Goal: Task Accomplishment & Management: Use online tool/utility

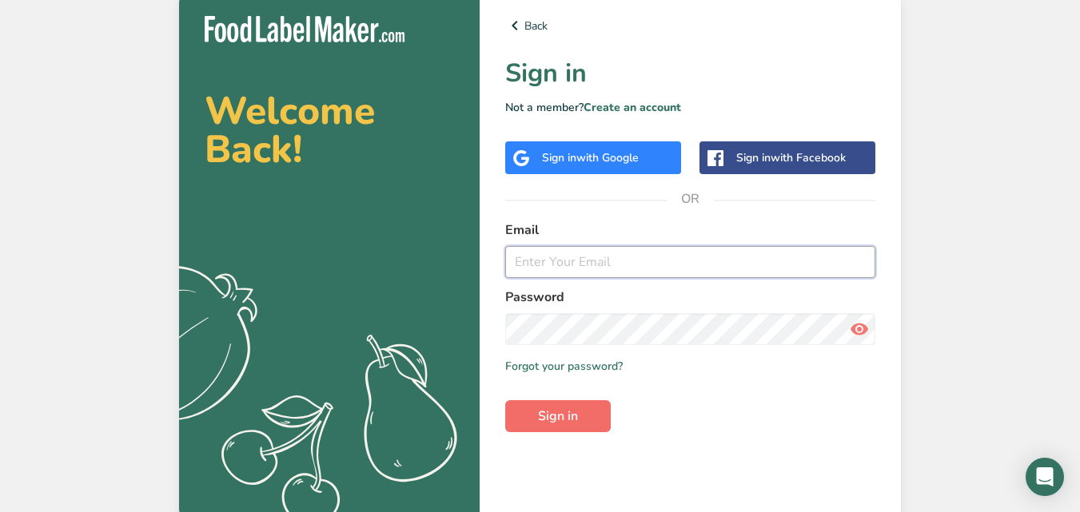
type input "[PERSON_NAME][EMAIL_ADDRESS][DOMAIN_NAME]"
click at [573, 417] on span "Sign in" at bounding box center [558, 416] width 40 height 19
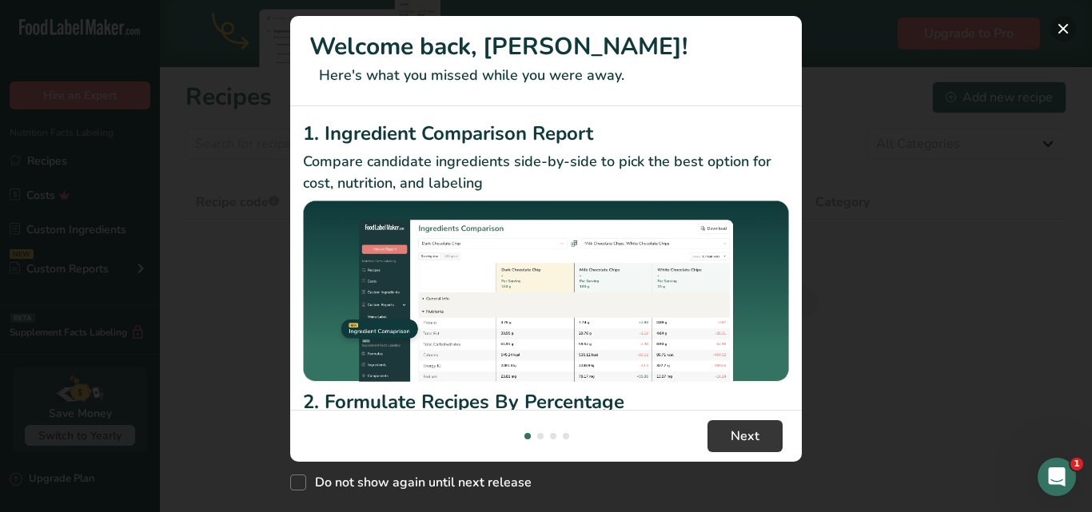
click at [1062, 30] on button "New Features" at bounding box center [1063, 29] width 26 height 26
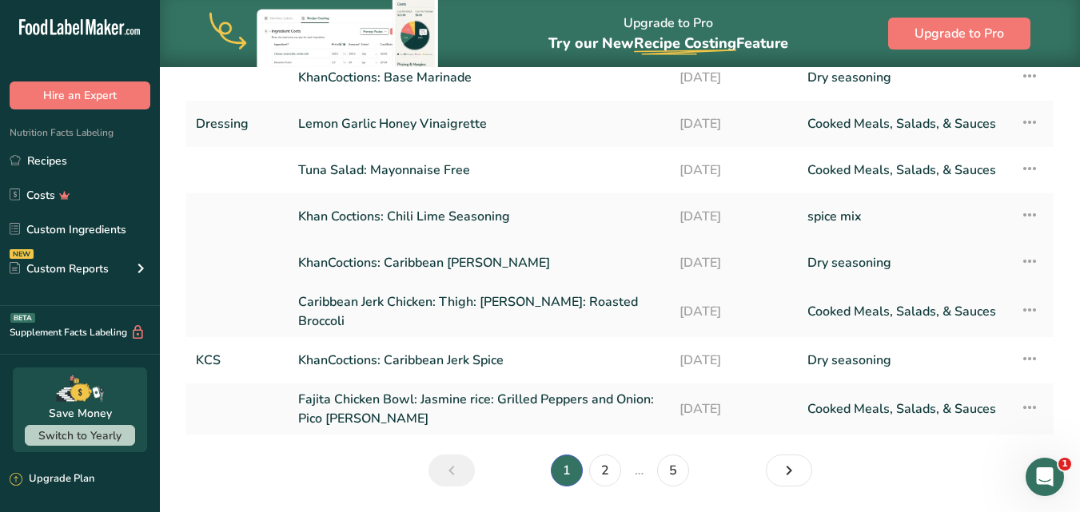
scroll to position [309, 0]
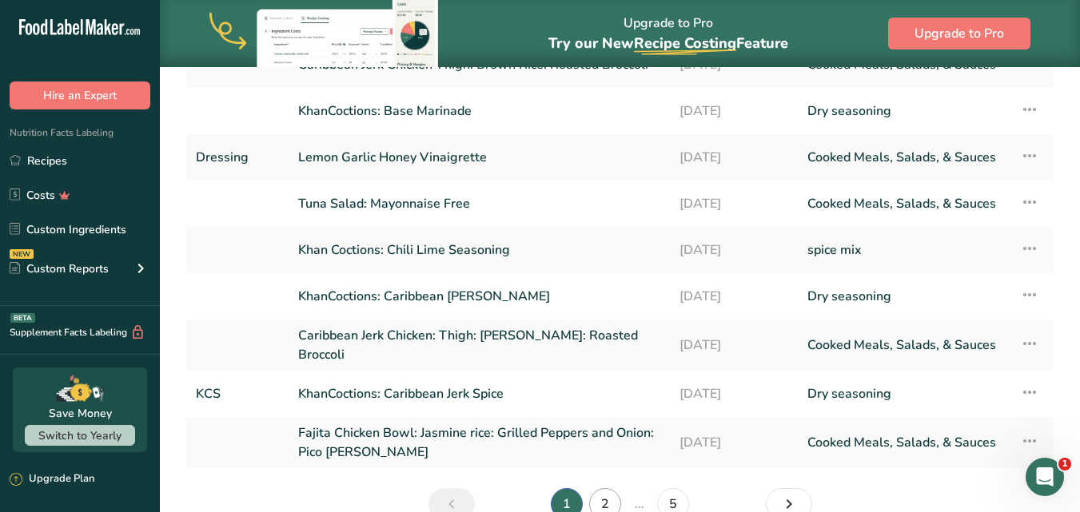
click at [603, 424] on link "Fajita Chicken Bowl: Jasmine rice: Grilled Peppers and Onion: Pico de gallo" at bounding box center [479, 443] width 362 height 38
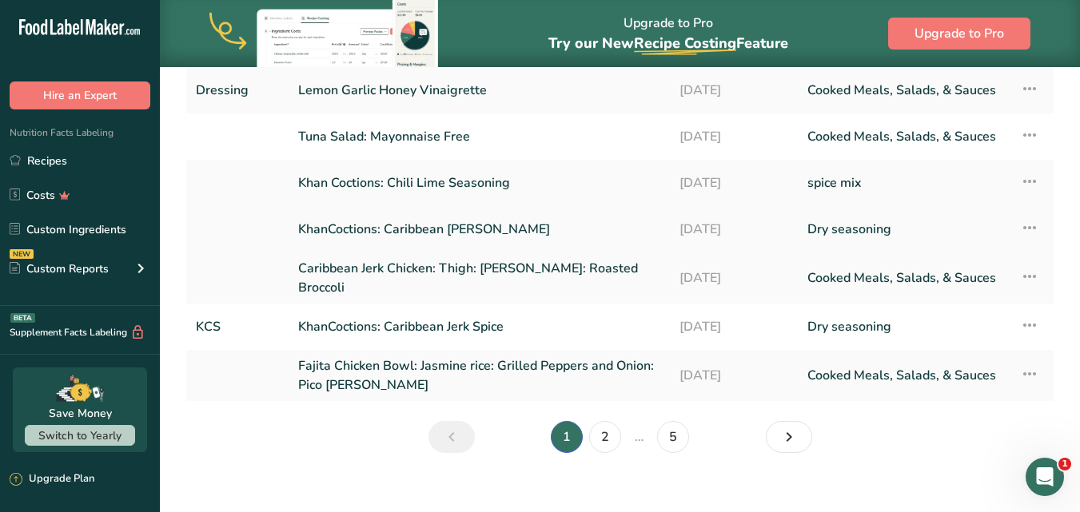
scroll to position [309, 0]
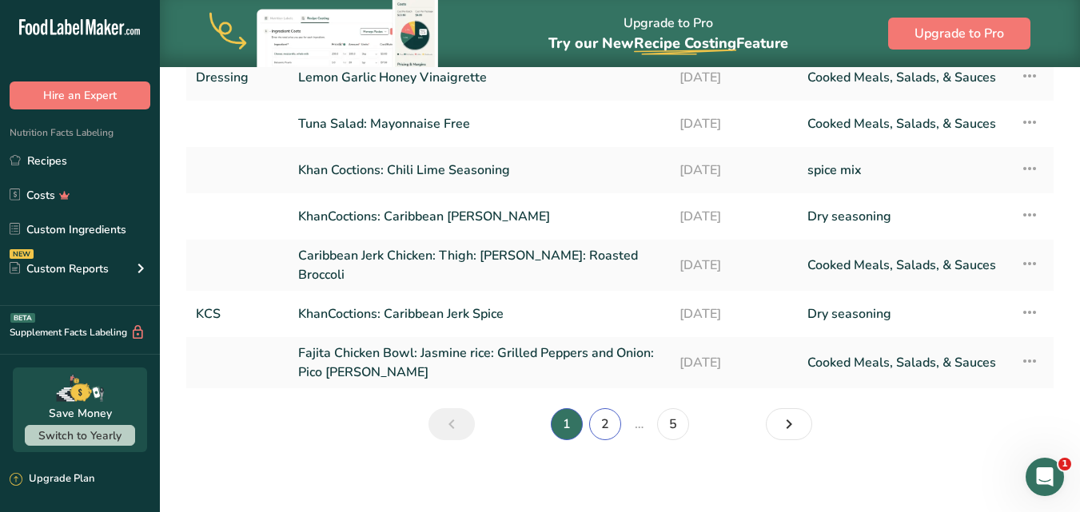
click at [600, 424] on link "2" at bounding box center [605, 424] width 32 height 32
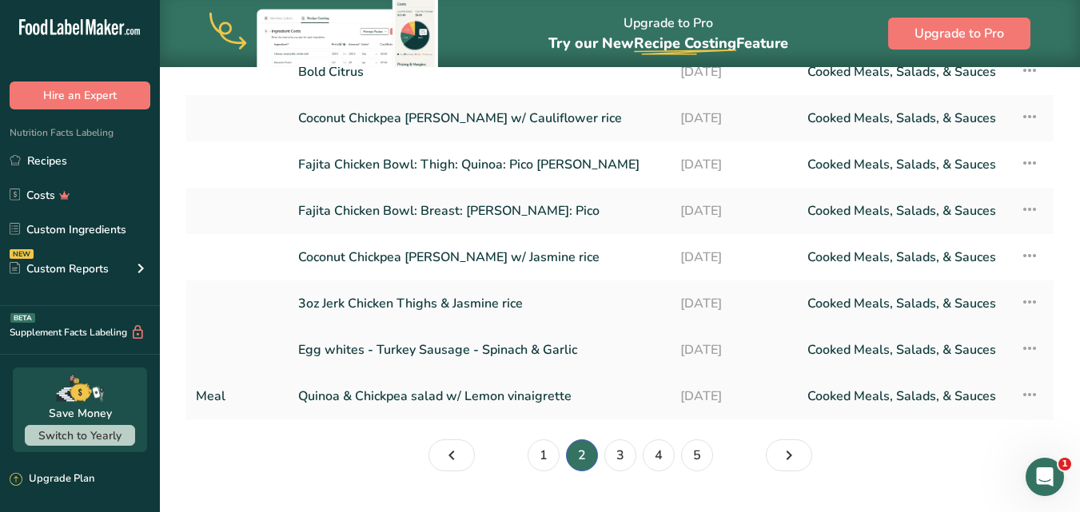
scroll to position [300, 0]
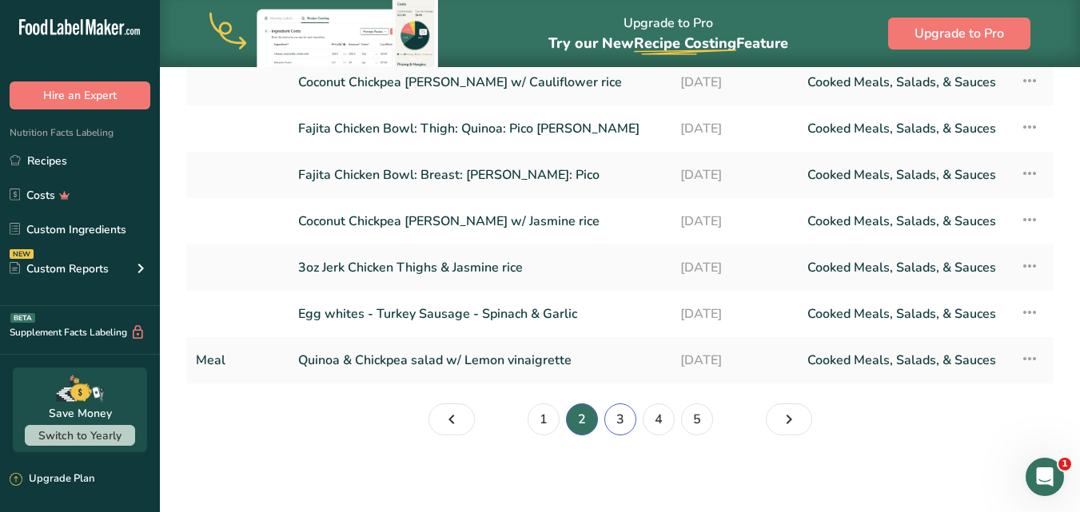
click at [619, 427] on link "3" at bounding box center [620, 420] width 32 height 32
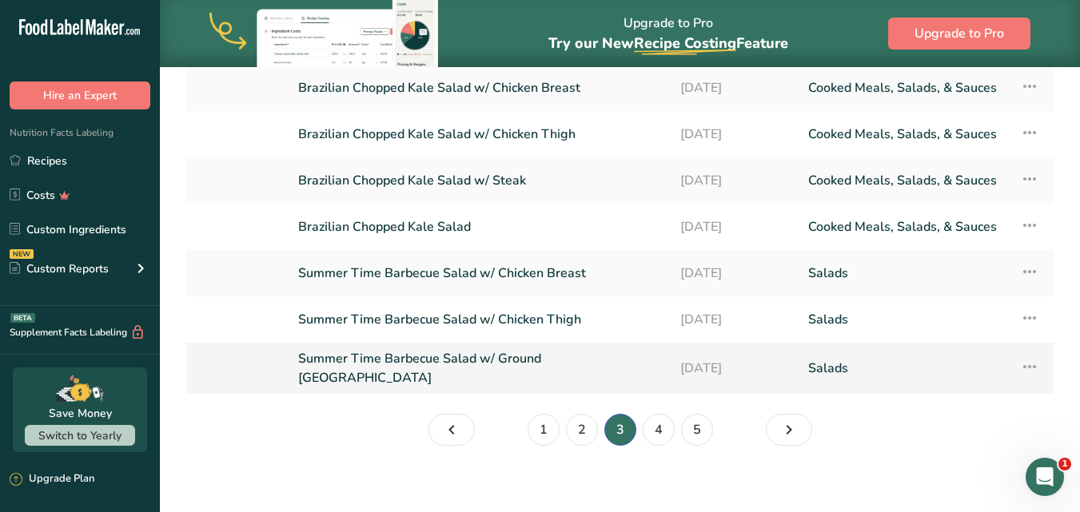
scroll to position [300, 0]
click at [543, 421] on link "1" at bounding box center [543, 429] width 32 height 32
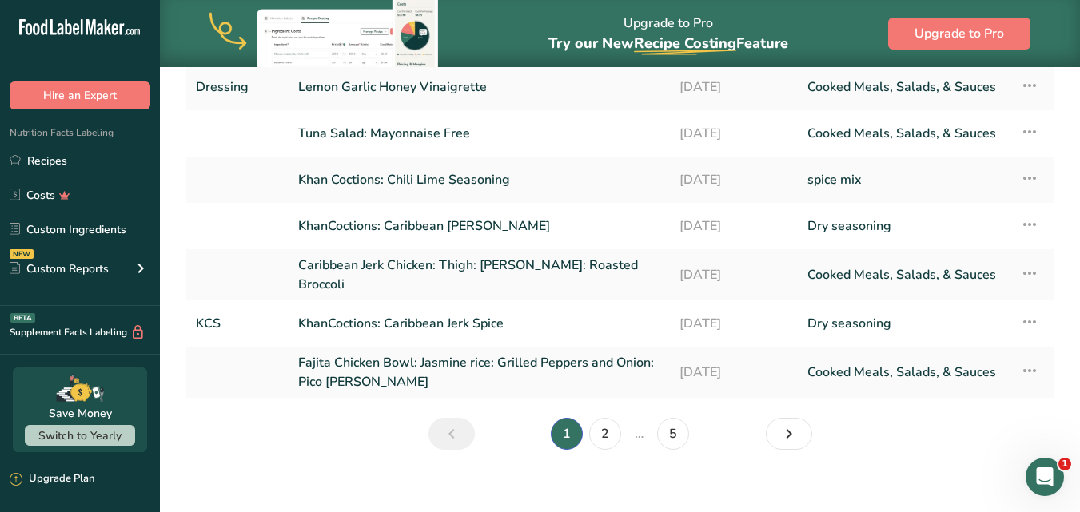
scroll to position [304, 0]
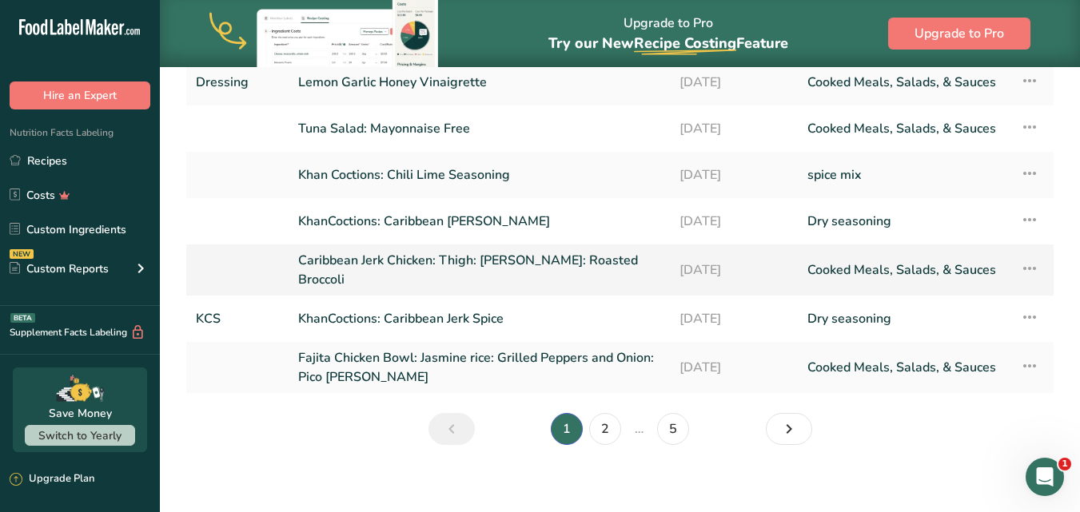
click at [1028, 264] on icon at bounding box center [1029, 268] width 19 height 29
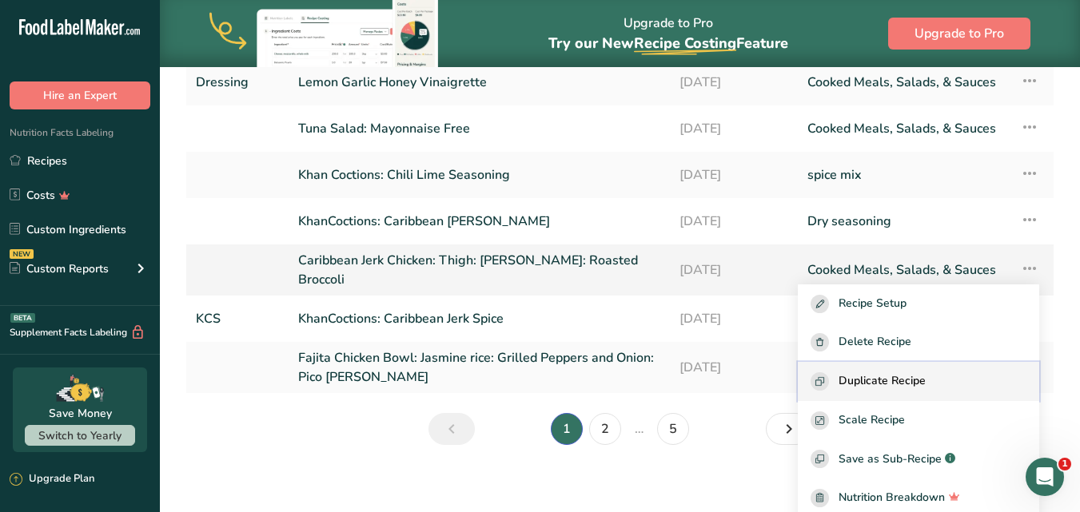
click at [890, 379] on span "Duplicate Recipe" at bounding box center [881, 381] width 87 height 18
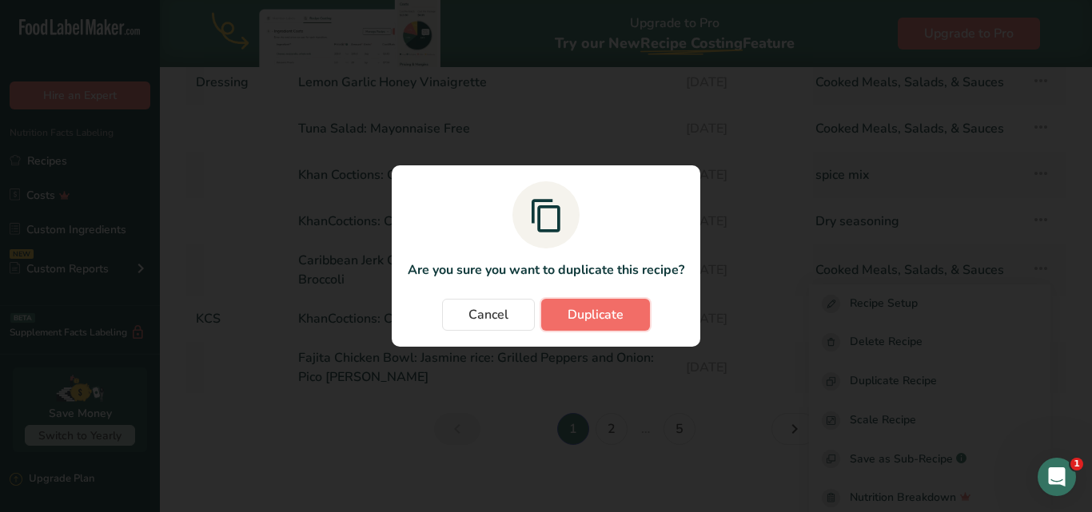
click at [603, 303] on button "Duplicate" at bounding box center [595, 315] width 109 height 32
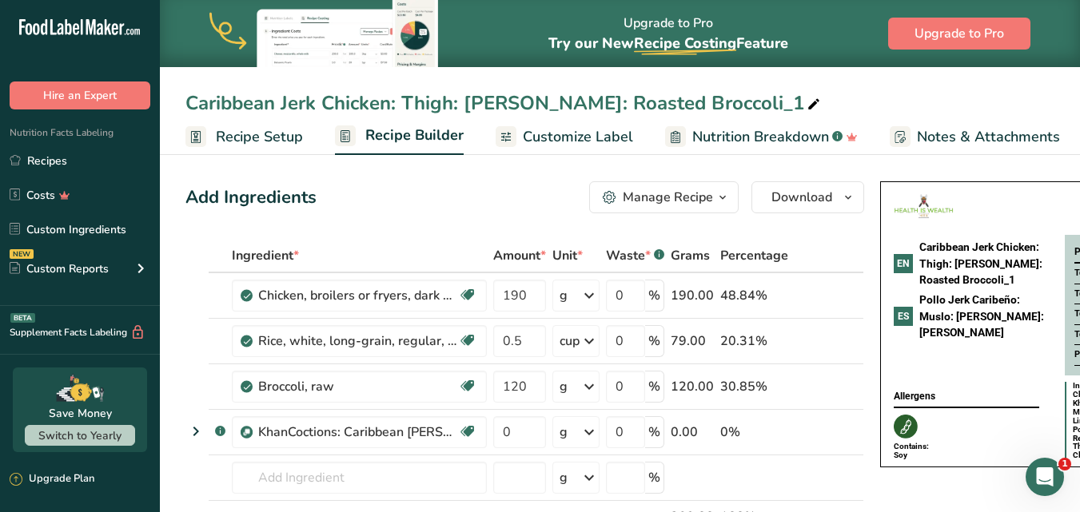
click at [262, 137] on span "Recipe Setup" at bounding box center [259, 137] width 87 height 22
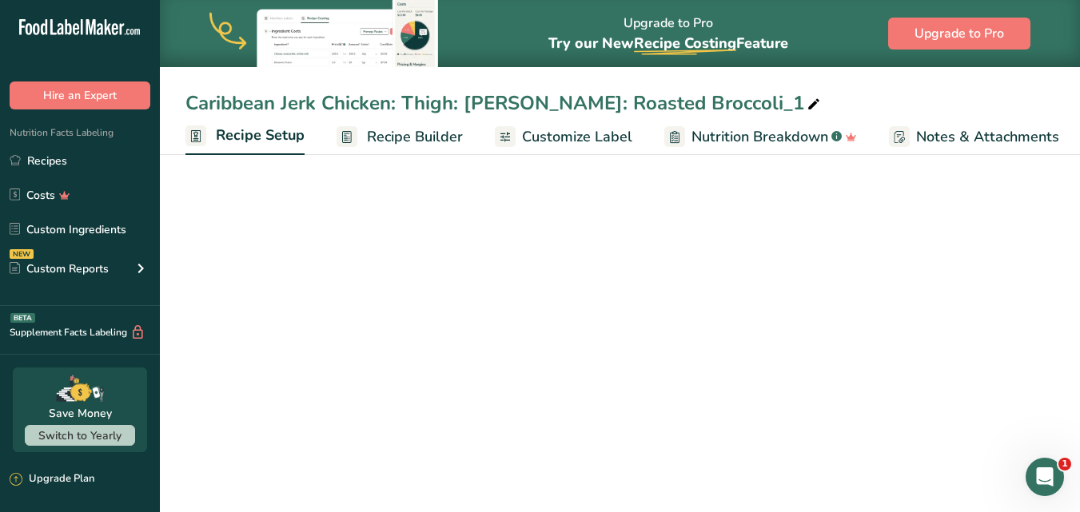
scroll to position [0, 6]
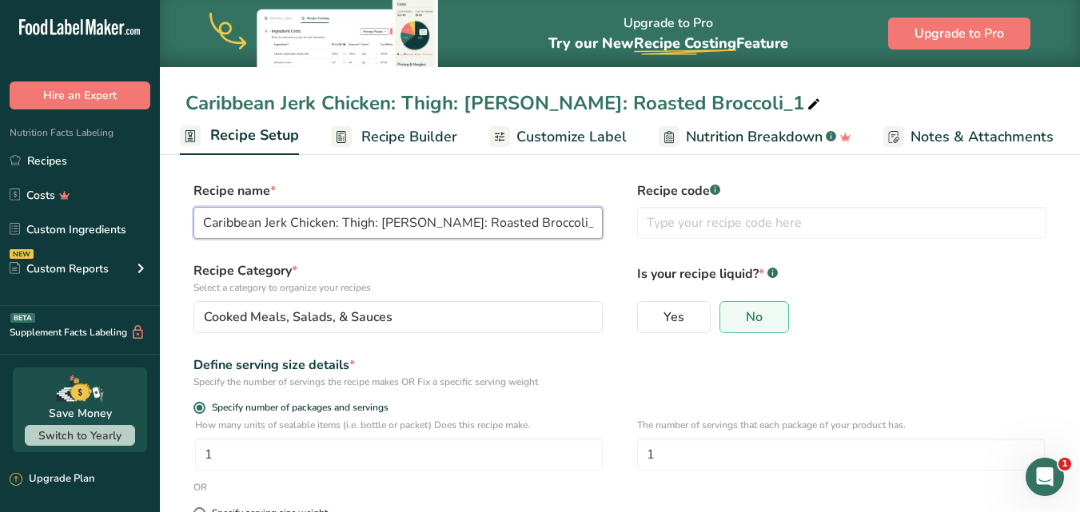
click at [579, 225] on input "Caribbean Jerk Chicken: Thigh: Jasmine Rice: Roasted Broccoli_1" at bounding box center [397, 223] width 409 height 32
click at [372, 219] on input "Caribbean Jerk Chicken: Thigh: Jasmine Rice:" at bounding box center [397, 223] width 409 height 32
click at [467, 222] on input "Caribbean Jerk Chicken Thigh: Jasmine Rice:" at bounding box center [397, 223] width 409 height 32
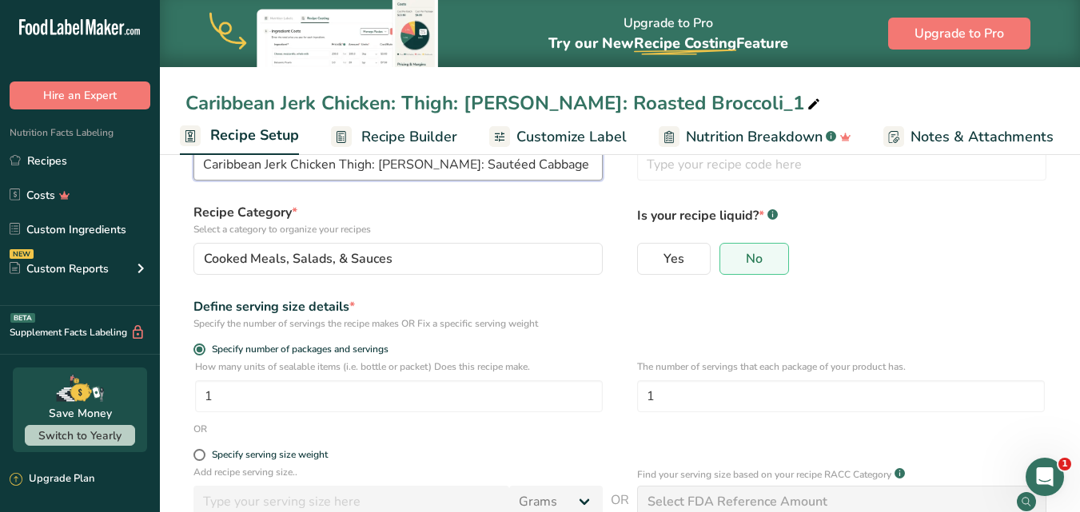
scroll to position [217, 0]
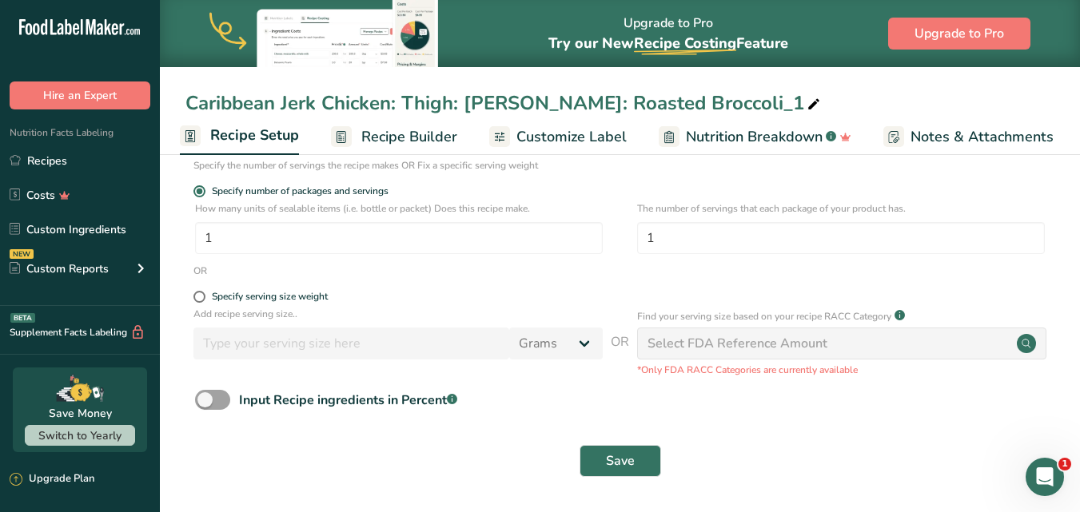
type input "Caribbean Jerk Chicken Thigh: [PERSON_NAME]: Sautéed Cabbage"
click at [389, 143] on span "Recipe Builder" at bounding box center [409, 137] width 96 height 22
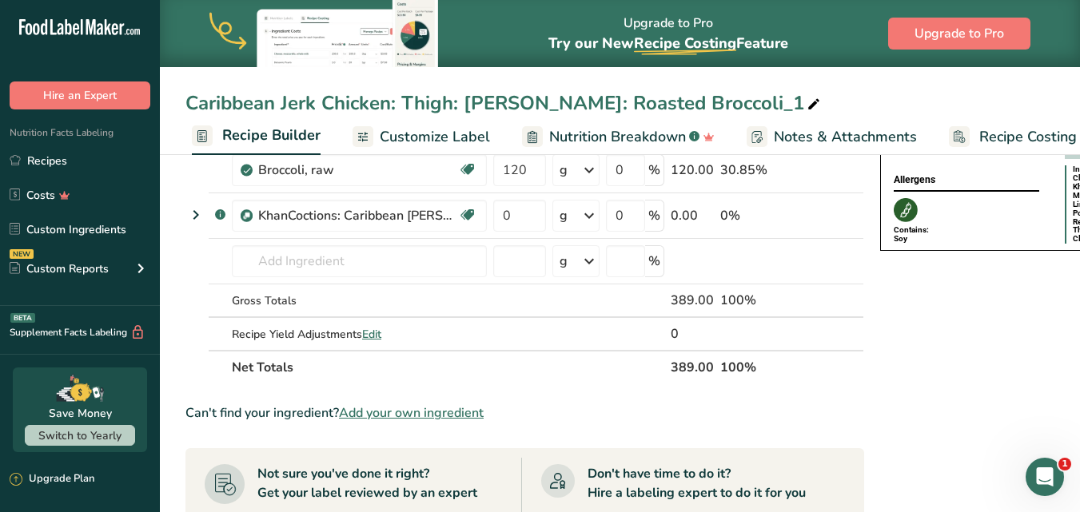
scroll to position [0, 154]
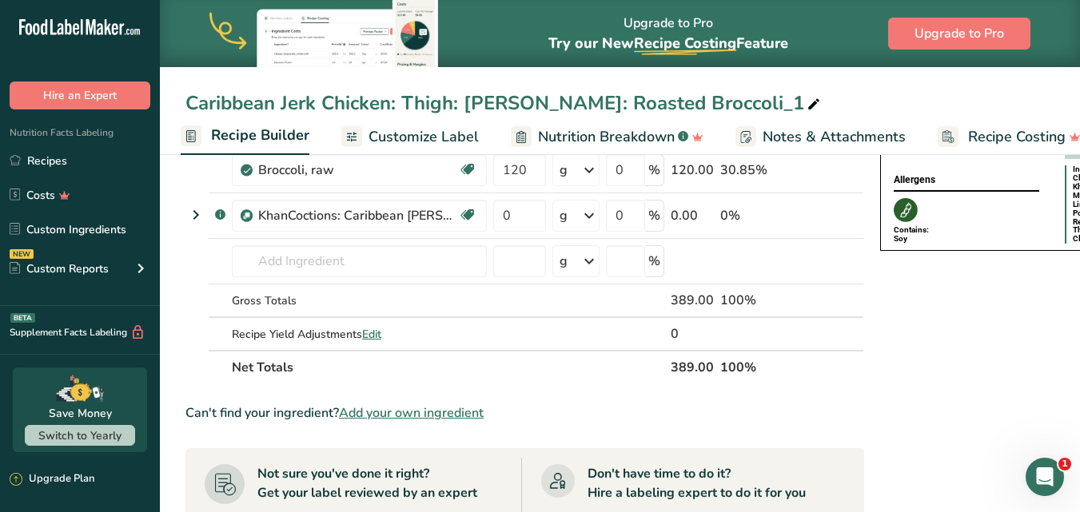
click at [754, 101] on div "Caribbean Jerk Chicken: Thigh: Jasmine Rice: Roasted Broccoli_1" at bounding box center [504, 103] width 638 height 29
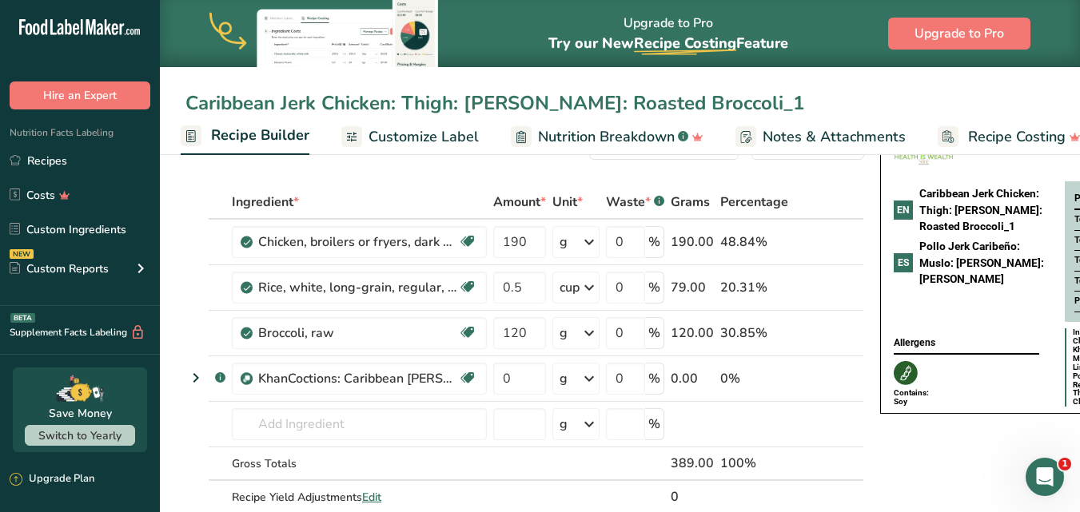
scroll to position [0, 0]
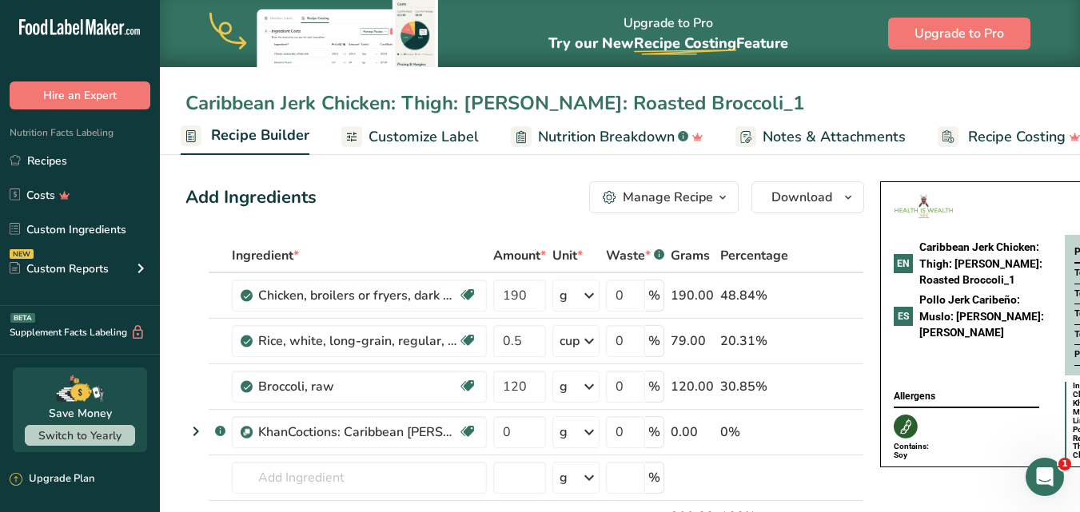
click at [197, 121] on link "Recipe Builder" at bounding box center [245, 136] width 129 height 38
click at [259, 141] on span "Recipe Builder" at bounding box center [260, 136] width 98 height 22
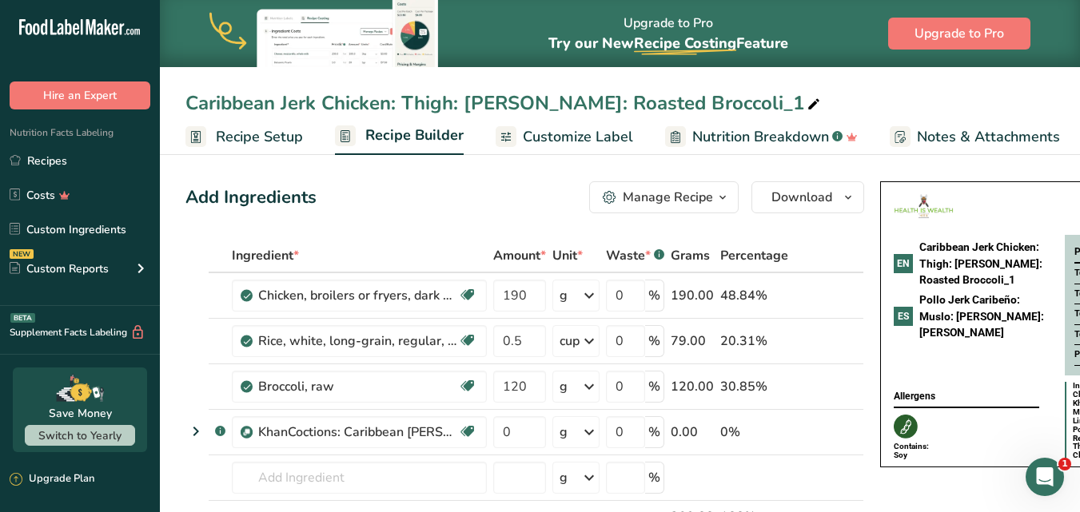
click at [255, 141] on span "Recipe Setup" at bounding box center [259, 137] width 87 height 22
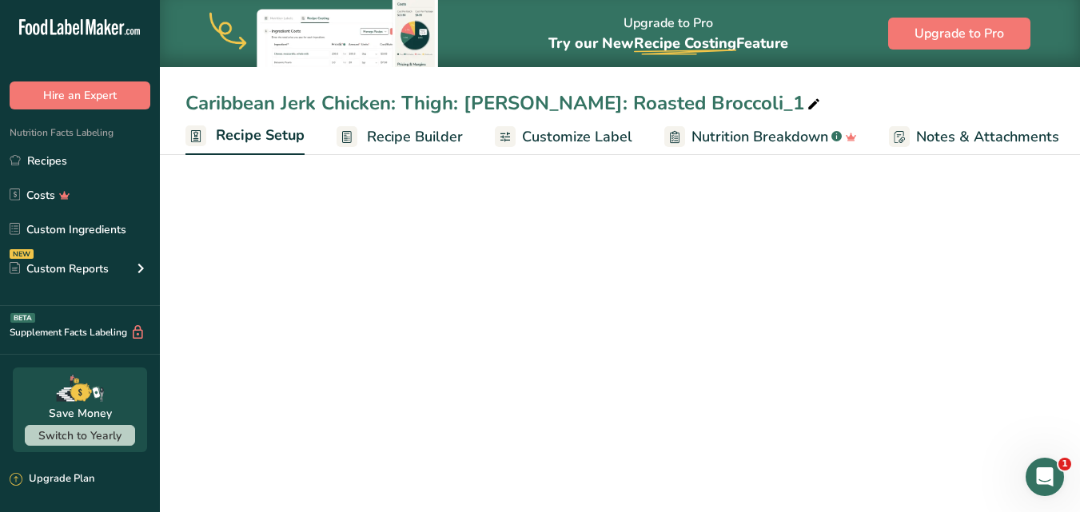
scroll to position [0, 6]
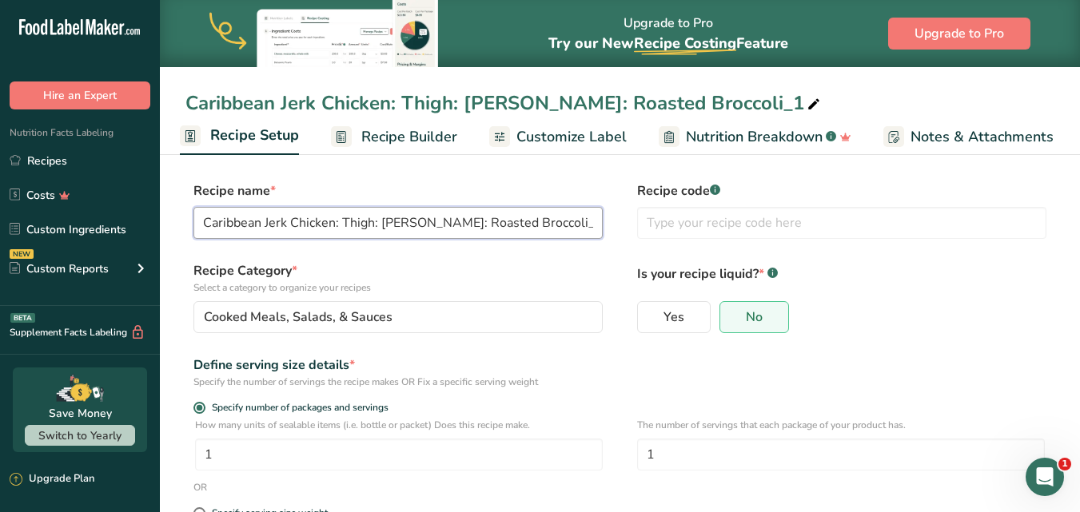
drag, startPoint x: 578, startPoint y: 221, endPoint x: 463, endPoint y: 232, distance: 115.6
click at [463, 232] on input "Caribbean Jerk Chicken: Thigh: Jasmine Rice: Roasted Broccoli_1" at bounding box center [397, 223] width 409 height 32
click at [340, 222] on input "Caribbean Jerk Chicken: Thigh: Jasmine Rice: Sautéed Cabbage" at bounding box center [397, 223] width 409 height 32
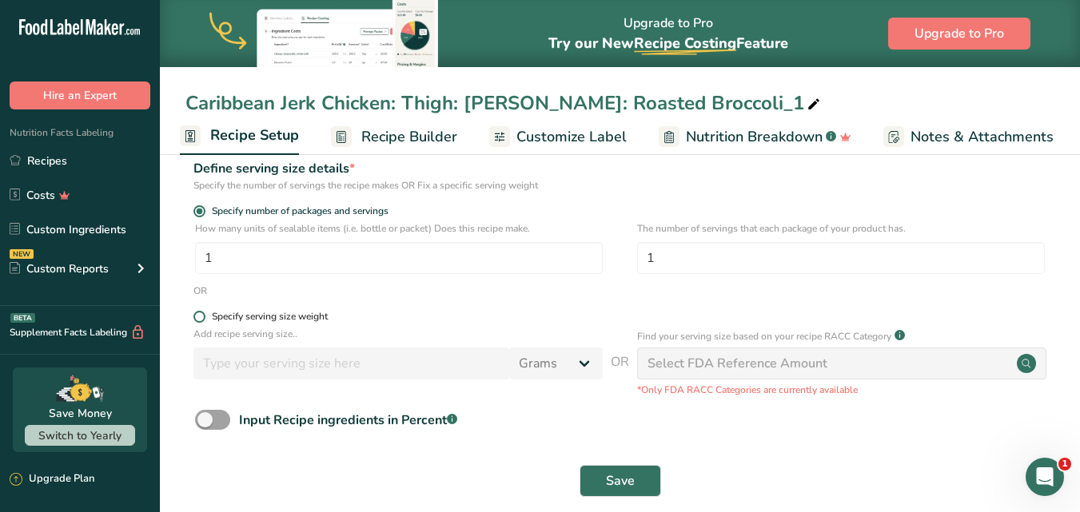
scroll to position [217, 0]
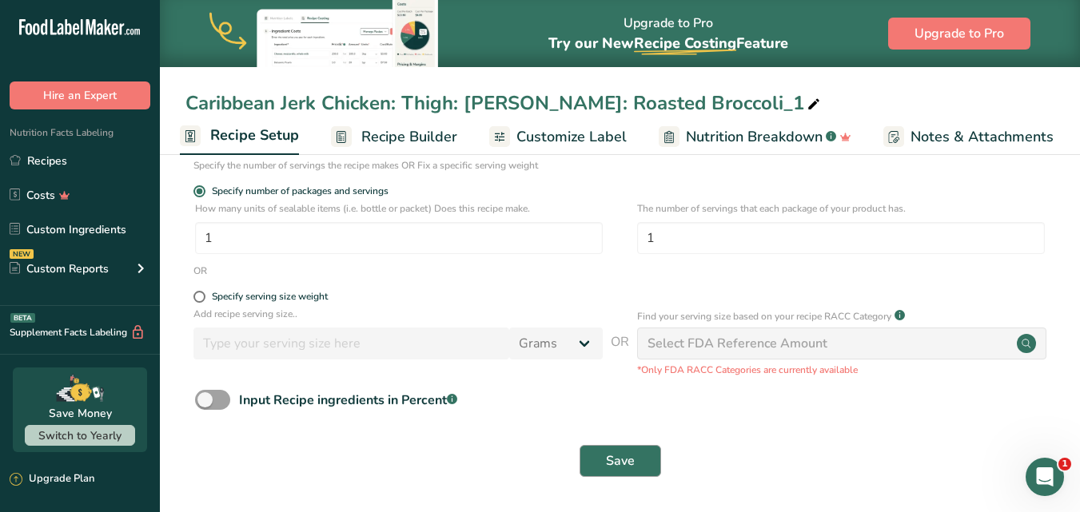
type input "Caribbean Jerk Chicken Thigh: [PERSON_NAME]: Sautéed Cabbage"
click at [627, 458] on span "Save" at bounding box center [620, 461] width 29 height 19
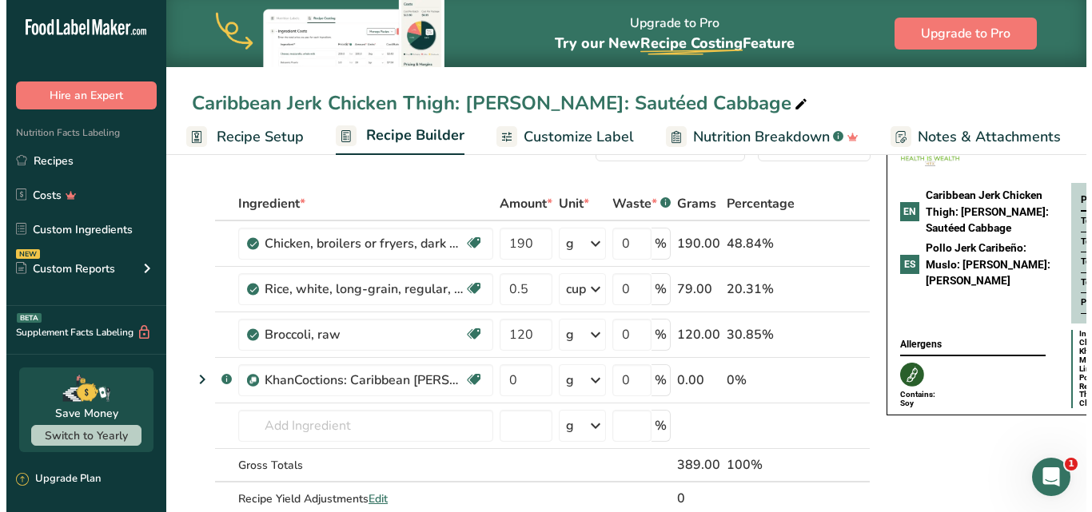
scroll to position [80, 0]
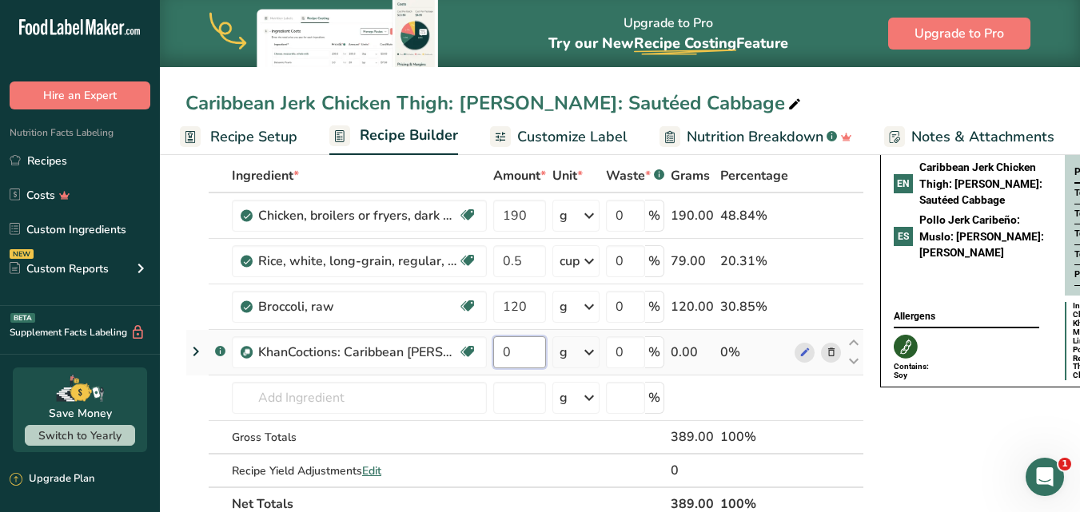
drag, startPoint x: 520, startPoint y: 350, endPoint x: 494, endPoint y: 346, distance: 26.7
click at [494, 346] on input "0" at bounding box center [519, 352] width 53 height 32
type input "3"
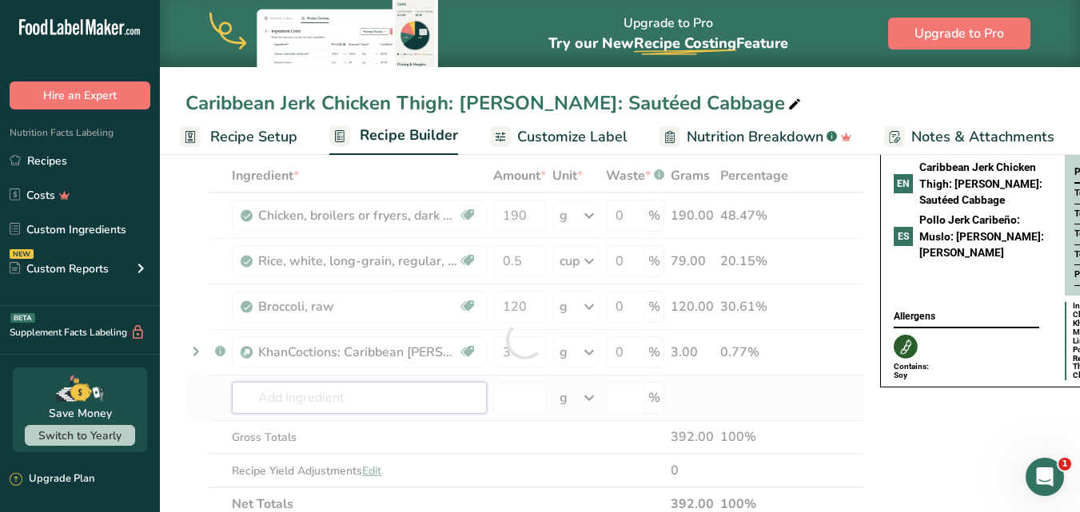
click at [342, 398] on div "Ingredient * Amount * Unit * Waste * .a-a{fill:#347362;}.b-a{fill:#fff;} Grams …" at bounding box center [524, 340] width 678 height 362
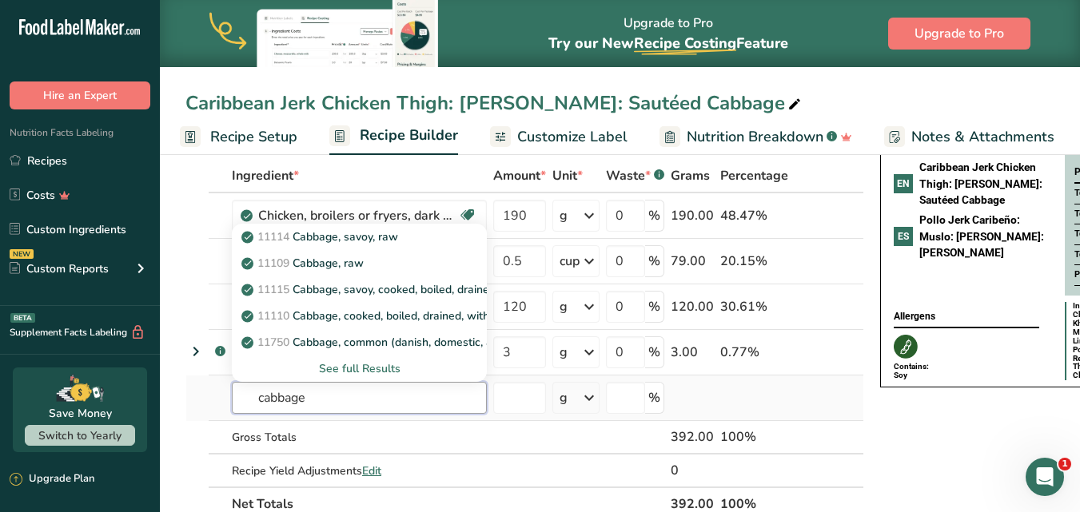
type input "cabbage"
click at [349, 369] on div "See full Results" at bounding box center [359, 368] width 229 height 17
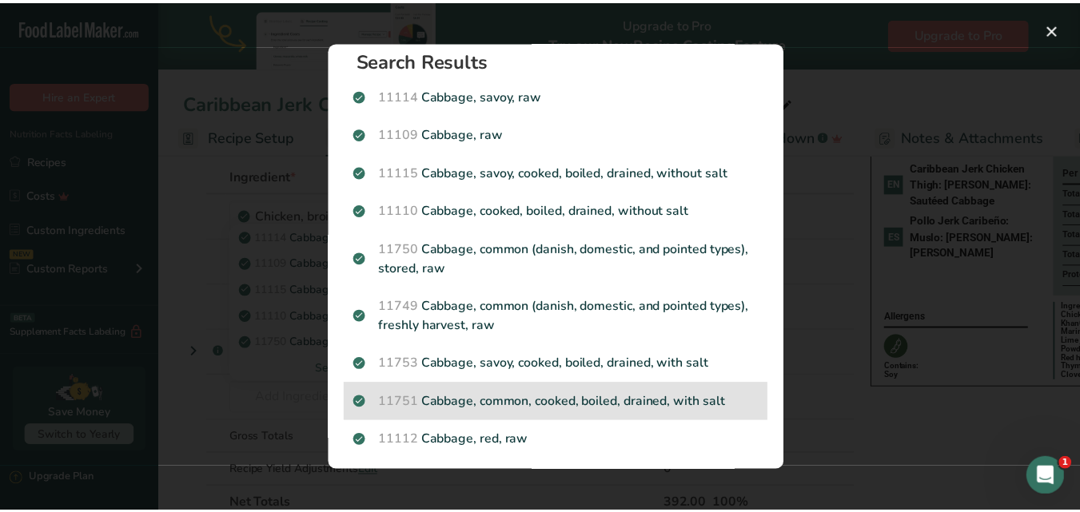
scroll to position [0, 0]
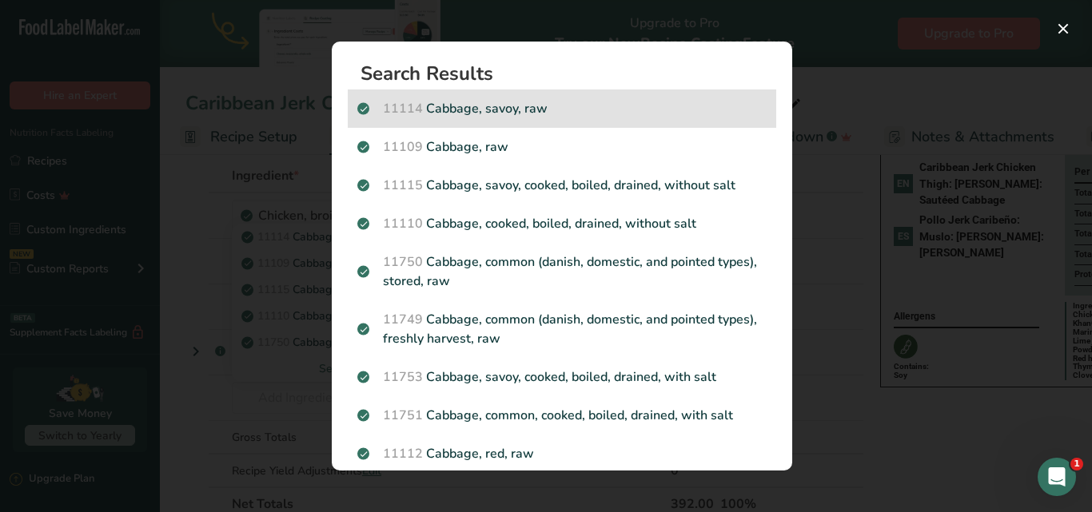
click at [472, 118] on div "11114 Cabbage, savoy, raw" at bounding box center [562, 109] width 428 height 38
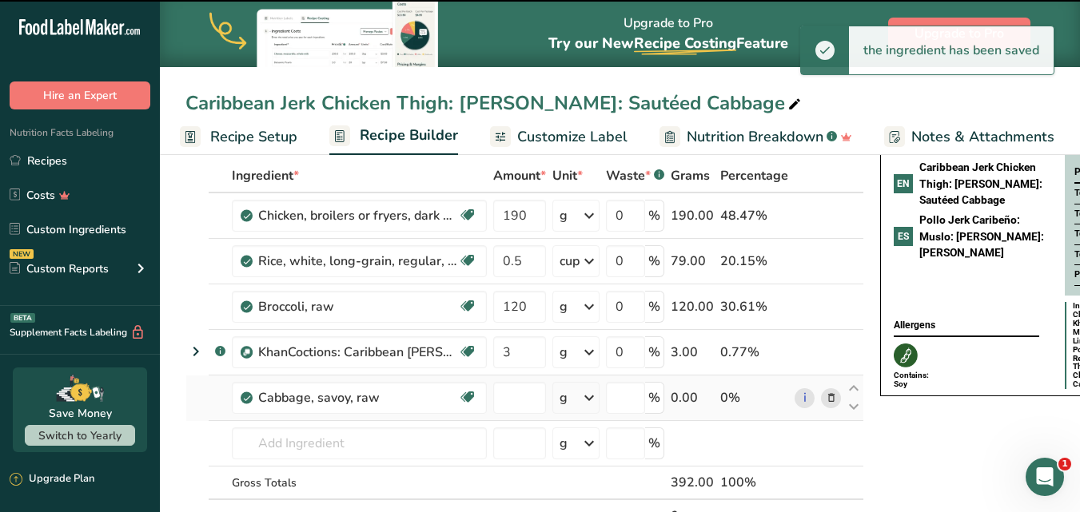
type input "0"
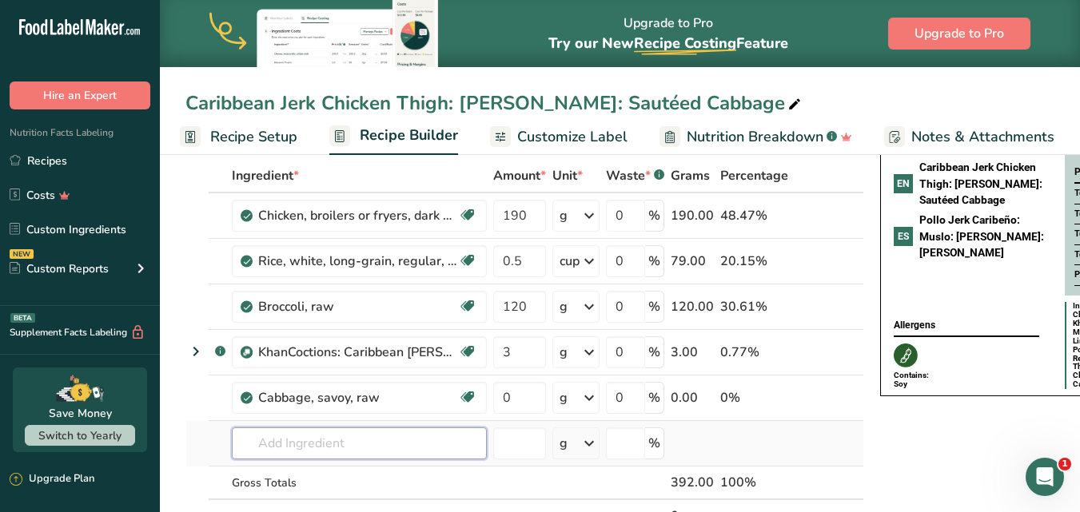
click at [319, 445] on input "text" at bounding box center [359, 444] width 255 height 32
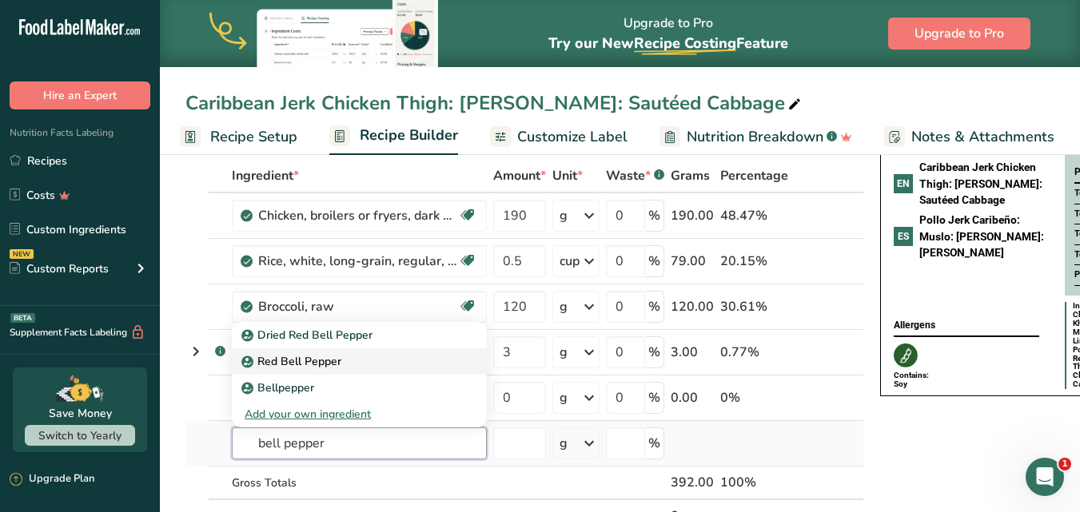
type input "bell pepper"
click at [272, 352] on link "Red Bell Pepper" at bounding box center [359, 361] width 255 height 26
type input "Red Bell Pepper"
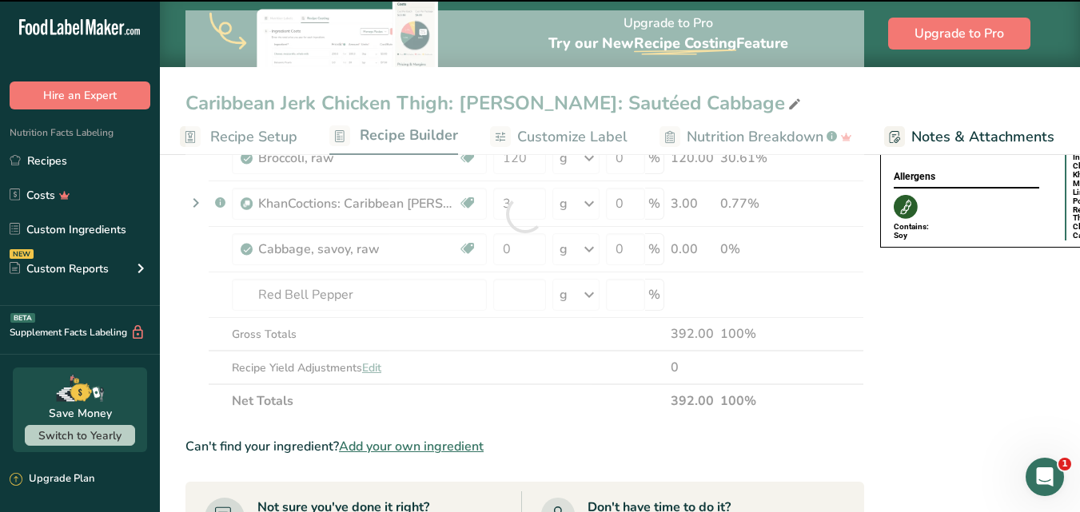
scroll to position [240, 0]
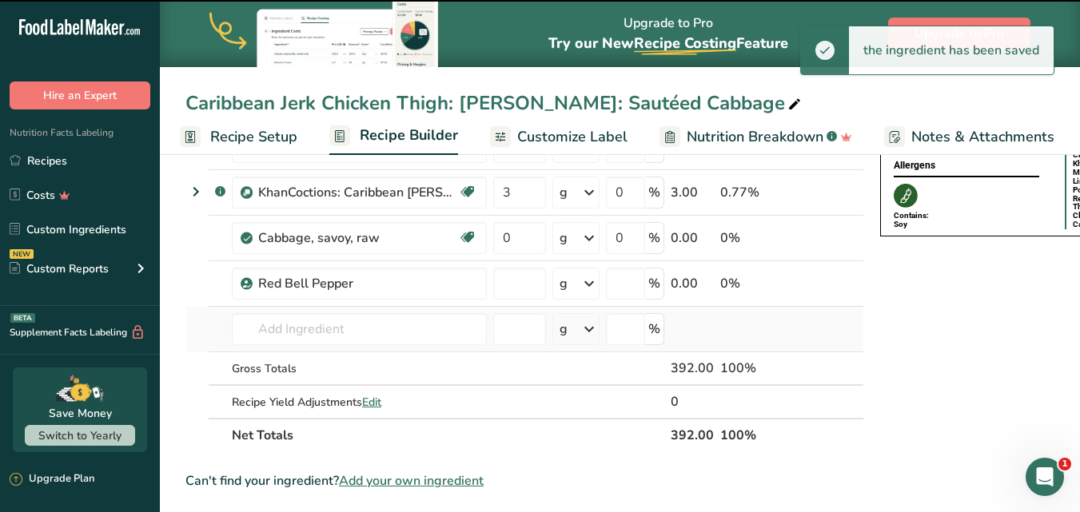
type input "0"
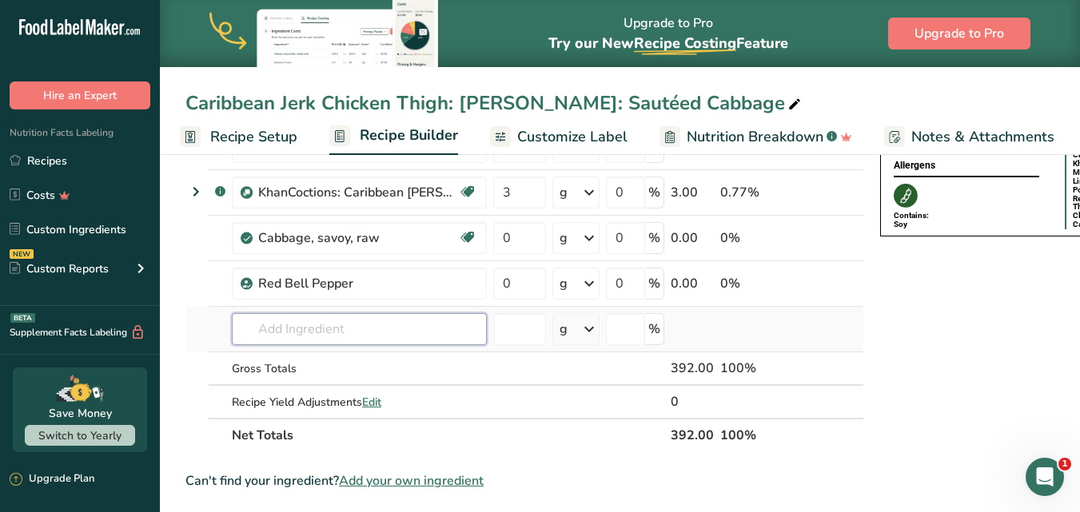
click at [337, 331] on input "text" at bounding box center [359, 329] width 255 height 32
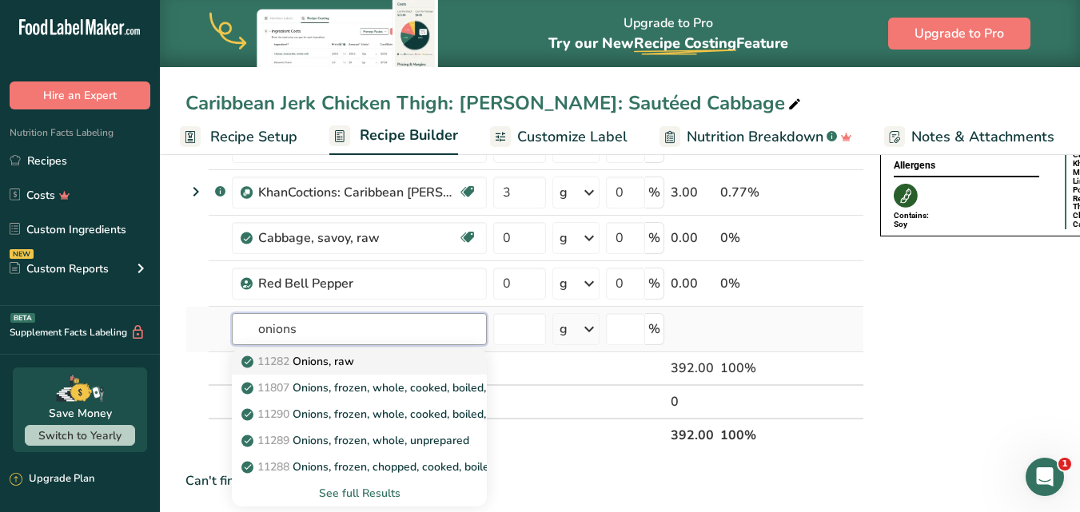
type input "onions"
click at [329, 364] on p "11282 Onions, raw" at bounding box center [299, 361] width 109 height 17
type input "Onions, raw"
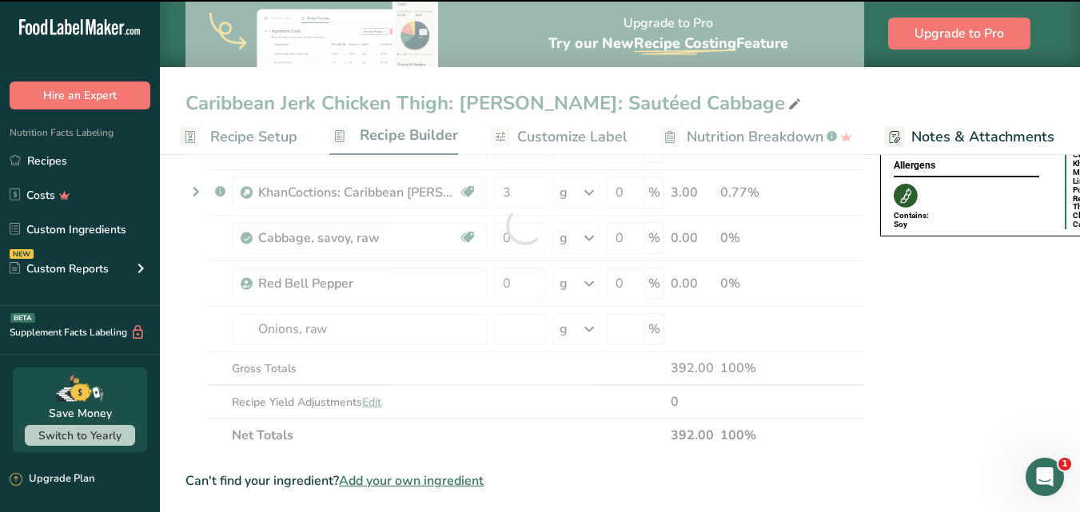
type input "0"
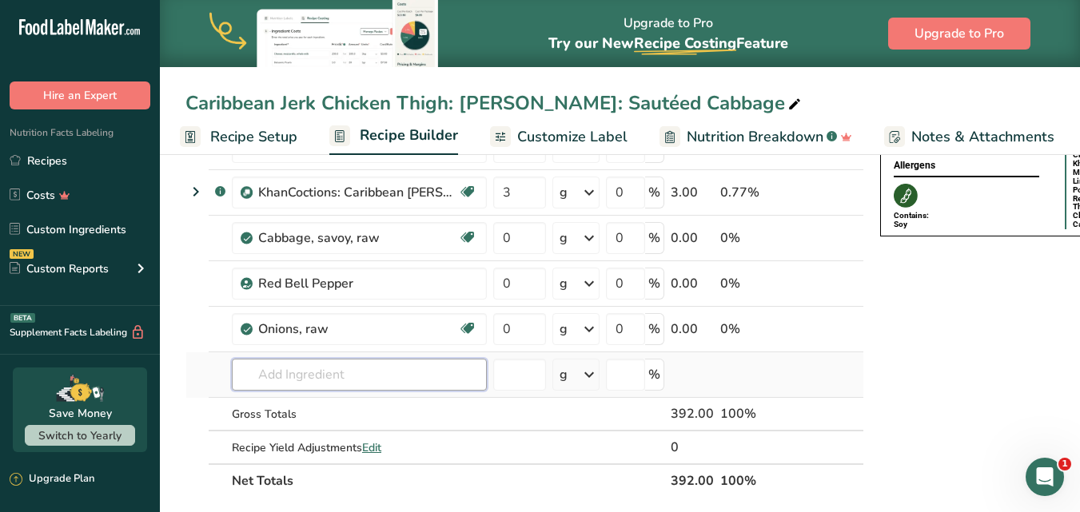
click at [311, 379] on input "text" at bounding box center [359, 375] width 255 height 32
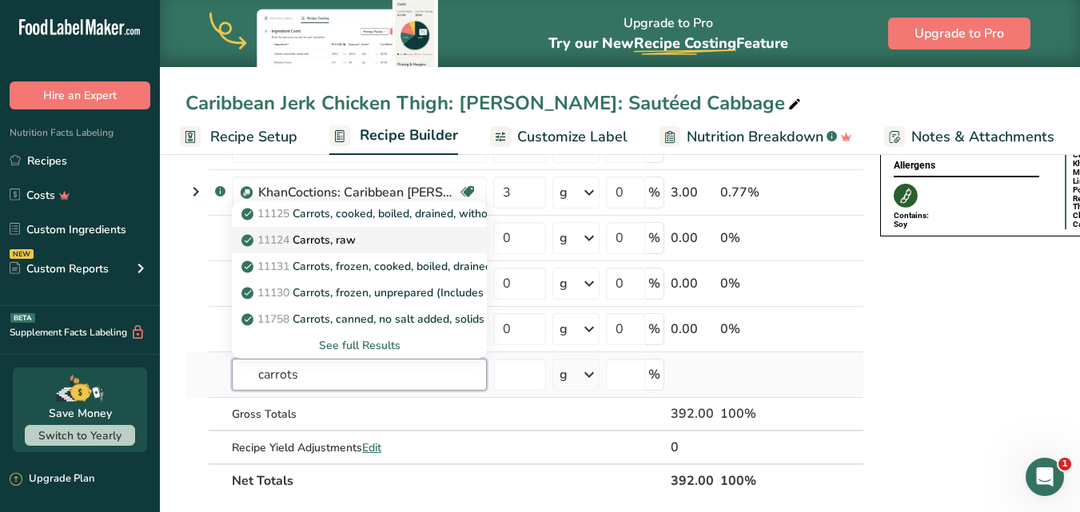
type input "carrots"
click at [340, 244] on p "11124 Carrots, raw" at bounding box center [300, 240] width 111 height 17
type input "Carrots, raw"
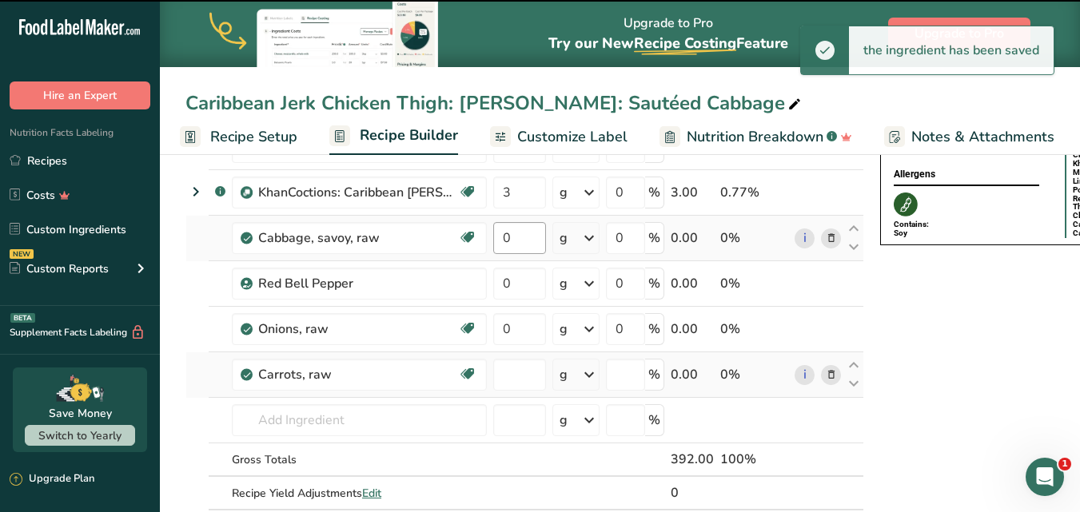
type input "0"
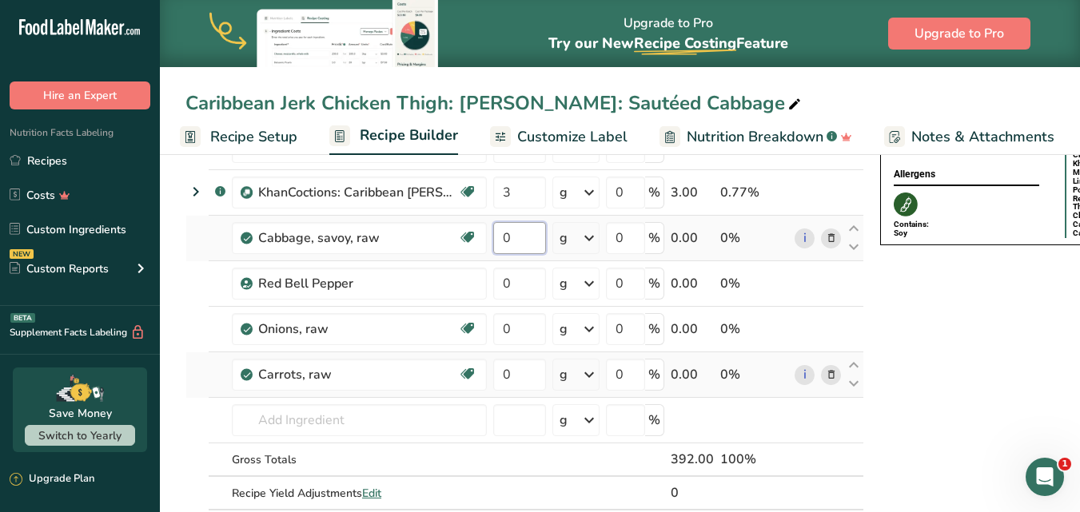
click at [501, 236] on input "0" at bounding box center [519, 238] width 53 height 32
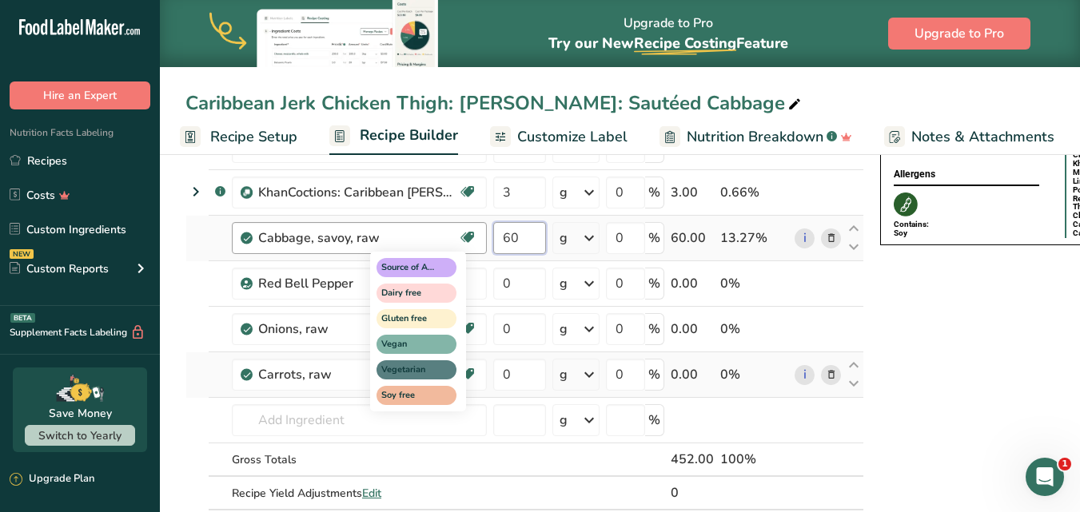
type input "60"
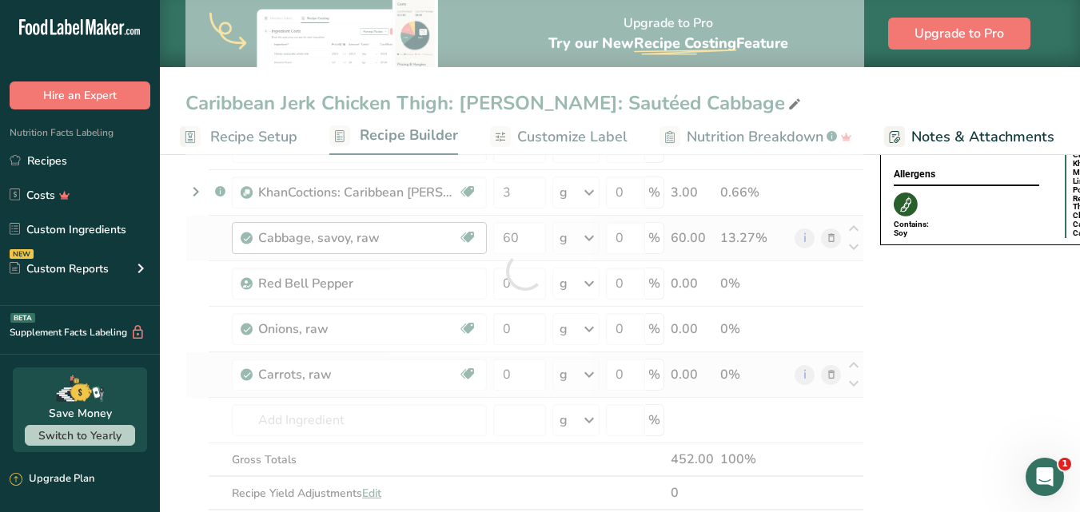
click at [518, 283] on div "Ingredient * Amount * Unit * Waste * .a-a{fill:#347362;}.b-a{fill:#fff;} Grams …" at bounding box center [524, 271] width 678 height 544
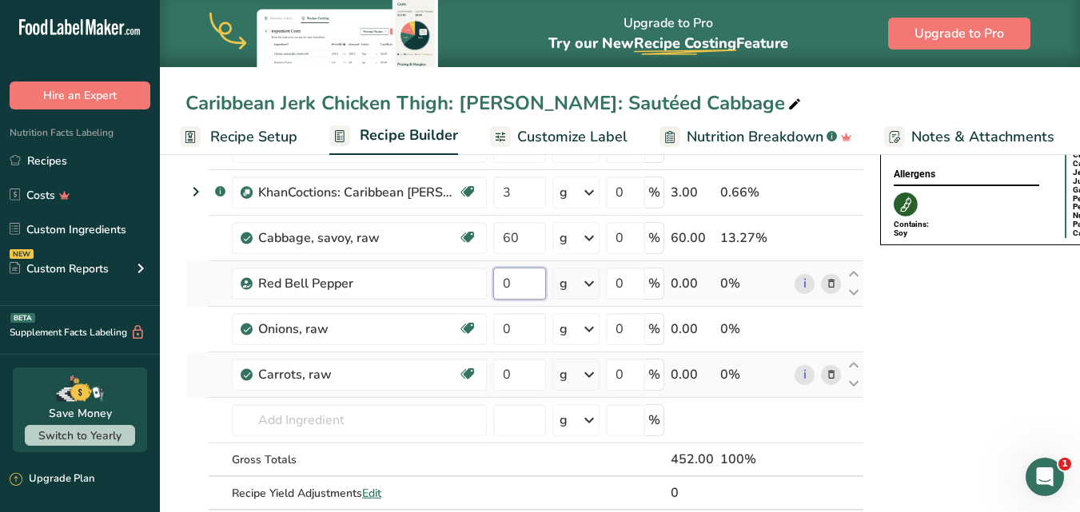
drag, startPoint x: 516, startPoint y: 283, endPoint x: 498, endPoint y: 280, distance: 18.5
click at [498, 280] on input "0" at bounding box center [519, 284] width 53 height 32
type input "20"
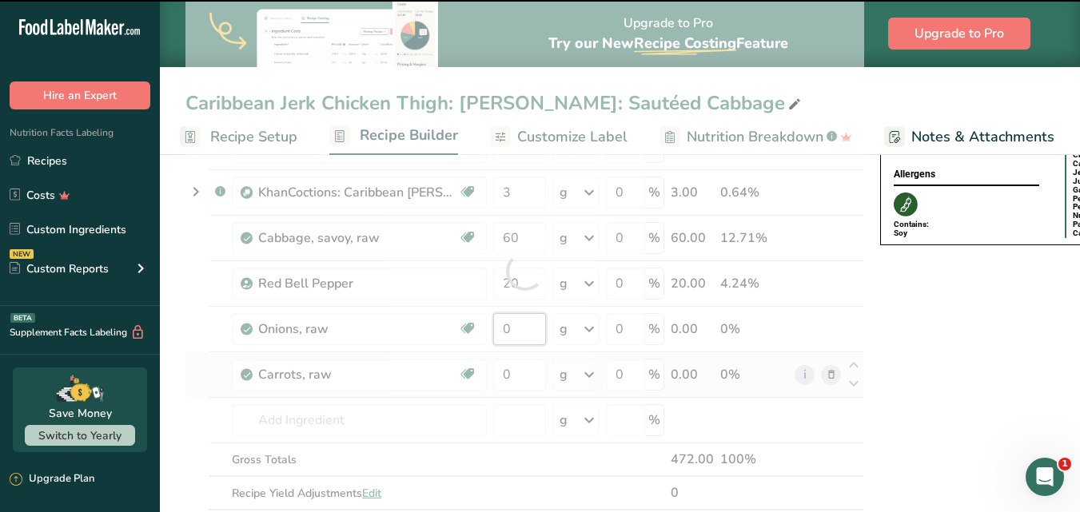
drag, startPoint x: 515, startPoint y: 328, endPoint x: 503, endPoint y: 329, distance: 12.0
click at [503, 329] on div "Ingredient * Amount * Unit * Waste * .a-a{fill:#347362;}.b-a{fill:#fff;} Grams …" at bounding box center [524, 271] width 678 height 544
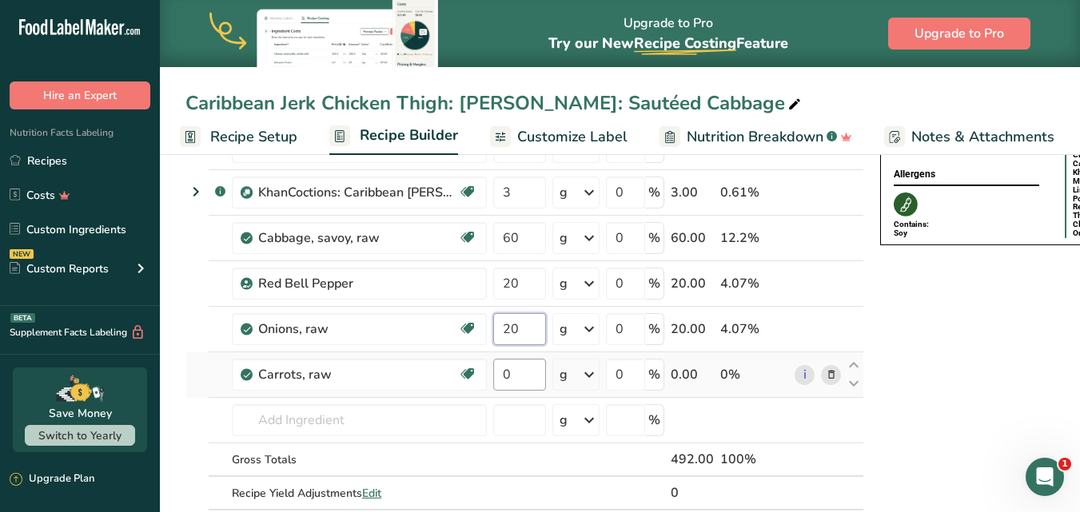
type input "20"
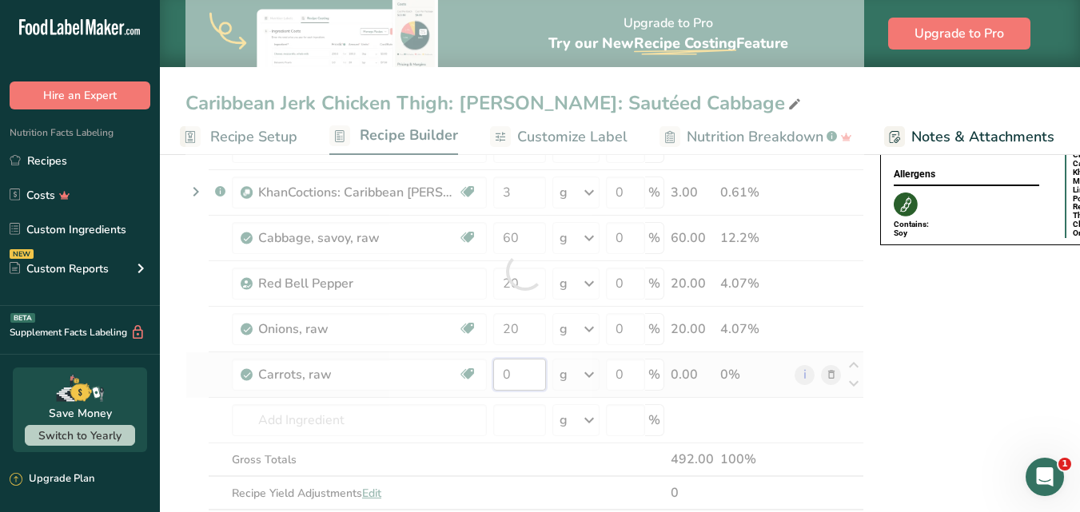
click at [521, 374] on div "Ingredient * Amount * Unit * Waste * .a-a{fill:#347362;}.b-a{fill:#fff;} Grams …" at bounding box center [524, 271] width 678 height 544
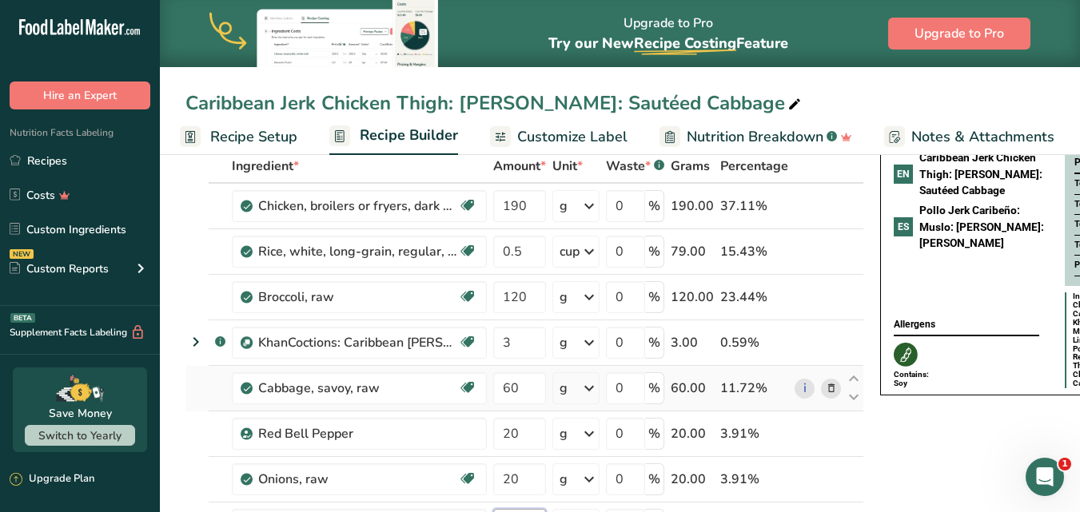
scroll to position [80, 0]
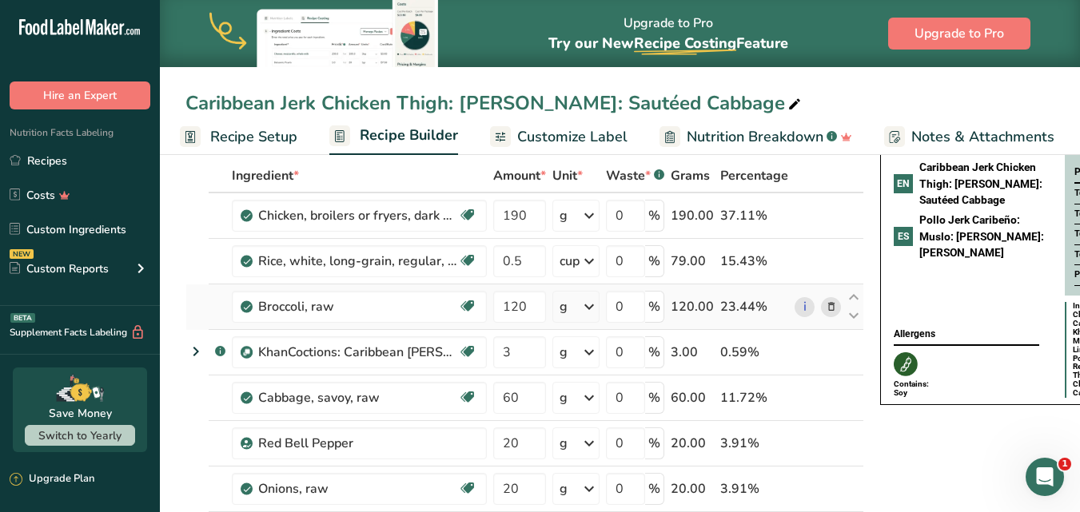
type input "20"
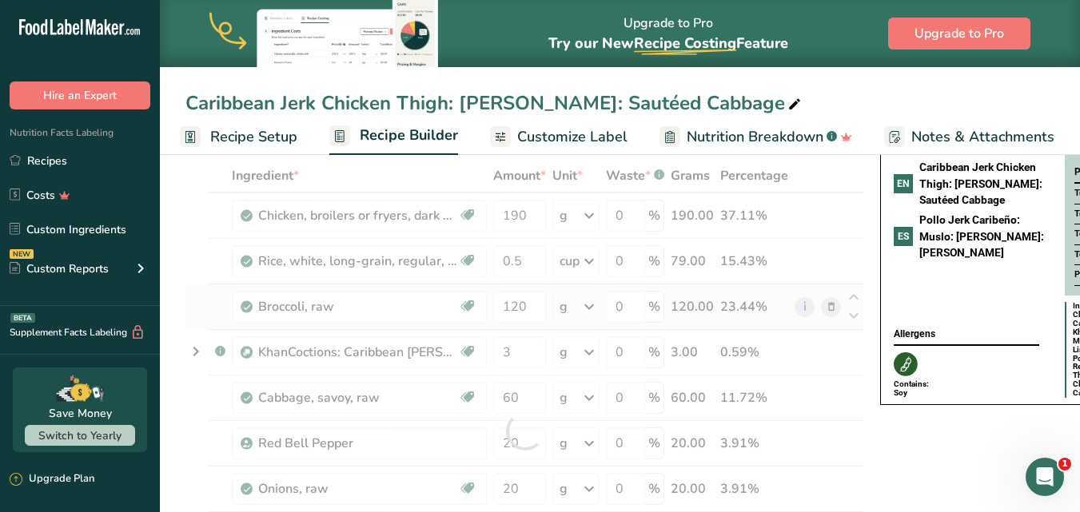
click at [826, 307] on div "Ingredient * Amount * Unit * Waste * .a-a{fill:#347362;}.b-a{fill:#fff;} Grams …" at bounding box center [524, 431] width 678 height 544
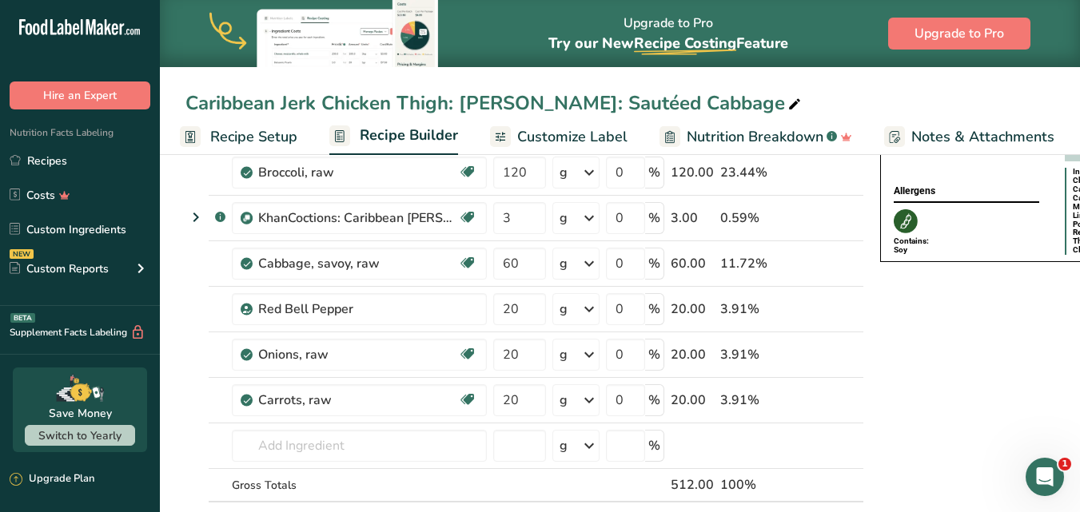
scroll to position [240, 0]
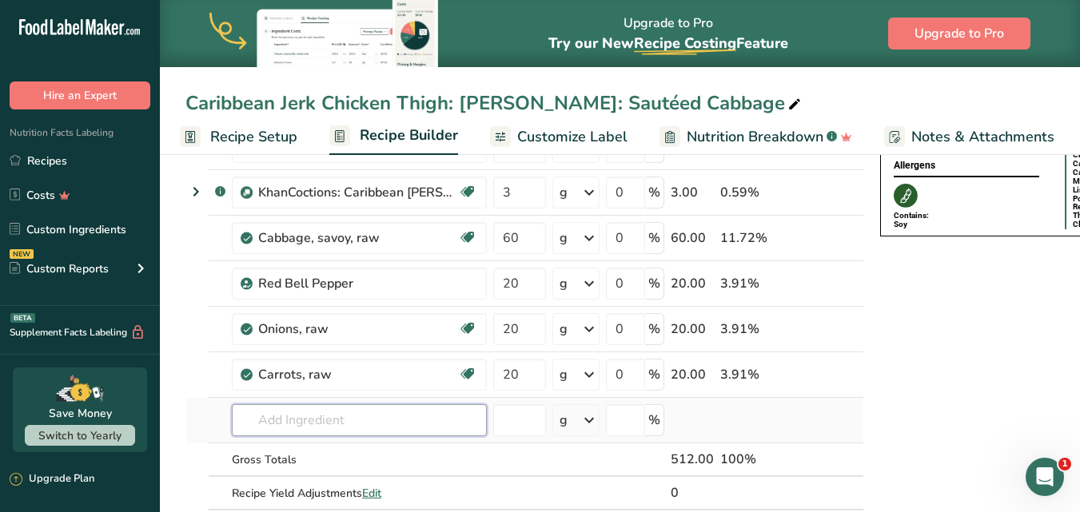
click at [350, 428] on input "text" at bounding box center [359, 420] width 255 height 32
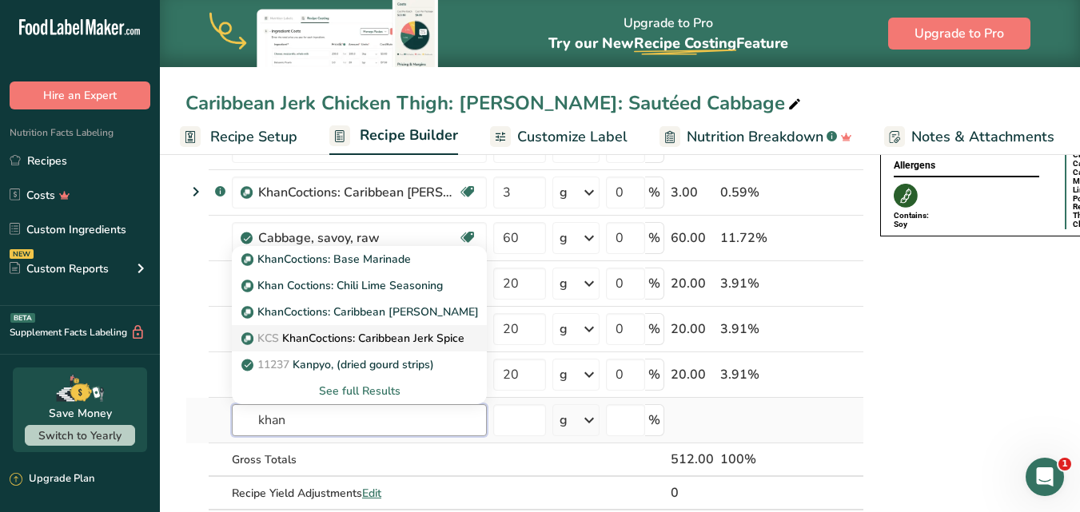
type input "khan"
click at [339, 338] on p "KCS KhanCoctions: Caribbean Jerk Spice" at bounding box center [355, 338] width 220 height 17
type input "KhanCoctions: Caribbean Jerk Spice"
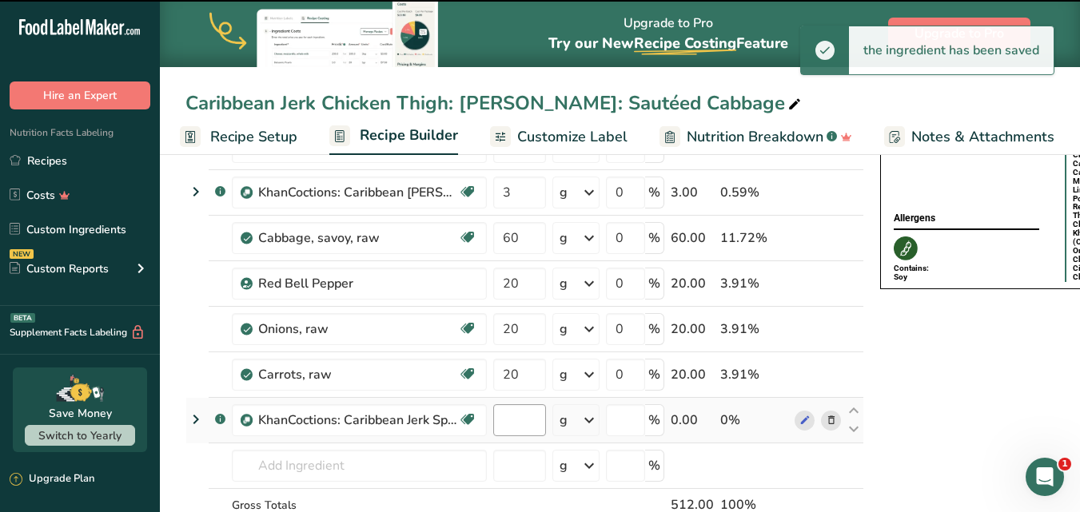
type input "0"
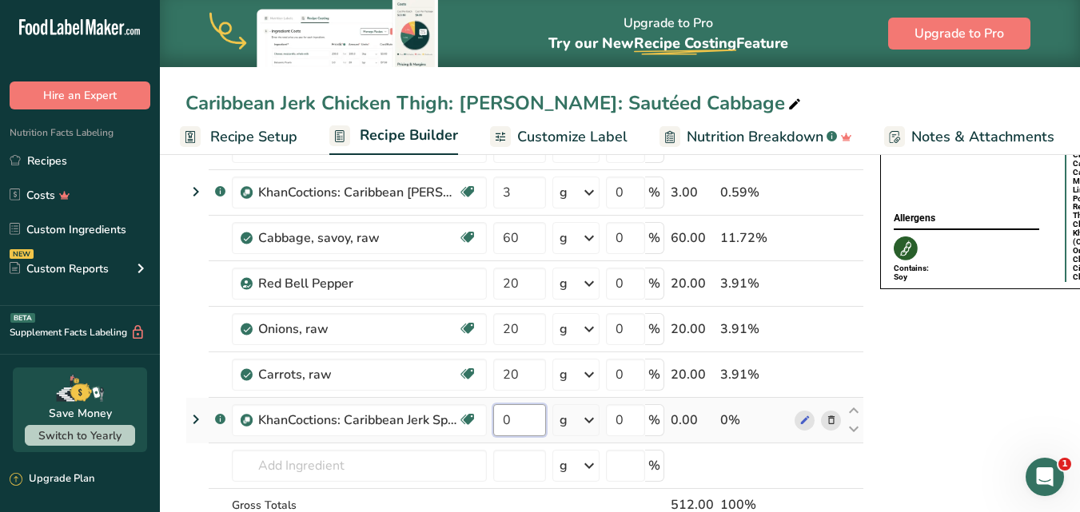
drag, startPoint x: 520, startPoint y: 418, endPoint x: 503, endPoint y: 419, distance: 16.8
click at [503, 419] on input "0" at bounding box center [519, 420] width 53 height 32
type input "1"
drag, startPoint x: 560, startPoint y: 145, endPoint x: 574, endPoint y: 132, distance: 19.2
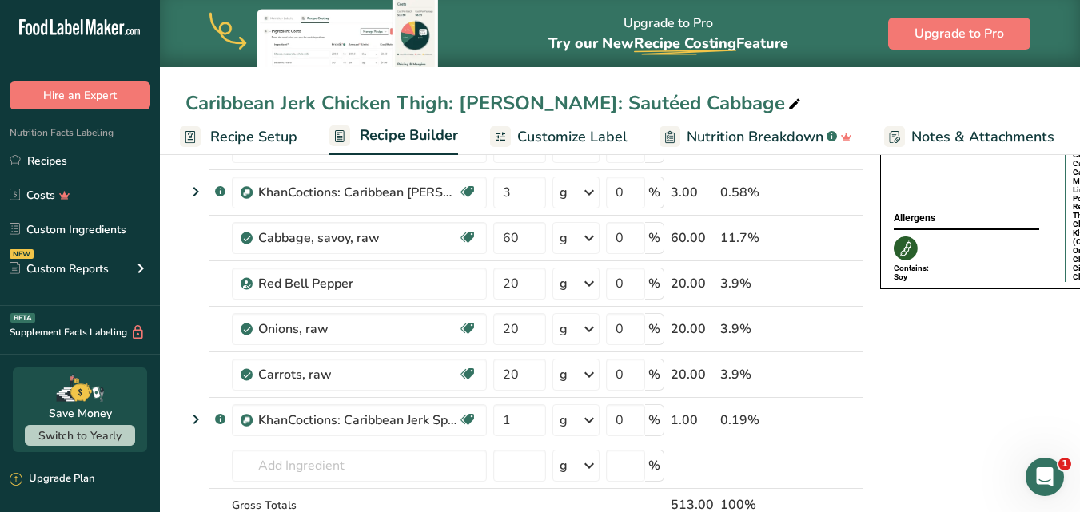
click at [559, 145] on span "Customize Label" at bounding box center [572, 137] width 110 height 22
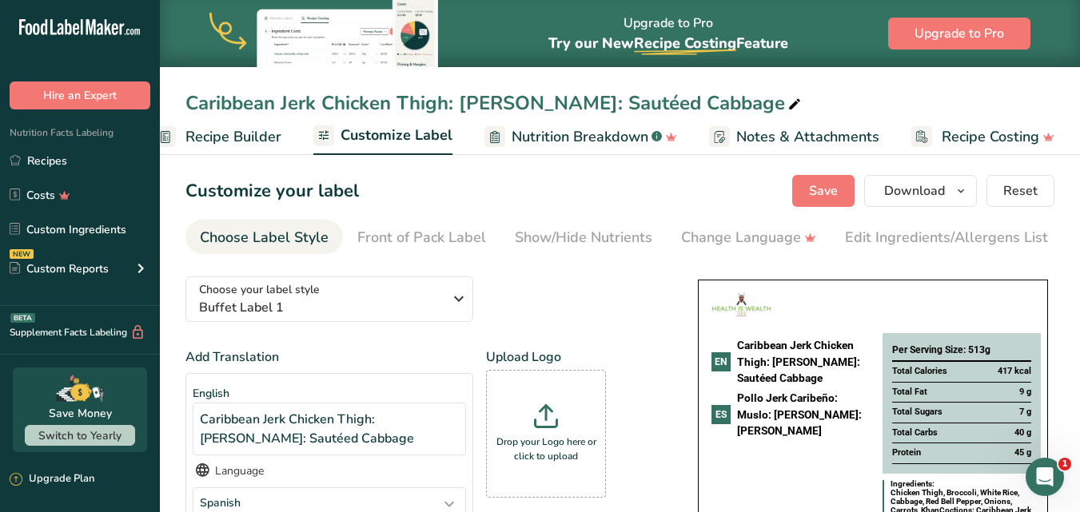
click at [213, 138] on span "Recipe Builder" at bounding box center [233, 137] width 96 height 22
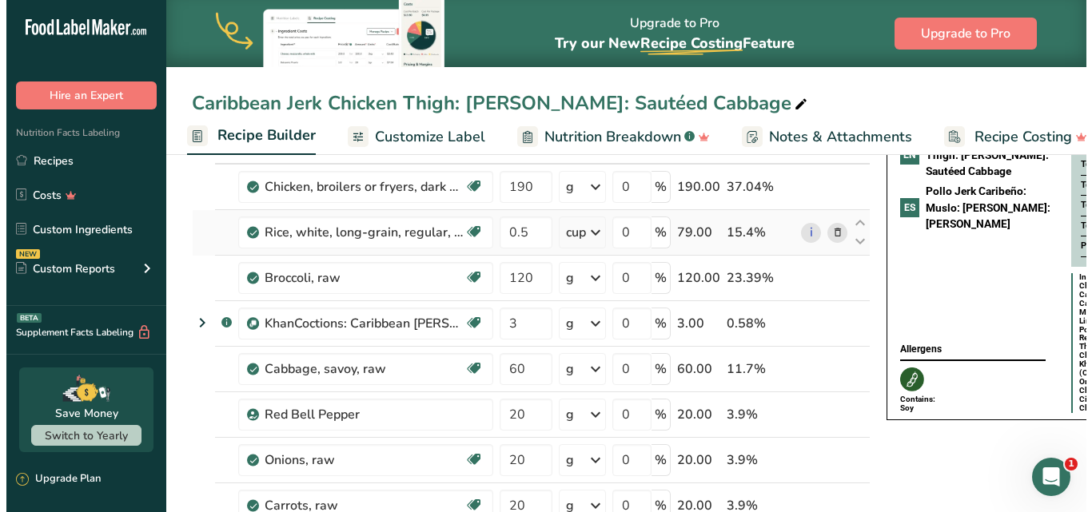
scroll to position [80, 0]
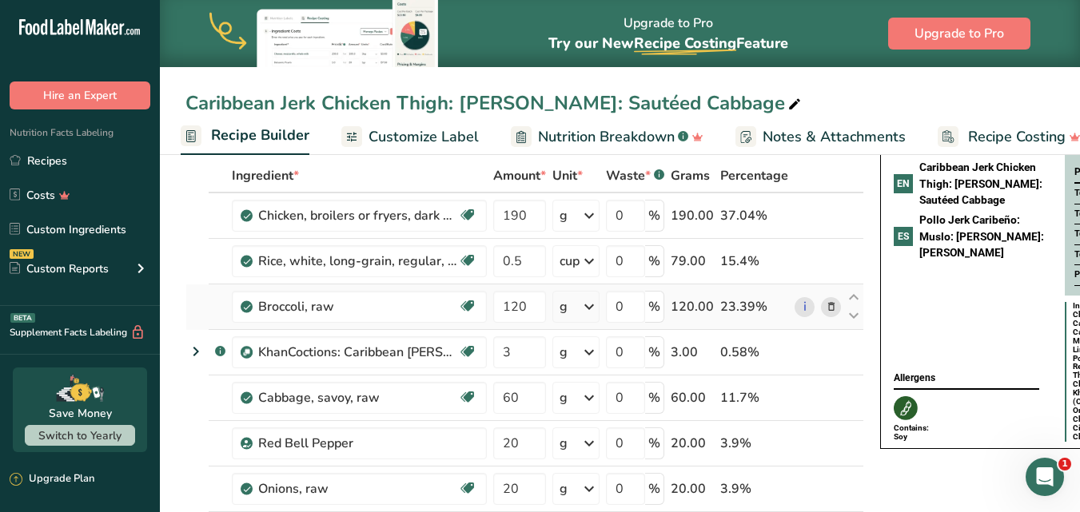
click at [832, 308] on icon at bounding box center [830, 307] width 11 height 17
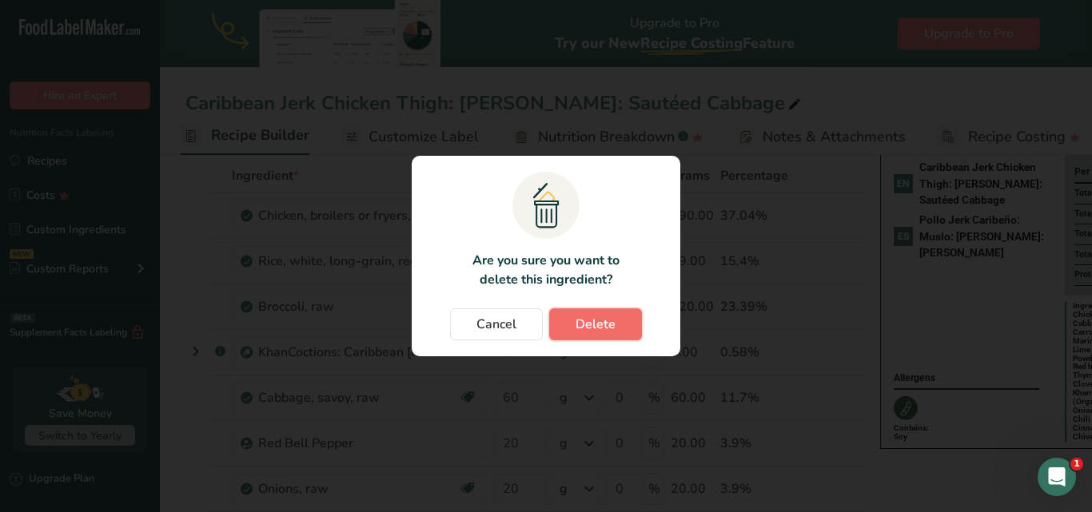
click at [587, 316] on span "Delete" at bounding box center [595, 324] width 40 height 19
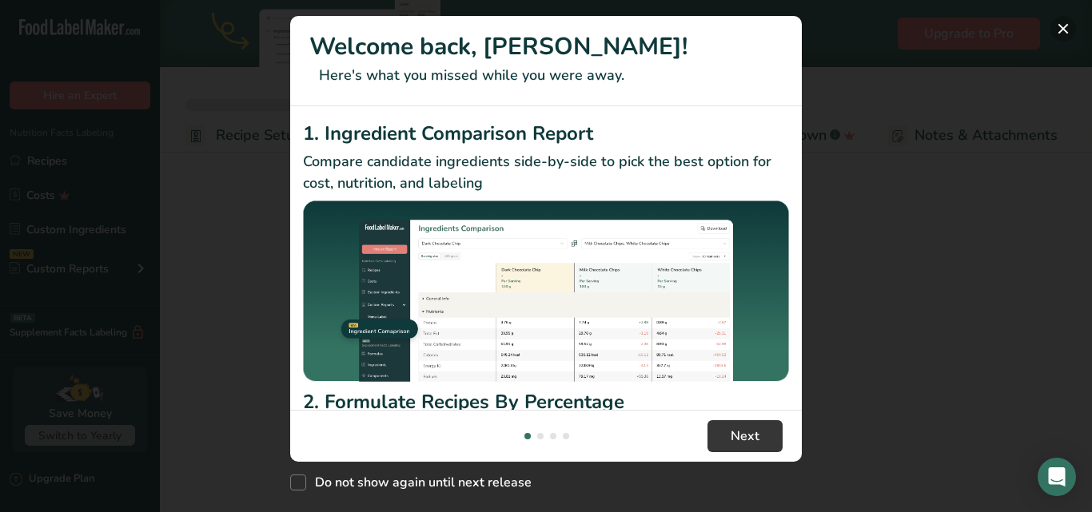
click at [1063, 28] on button "New Features" at bounding box center [1063, 29] width 26 height 26
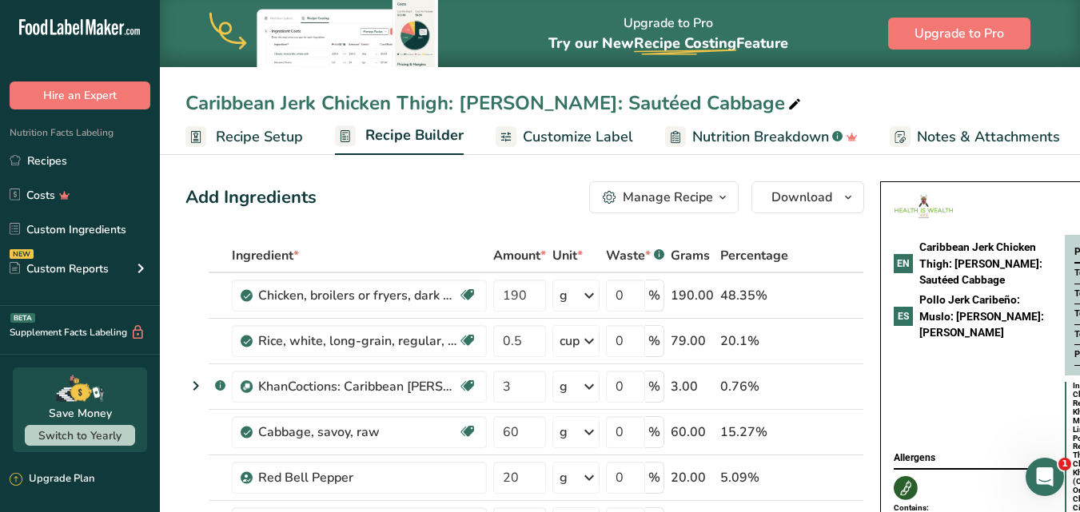
click at [545, 137] on span "Customize Label" at bounding box center [578, 137] width 110 height 22
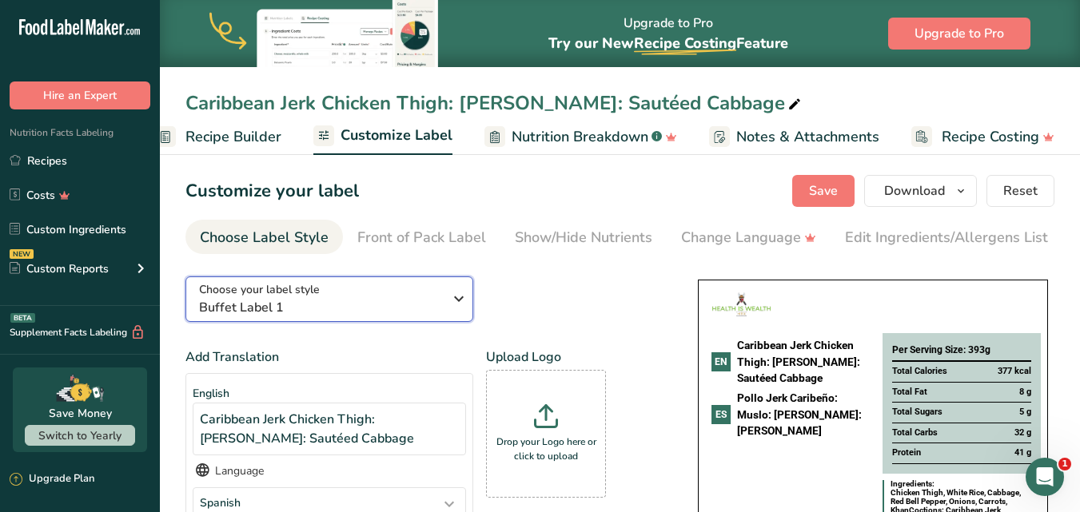
click at [428, 310] on span "Buffet Label 1" at bounding box center [321, 307] width 244 height 19
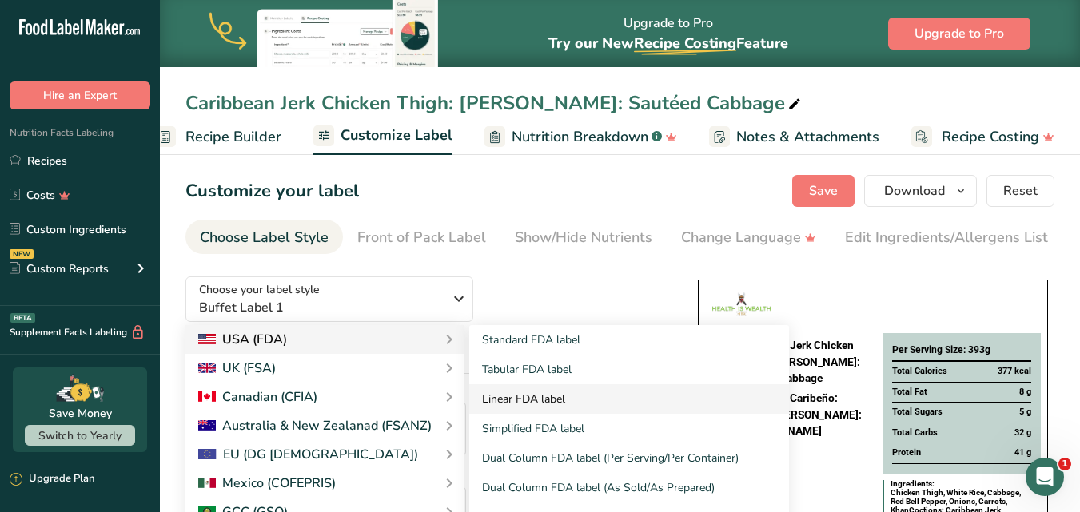
click at [504, 403] on link "Linear FDA label" at bounding box center [629, 399] width 320 height 30
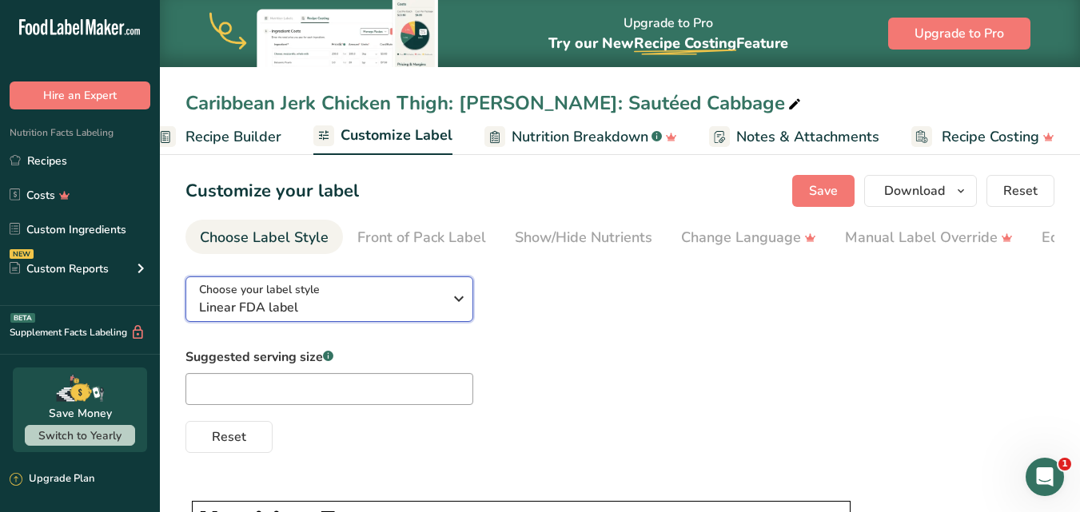
click at [428, 298] on div "Choose your label style Linear FDA label" at bounding box center [321, 299] width 244 height 36
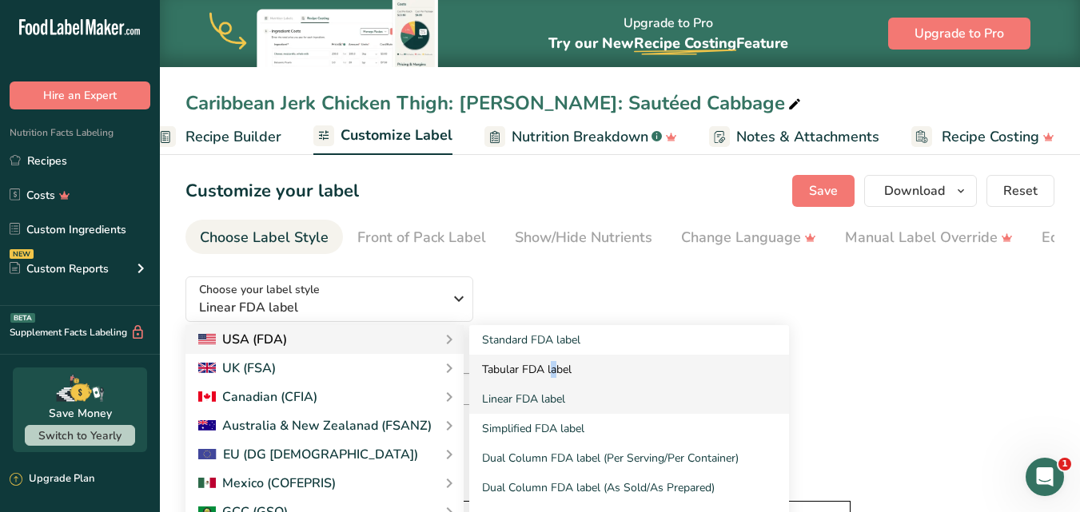
click at [506, 372] on link "Tabular FDA label" at bounding box center [629, 370] width 320 height 30
click at [515, 374] on link "Tabular FDA label" at bounding box center [629, 370] width 320 height 30
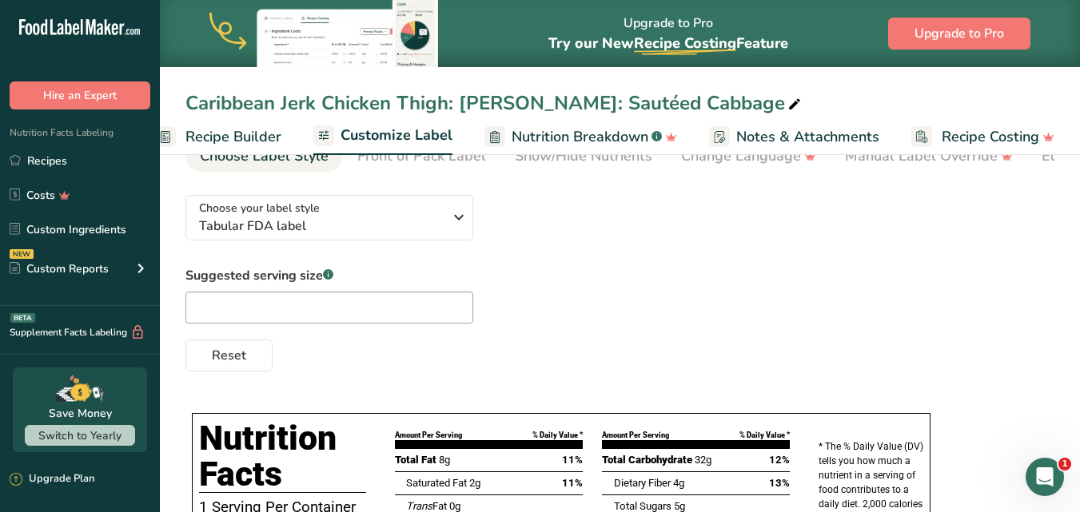
scroll to position [80, 0]
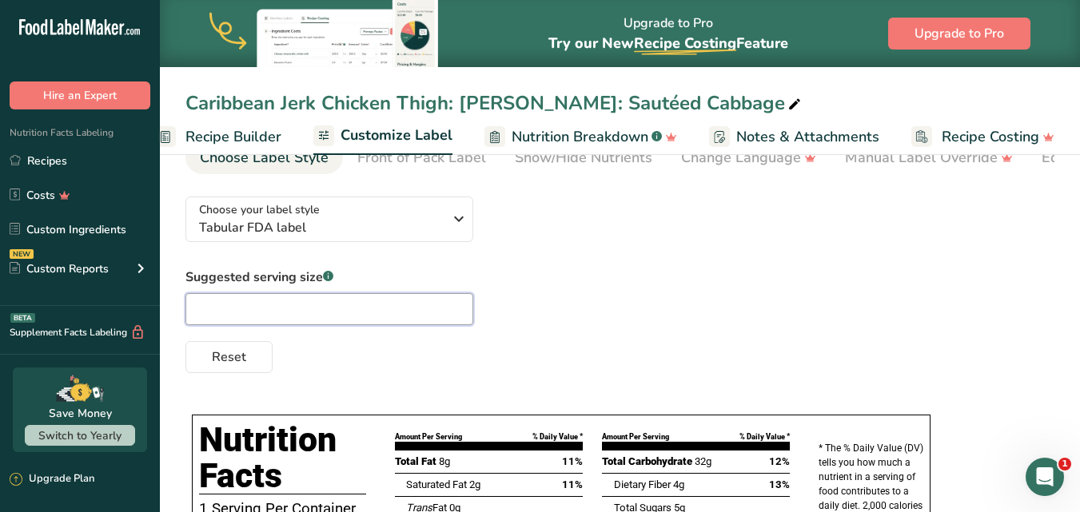
click at [278, 307] on input "text" at bounding box center [329, 309] width 288 height 32
type input "1"
click at [617, 286] on div "Suggested serving size .a-a{fill:#347362;}.b-a{fill:#fff;} 1 Reset" at bounding box center [619, 320] width 869 height 105
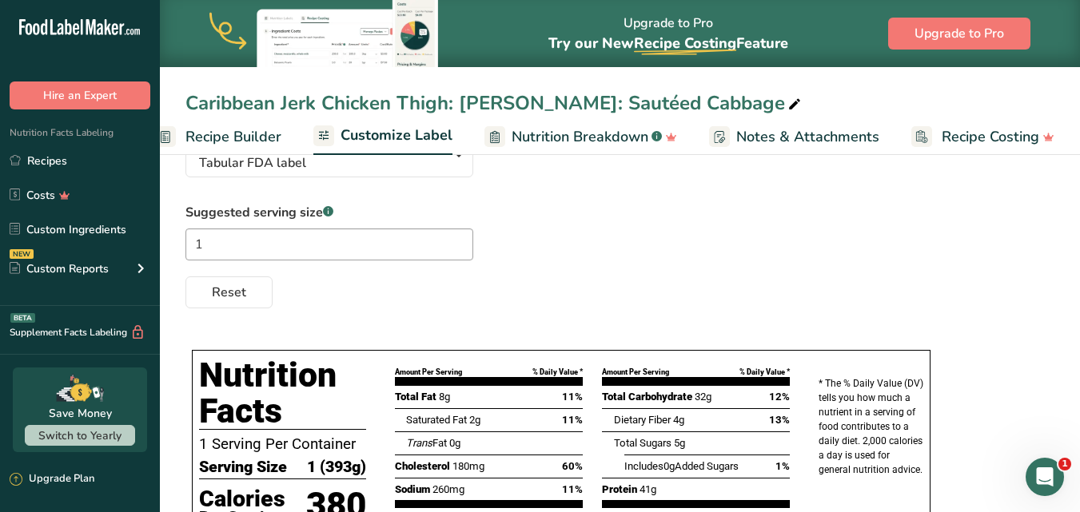
scroll to position [106, 0]
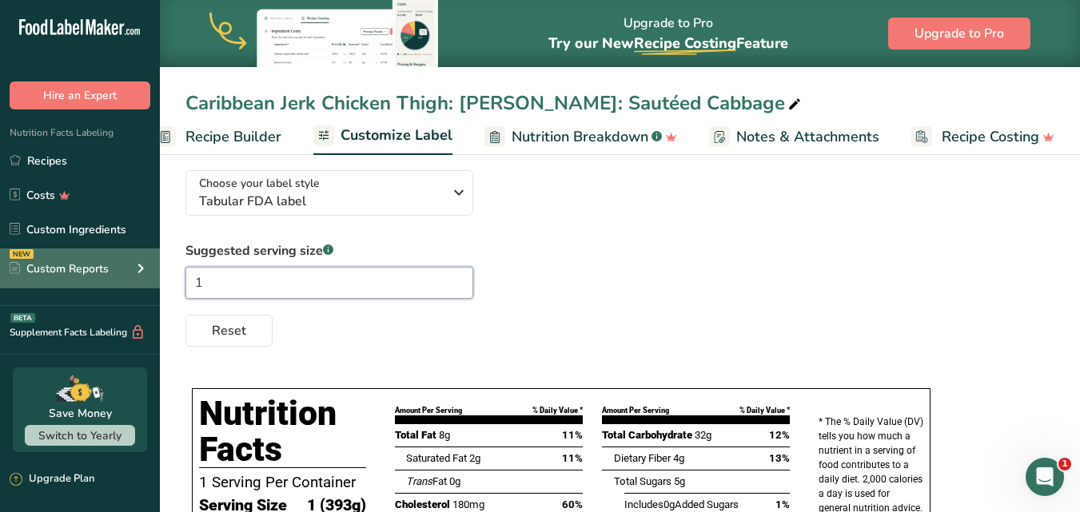
drag, startPoint x: 233, startPoint y: 288, endPoint x: 159, endPoint y: 274, distance: 75.6
click at [159, 274] on div ".a-20{fill:#fff;} Hire an Expert Nutrition Facts Labeling Recipes Costs Custom …" at bounding box center [540, 323] width 1080 height 858
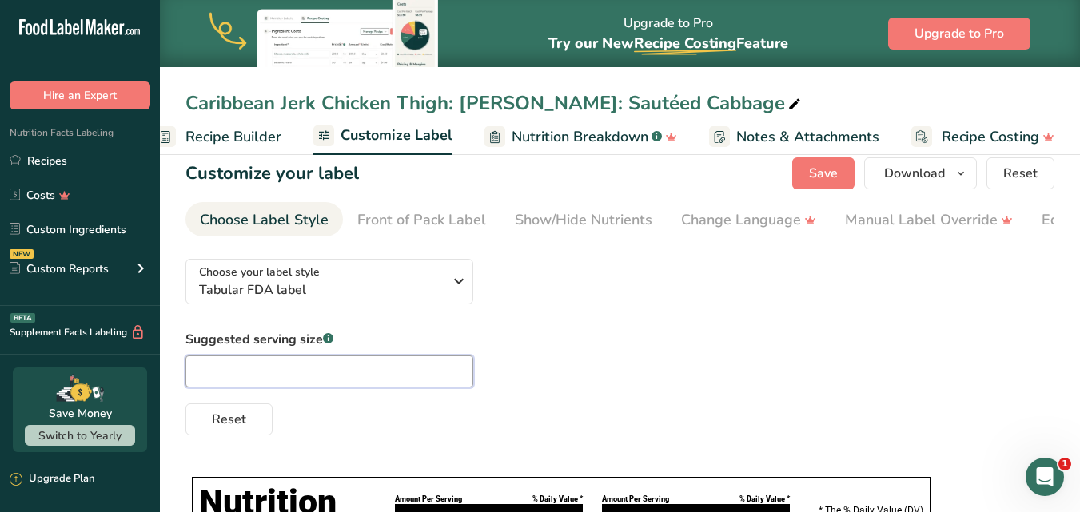
scroll to position [0, 0]
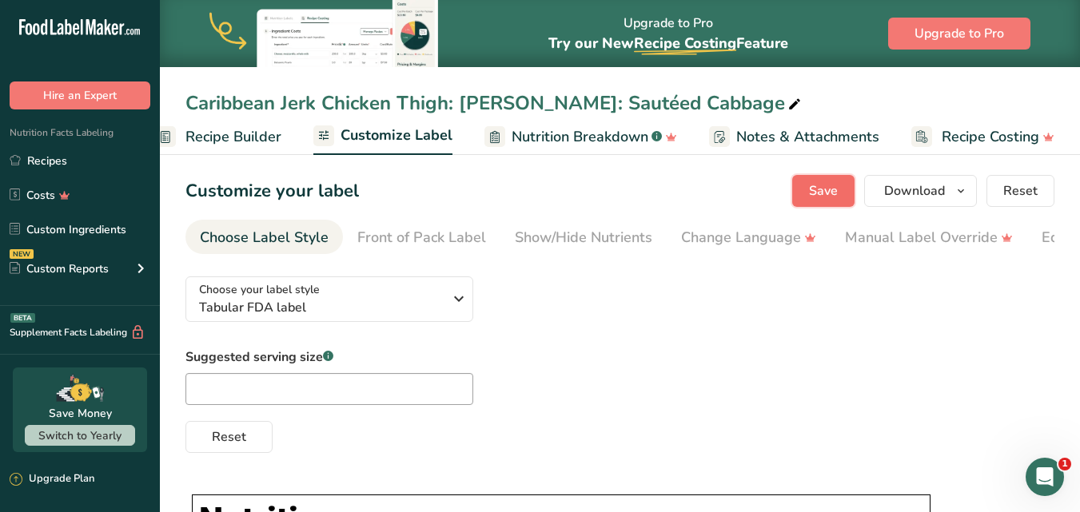
click at [839, 203] on button "Save" at bounding box center [823, 191] width 62 height 32
click at [914, 185] on span "Download" at bounding box center [914, 190] width 61 height 19
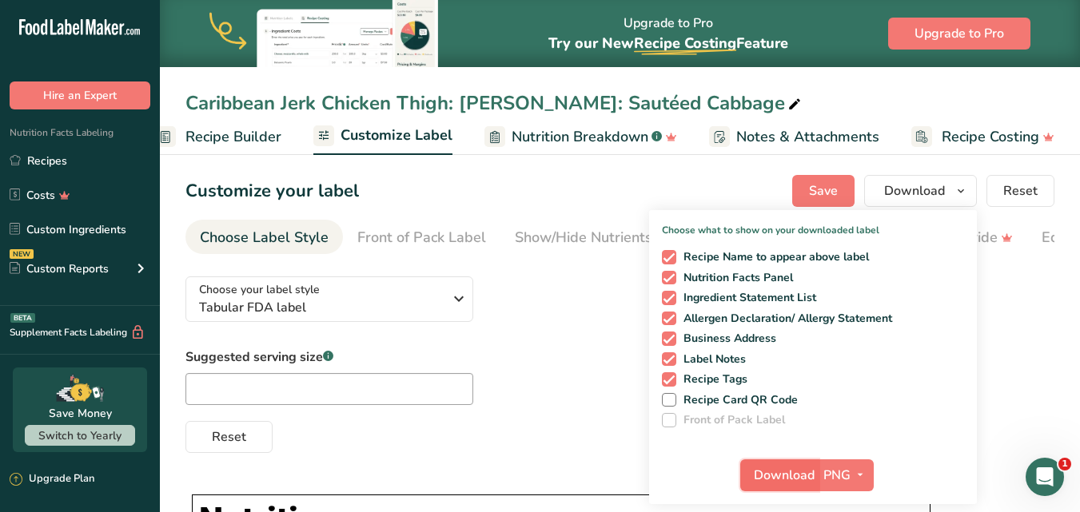
click at [770, 479] on span "Download" at bounding box center [784, 475] width 61 height 19
click at [893, 182] on span "Download" at bounding box center [914, 190] width 61 height 19
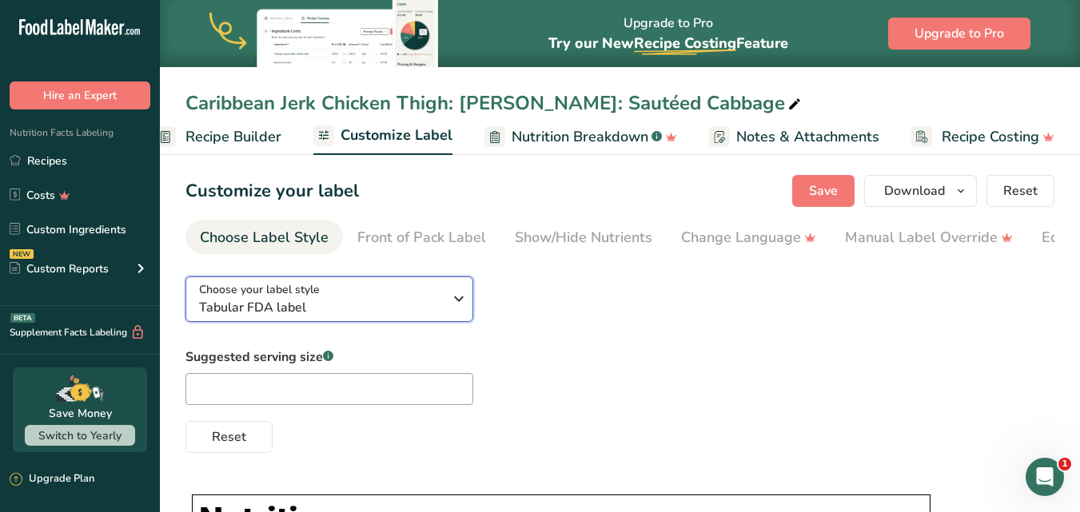
click at [364, 309] on span "Tabular FDA label" at bounding box center [321, 307] width 244 height 19
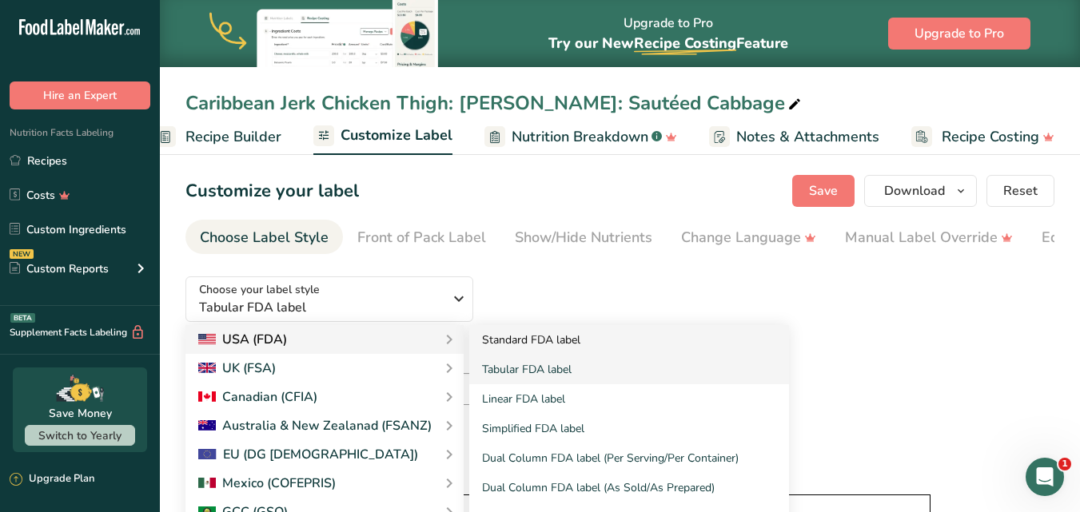
click at [510, 340] on link "Standard FDA label" at bounding box center [629, 340] width 320 height 30
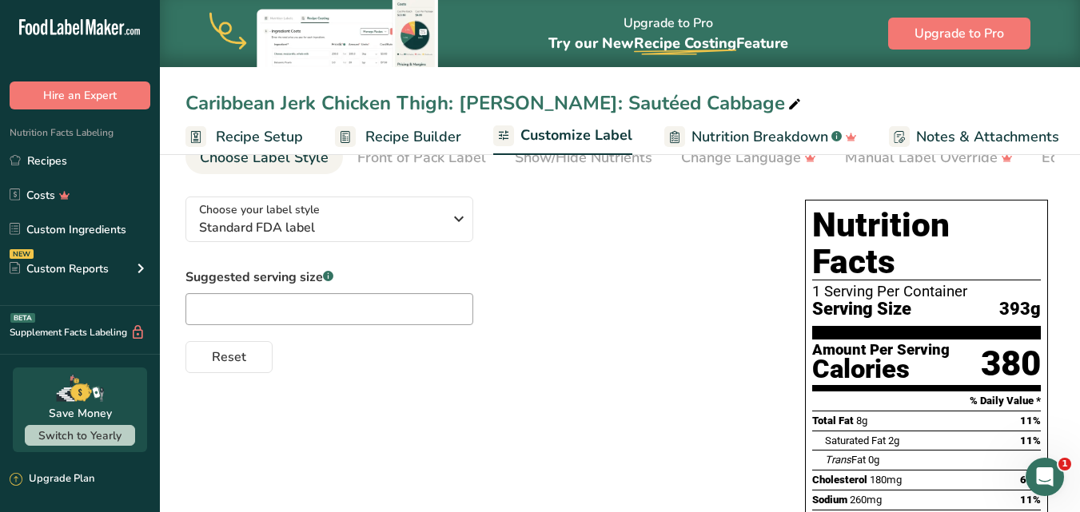
click at [247, 145] on span "Recipe Setup" at bounding box center [259, 137] width 87 height 22
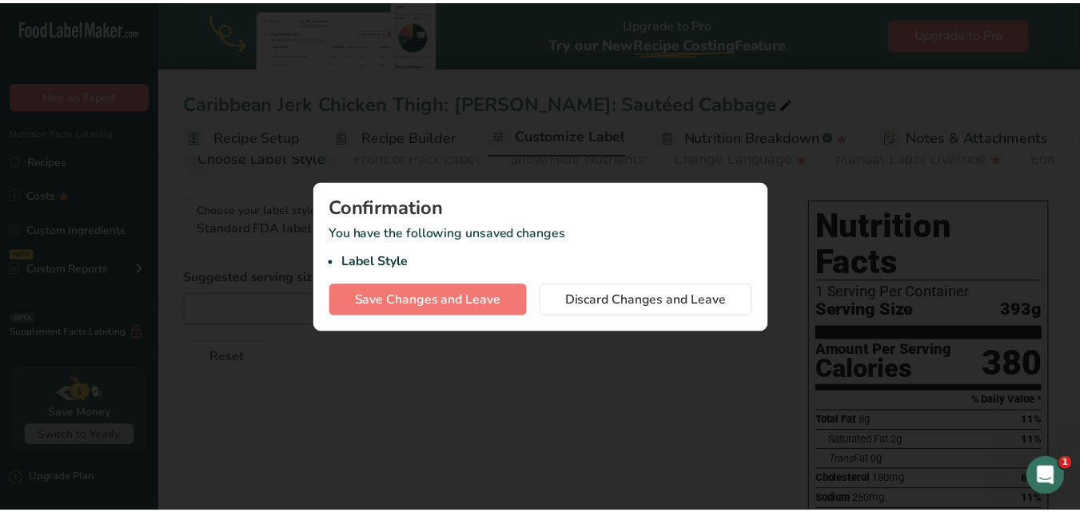
scroll to position [0, 6]
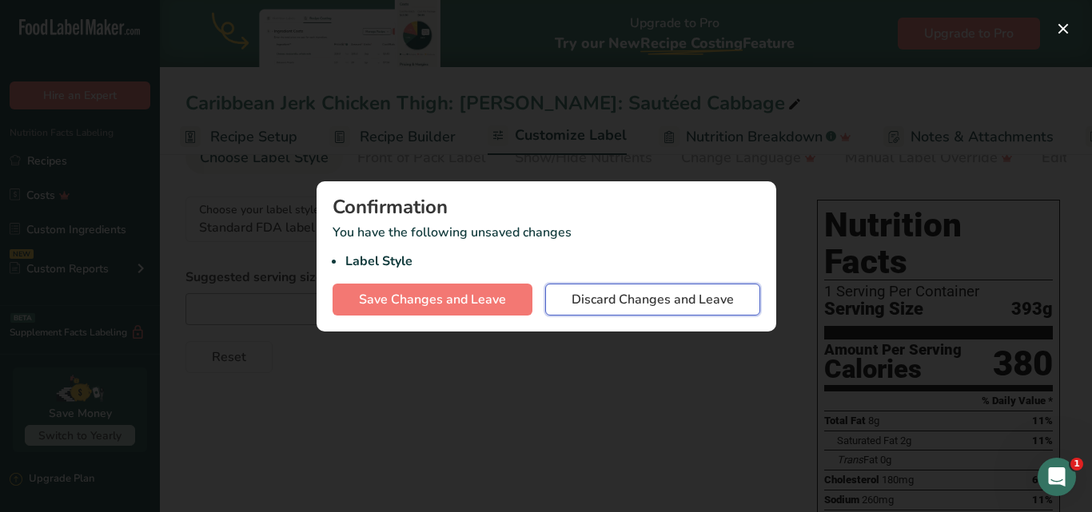
click at [581, 297] on span "Discard Changes and Leave" at bounding box center [652, 299] width 162 height 19
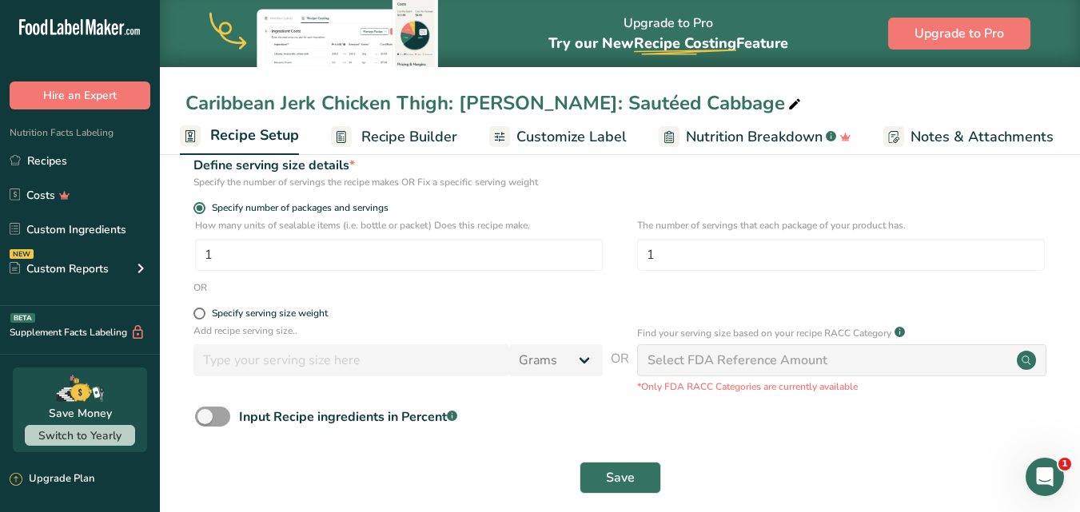
scroll to position [217, 0]
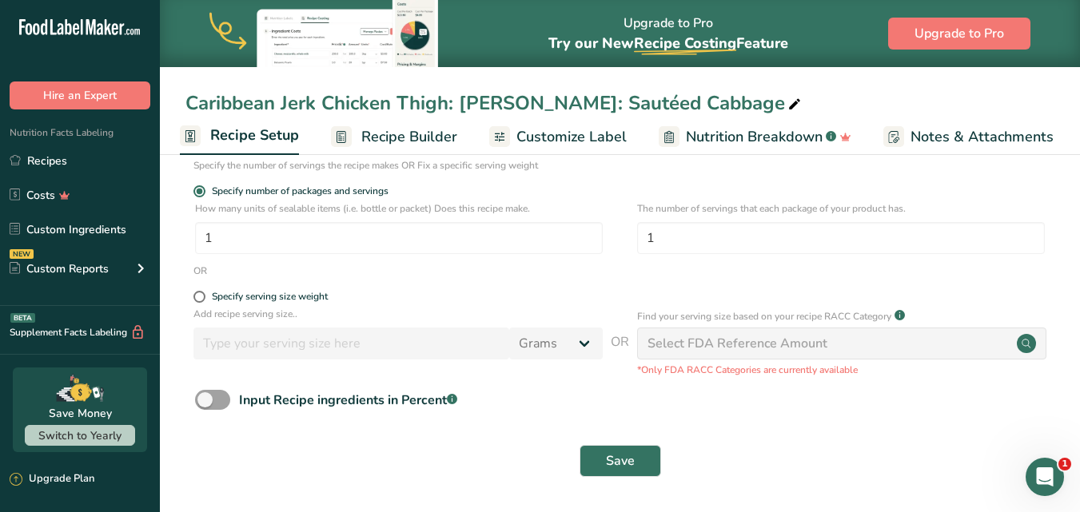
click at [557, 133] on span "Customize Label" at bounding box center [571, 137] width 110 height 22
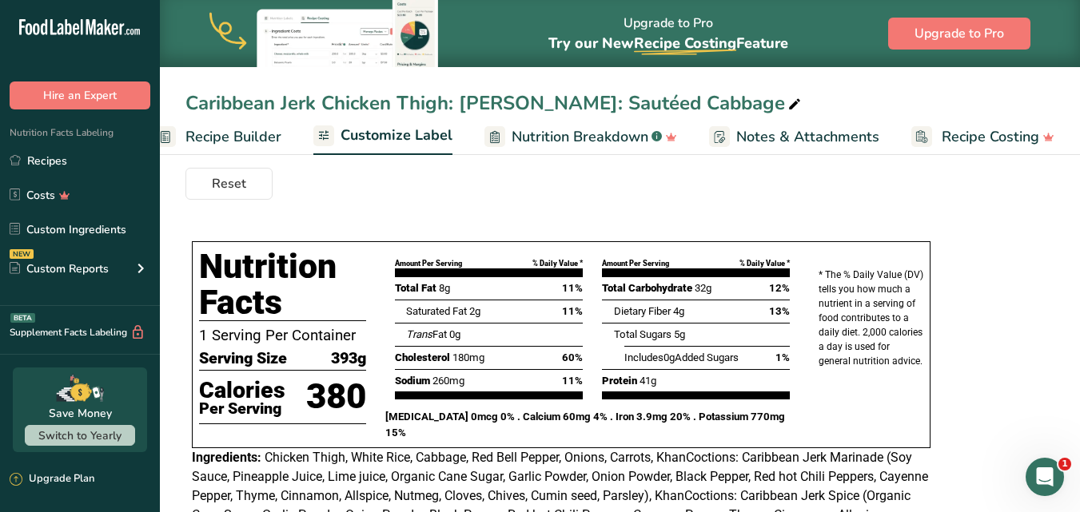
scroll to position [217, 0]
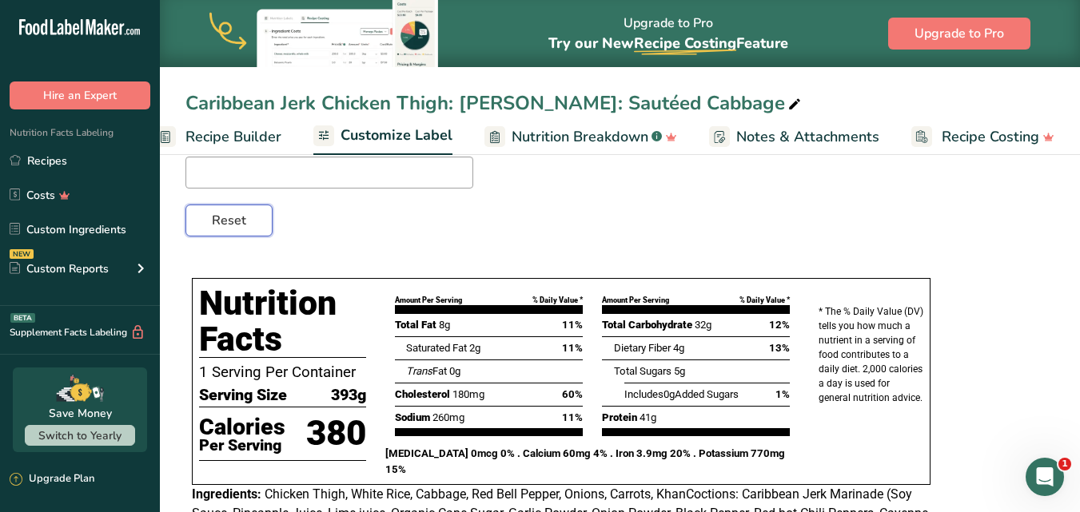
click at [220, 214] on span "Reset" at bounding box center [229, 220] width 34 height 19
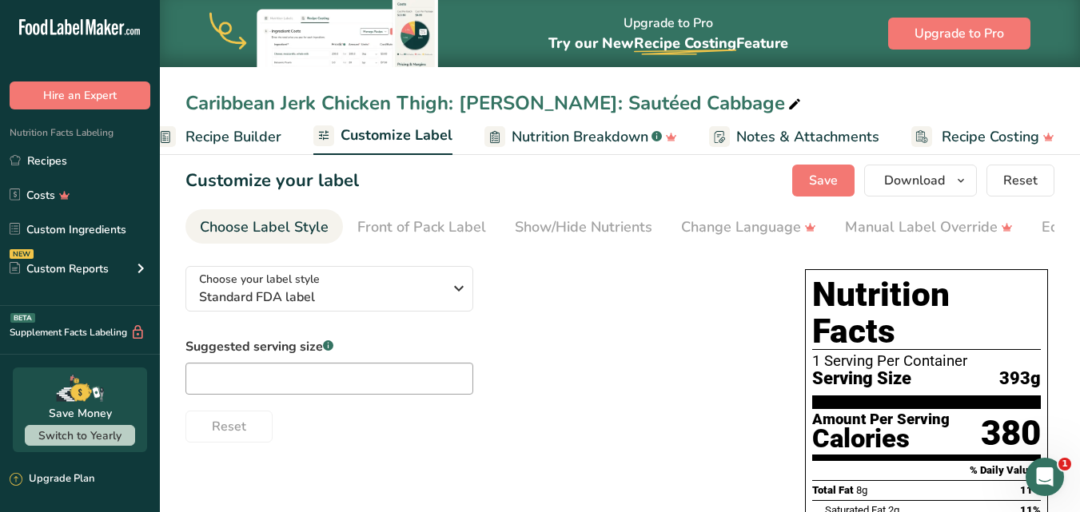
scroll to position [0, 0]
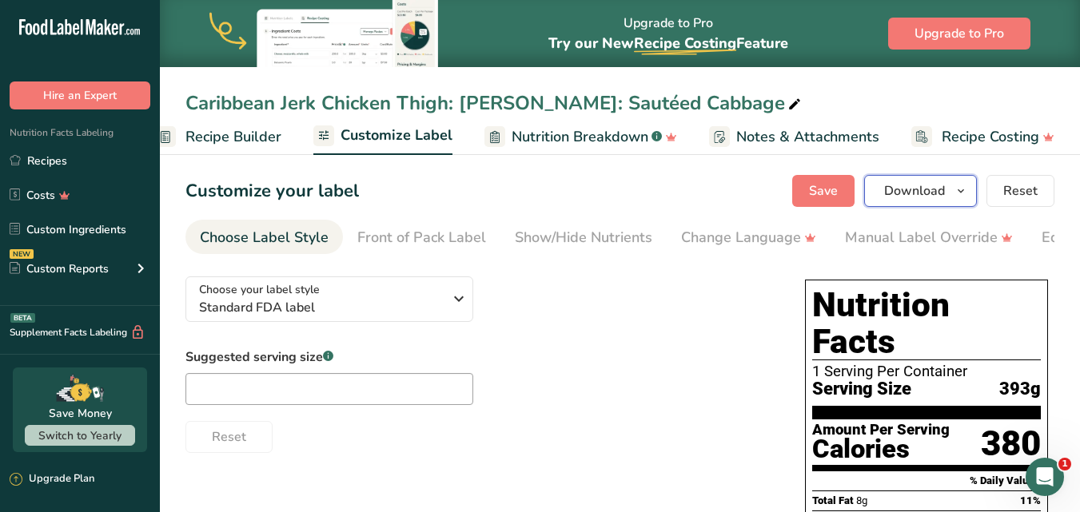
click at [936, 194] on span "Download" at bounding box center [914, 190] width 61 height 19
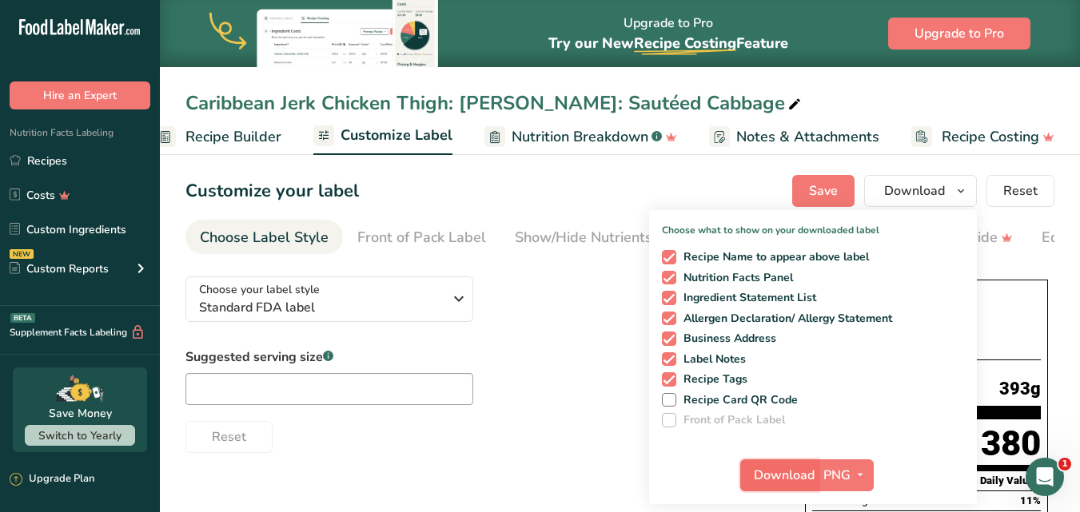
click at [796, 479] on span "Download" at bounding box center [784, 475] width 61 height 19
click at [185, 101] on div "Caribbean Jerk Chicken Thigh: [PERSON_NAME]: Sautéed Cabbage" at bounding box center [620, 103] width 920 height 29
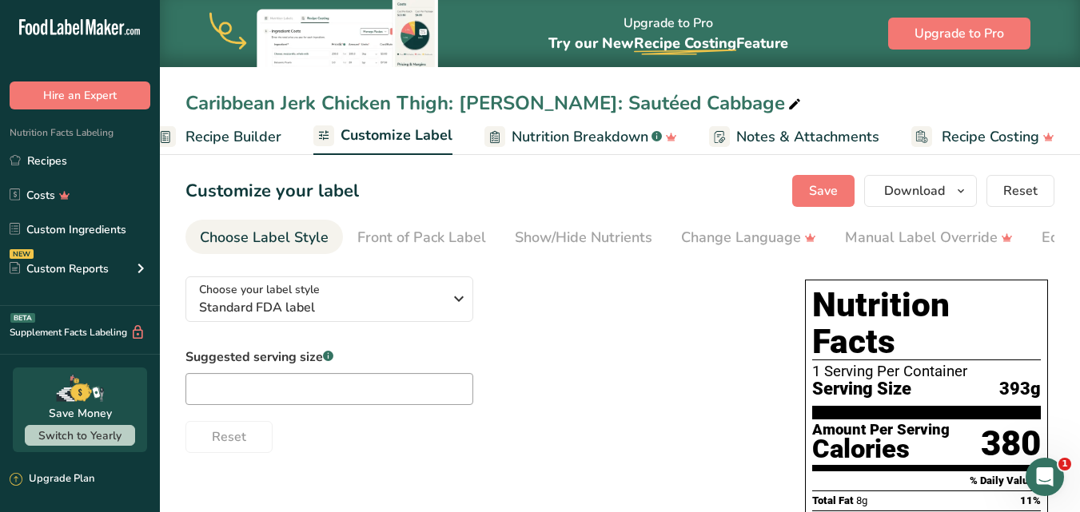
drag, startPoint x: 187, startPoint y: 104, endPoint x: 734, endPoint y: 101, distance: 546.6
click at [734, 101] on div "Caribbean Jerk Chicken Thigh: [PERSON_NAME]: Sautéed Cabbage" at bounding box center [494, 103] width 619 height 29
click at [179, 102] on div "Caribbean Jerk Chicken Thigh: [PERSON_NAME]: Sautéed Cabbage" at bounding box center [620, 103] width 920 height 29
drag, startPoint x: 188, startPoint y: 99, endPoint x: 734, endPoint y: 102, distance: 545.8
click at [734, 102] on div "Caribbean Jerk Chicken Thigh: [PERSON_NAME]: Sautéed Cabbage" at bounding box center [494, 103] width 619 height 29
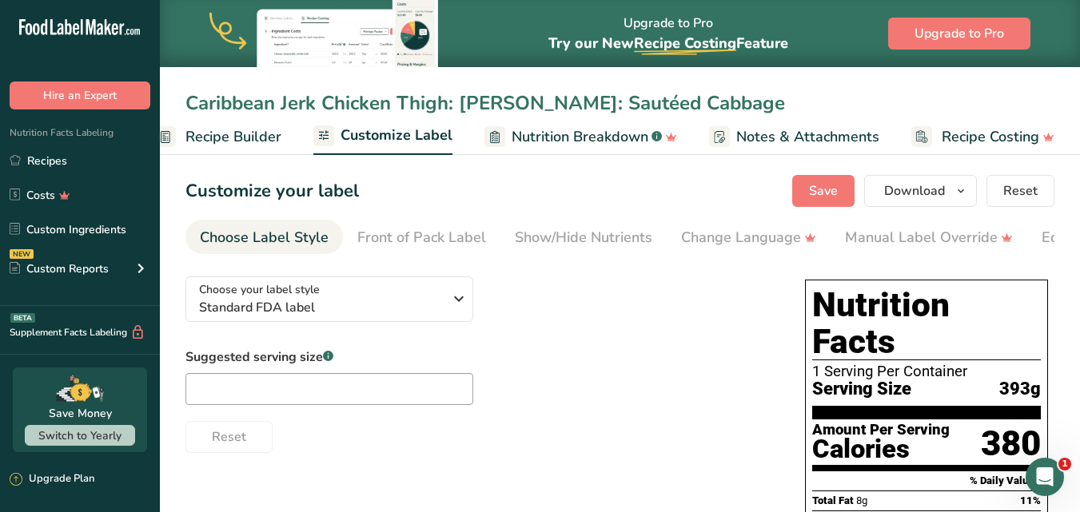
click at [236, 138] on span "Recipe Builder" at bounding box center [233, 137] width 96 height 22
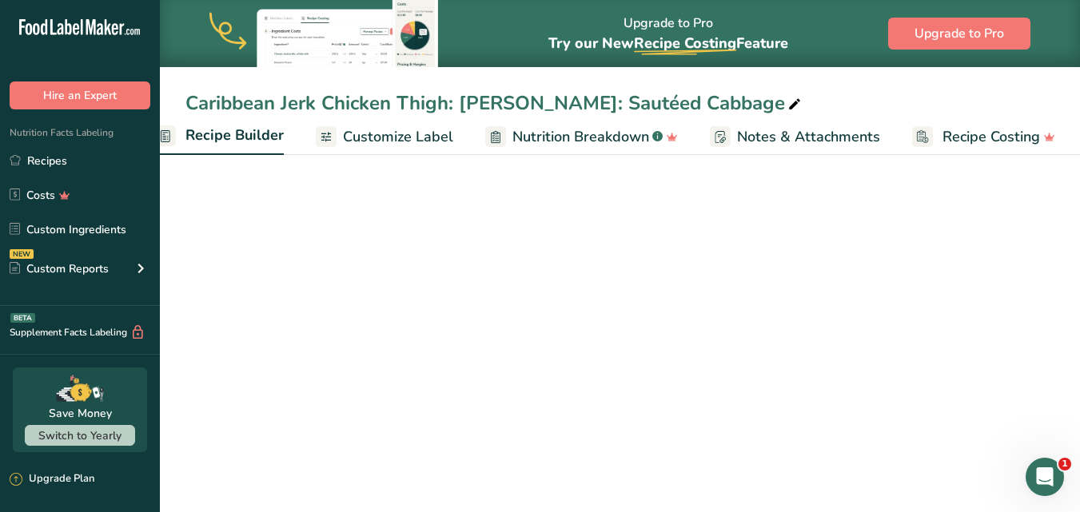
click at [269, 143] on span "Recipe Builder" at bounding box center [234, 136] width 98 height 22
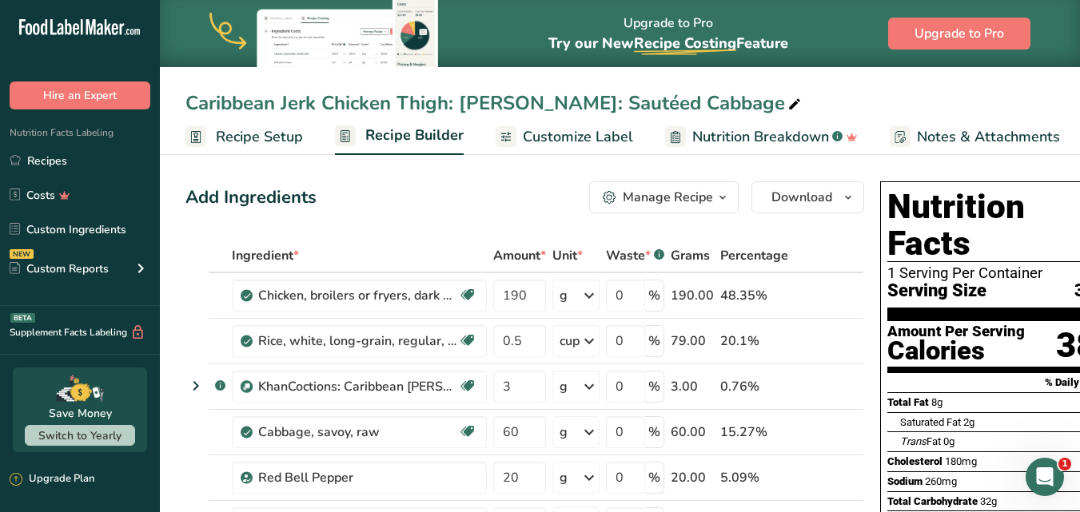
click at [280, 141] on span "Recipe Setup" at bounding box center [259, 137] width 87 height 22
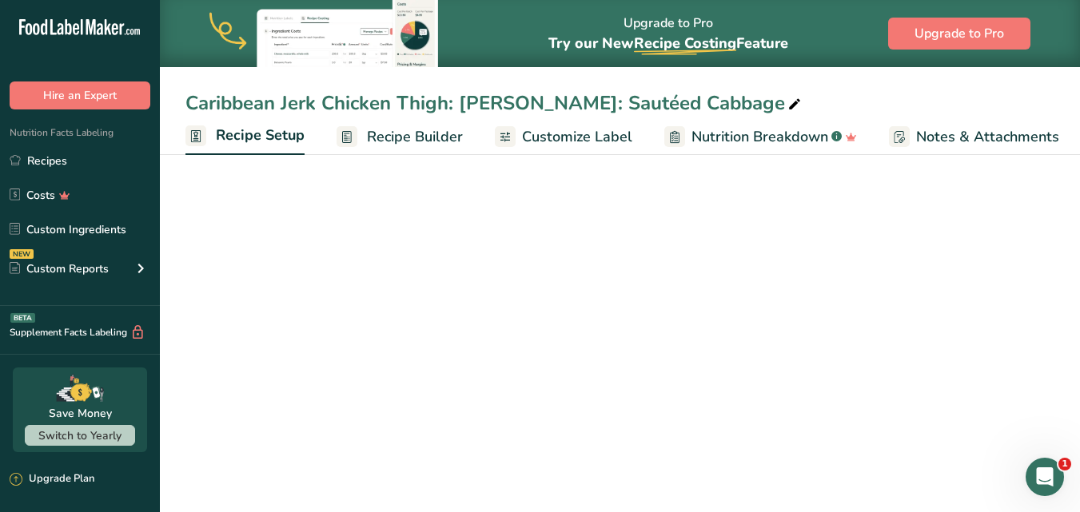
scroll to position [0, 6]
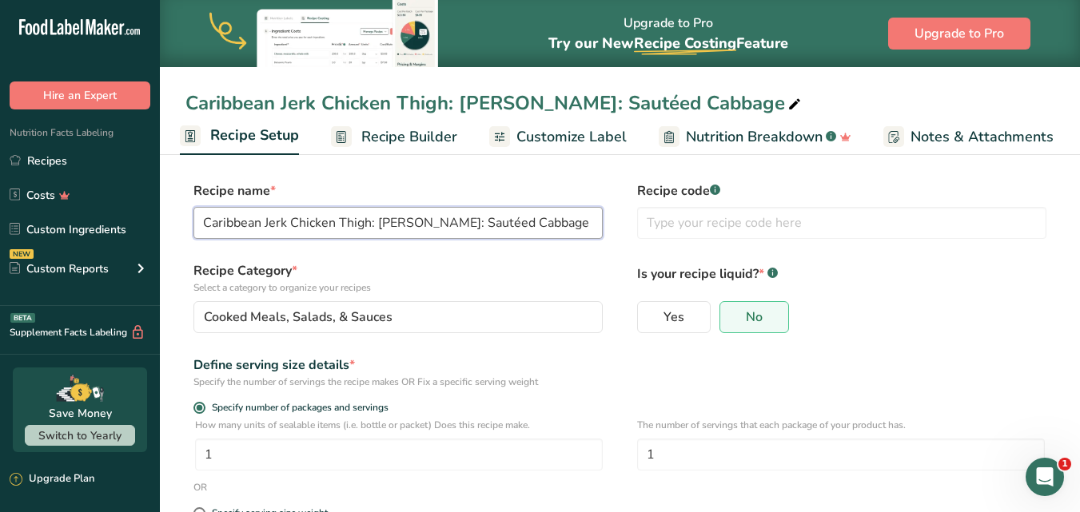
drag, startPoint x: 201, startPoint y: 217, endPoint x: 579, endPoint y: 223, distance: 378.0
click at [579, 223] on input "Caribbean Jerk Chicken Thigh: [PERSON_NAME]: Sautéed Cabbage" at bounding box center [397, 223] width 409 height 32
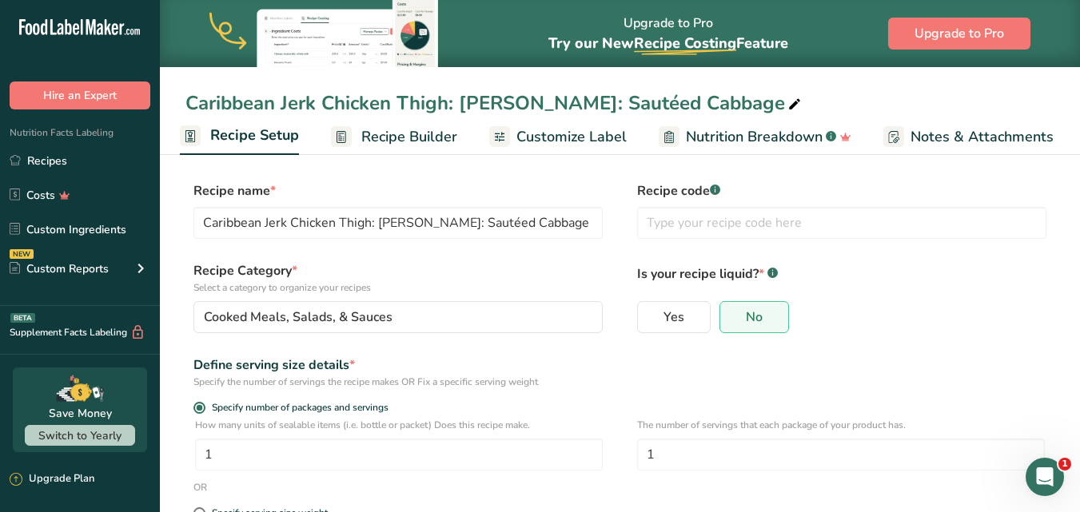
click at [562, 128] on span "Customize Label" at bounding box center [571, 137] width 110 height 22
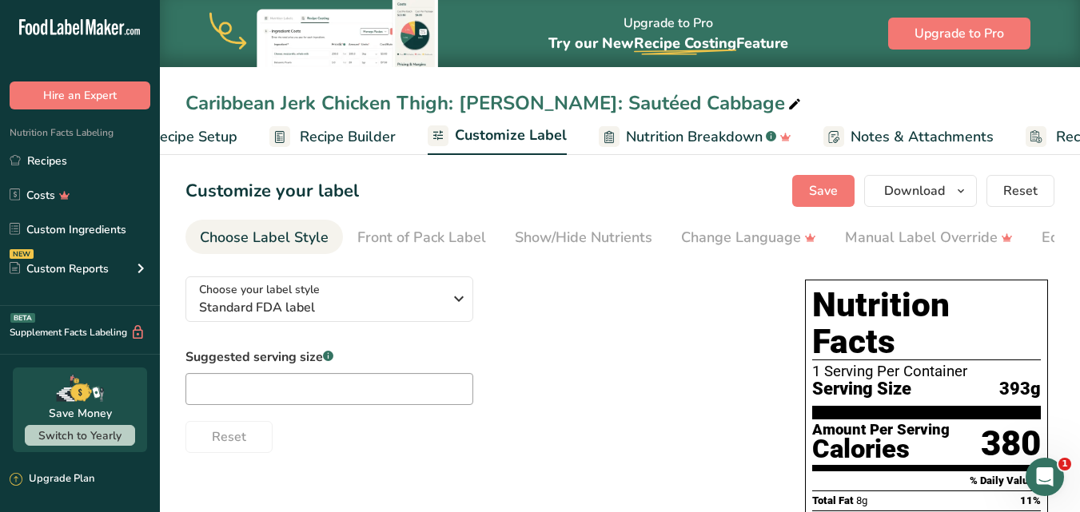
scroll to position [0, 180]
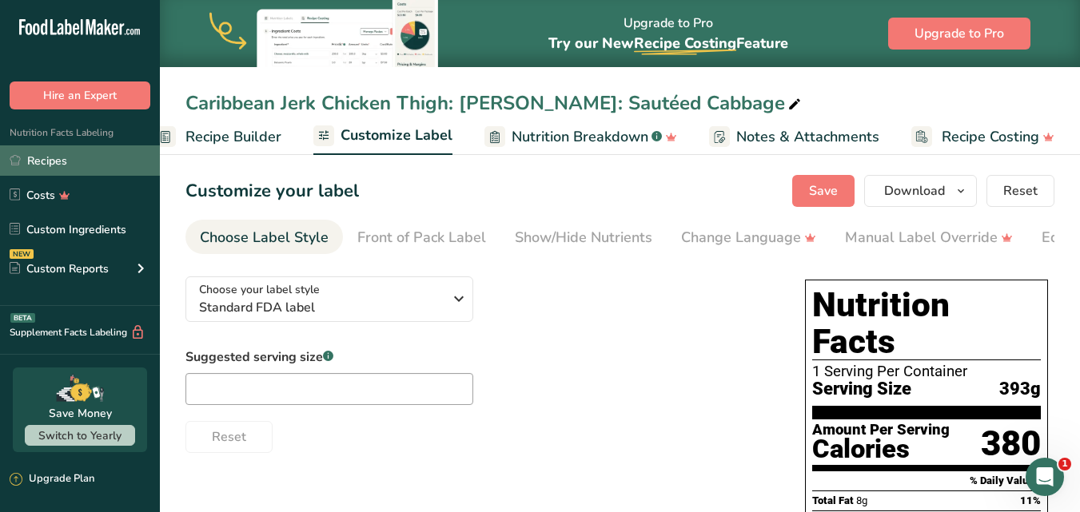
click at [56, 153] on link "Recipes" at bounding box center [80, 160] width 160 height 30
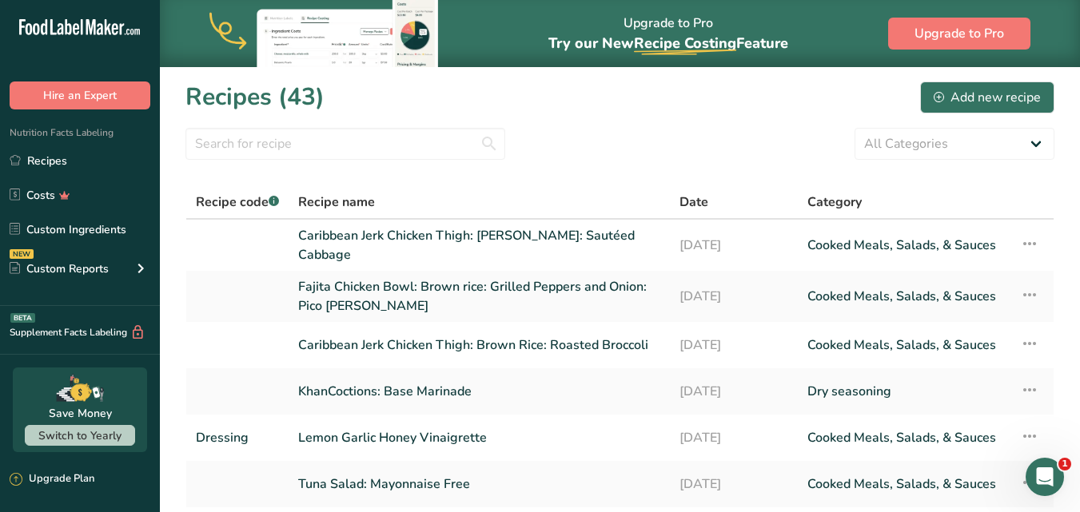
scroll to position [80, 0]
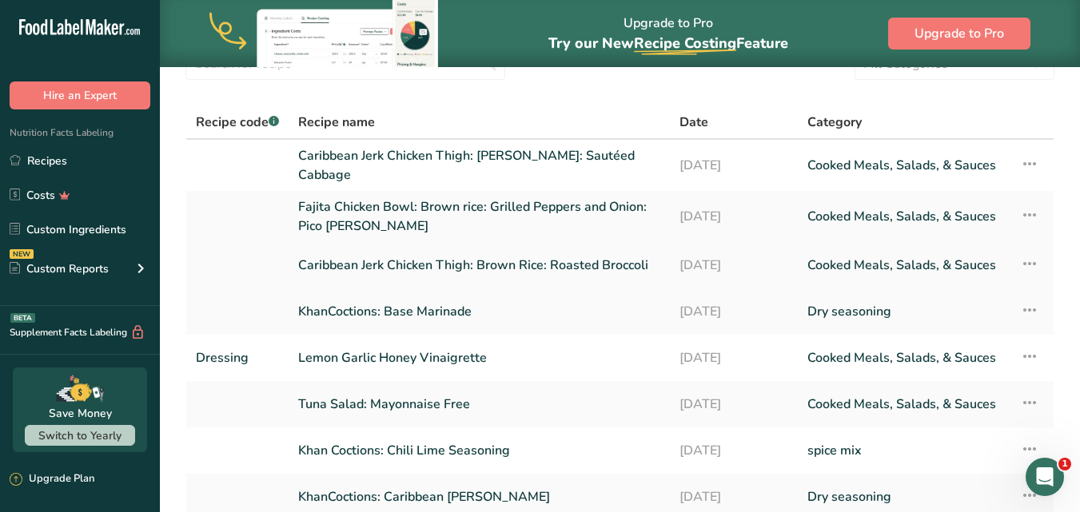
click at [1027, 269] on icon at bounding box center [1029, 263] width 19 height 29
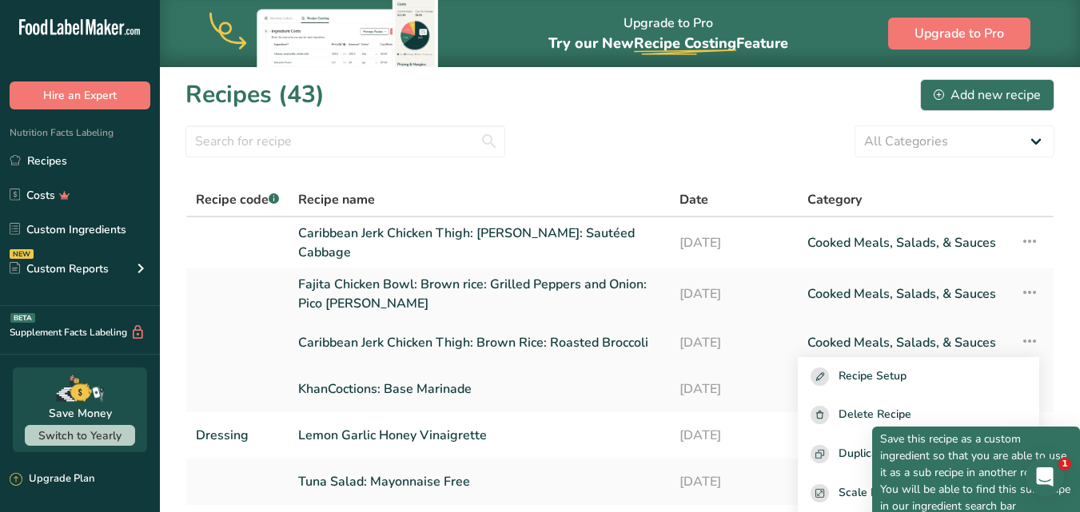
scroll to position [0, 0]
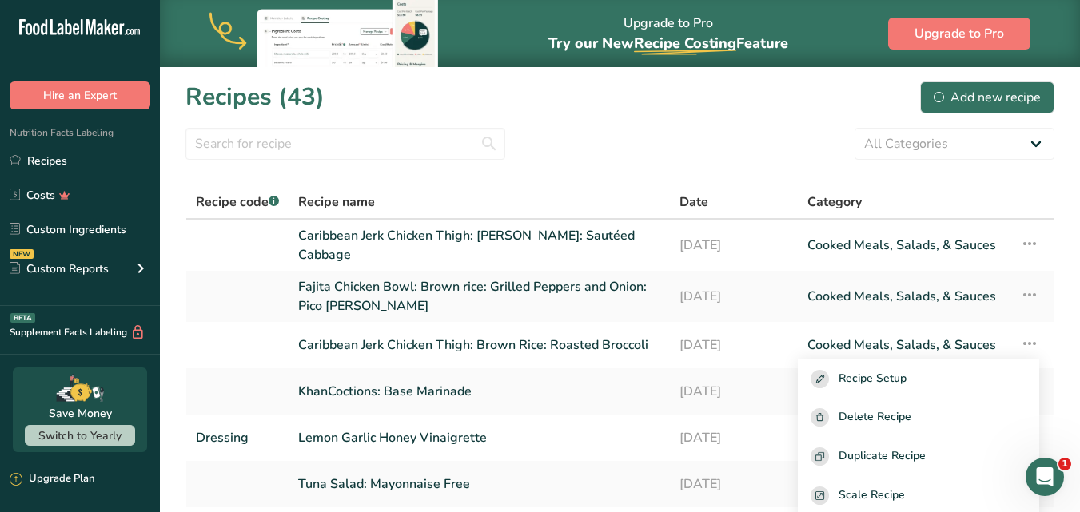
click at [612, 114] on div "Recipes (43) Add new recipe" at bounding box center [619, 97] width 869 height 36
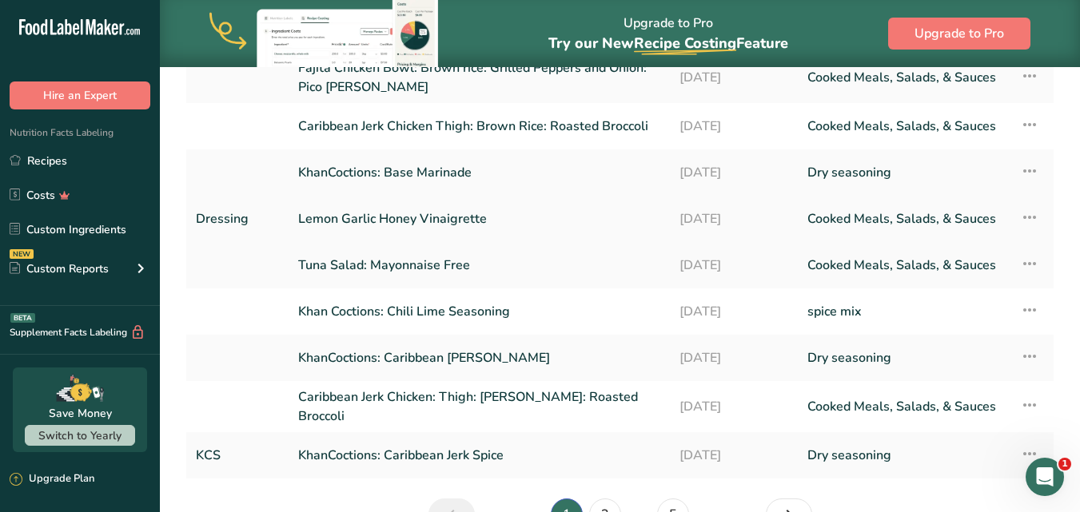
scroll to position [240, 0]
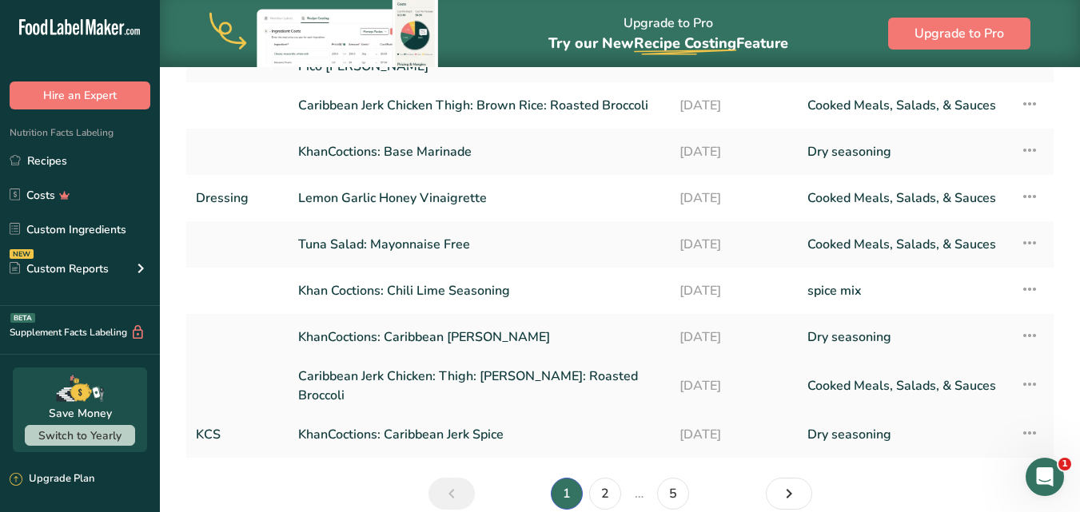
click at [564, 384] on link "Caribbean Jerk Chicken: Thigh: [PERSON_NAME]: Roasted Broccoli" at bounding box center [479, 386] width 362 height 38
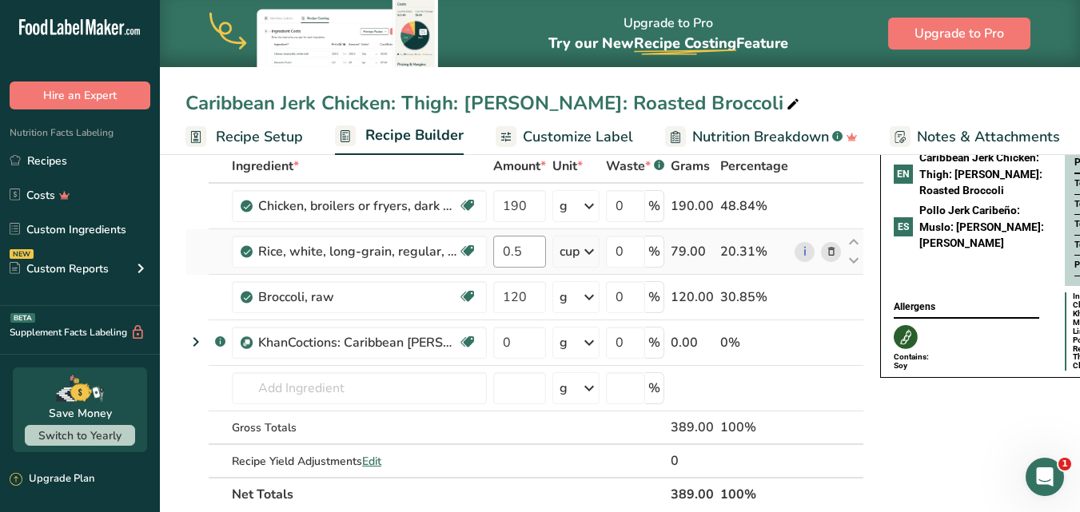
scroll to position [80, 0]
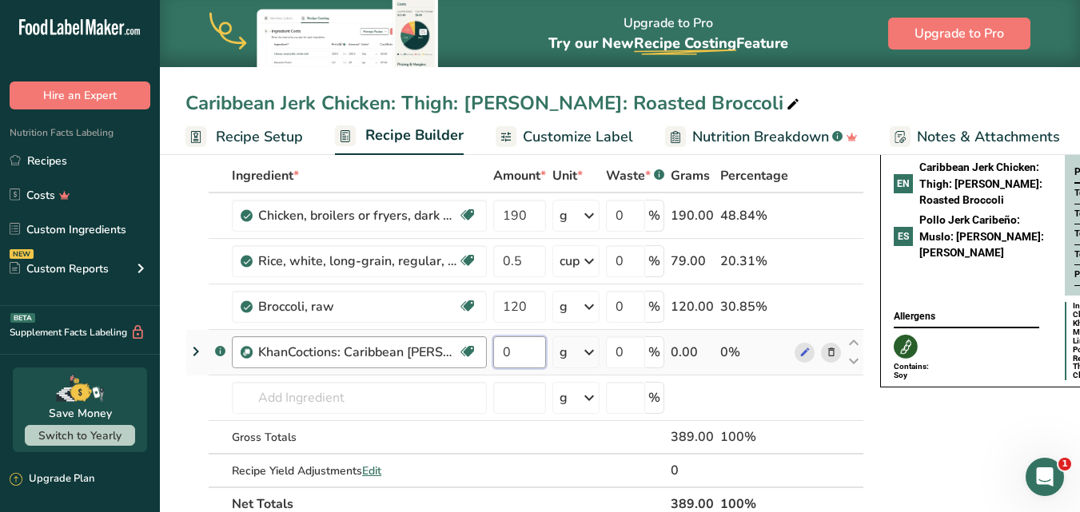
drag, startPoint x: 515, startPoint y: 353, endPoint x: 486, endPoint y: 349, distance: 29.8
click at [486, 349] on tr ".a-a{fill:#347362;}.b-a{fill:#fff;} KhanCoctions: Caribbean [PERSON_NAME] Sourc…" at bounding box center [524, 353] width 677 height 46
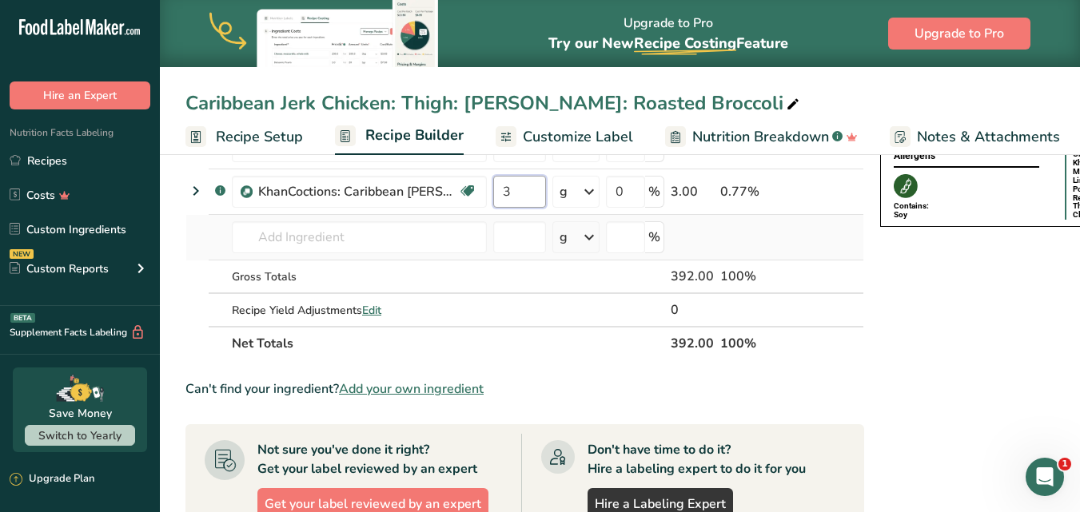
scroll to position [0, 0]
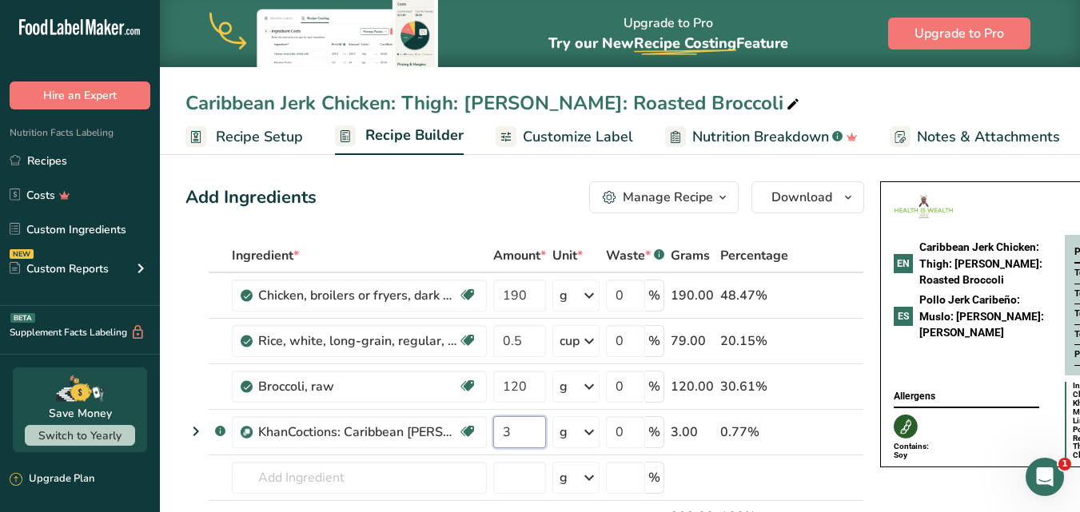
type input "3"
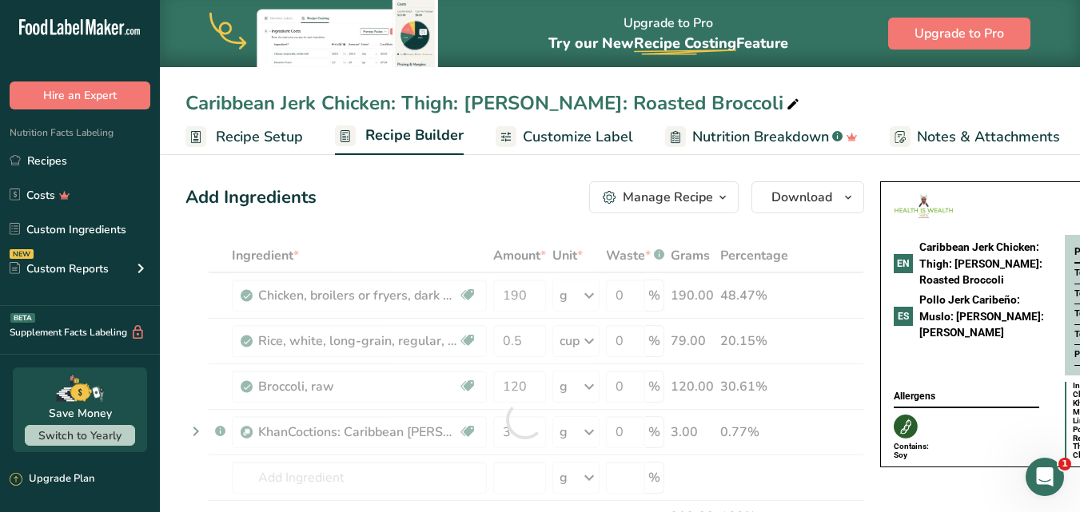
click at [616, 138] on span "Customize Label" at bounding box center [578, 137] width 110 height 22
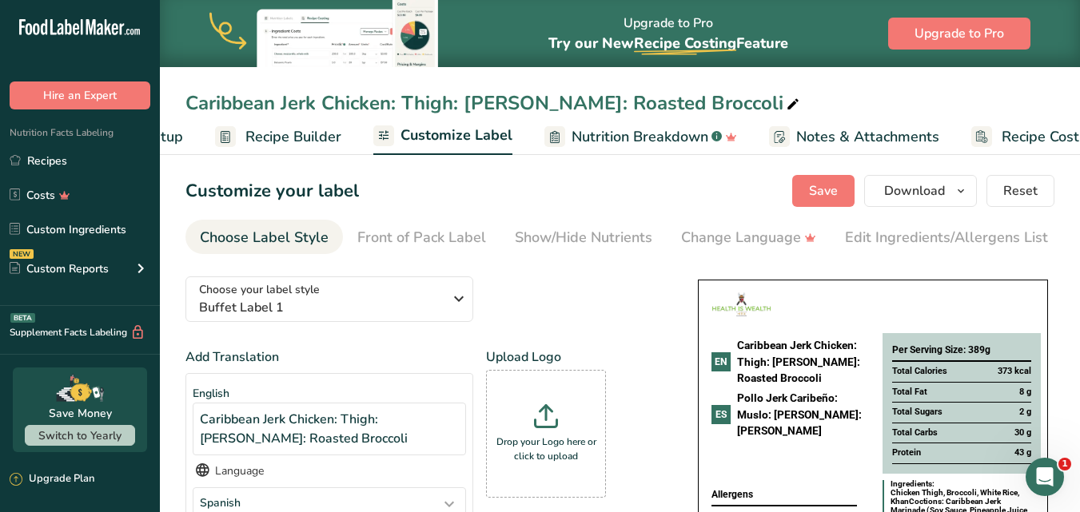
scroll to position [0, 180]
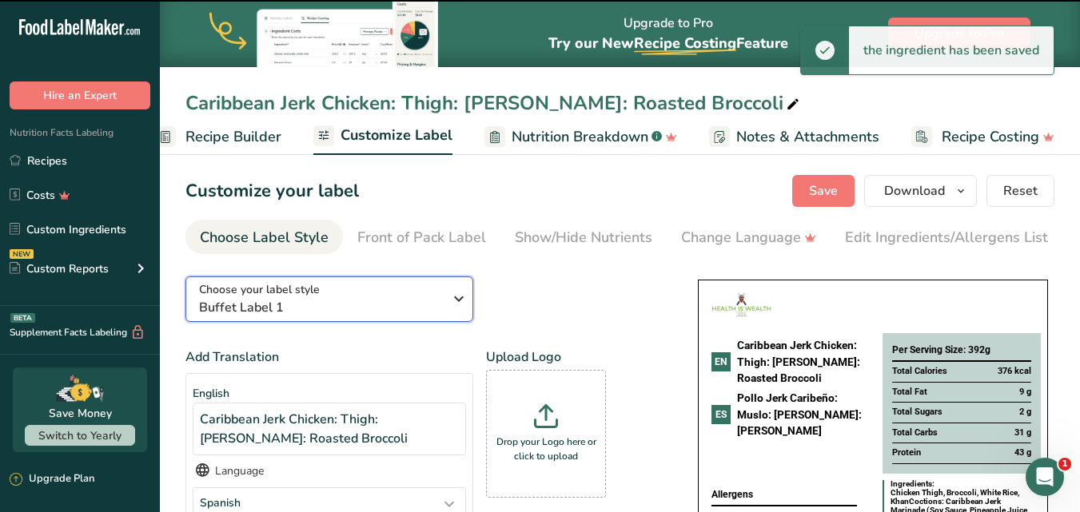
click at [452, 297] on icon "button" at bounding box center [458, 298] width 19 height 29
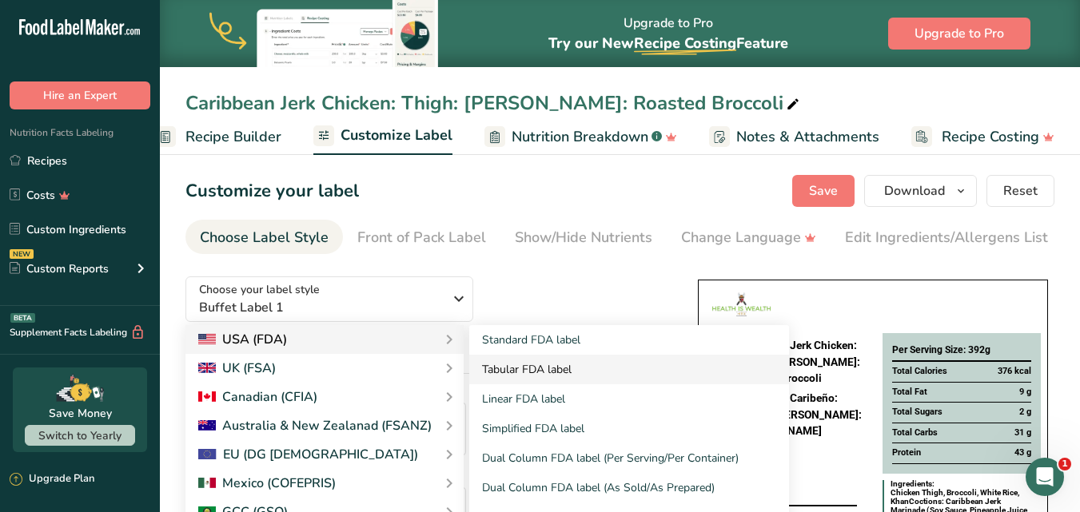
click at [542, 379] on link "Tabular FDA label" at bounding box center [629, 370] width 320 height 30
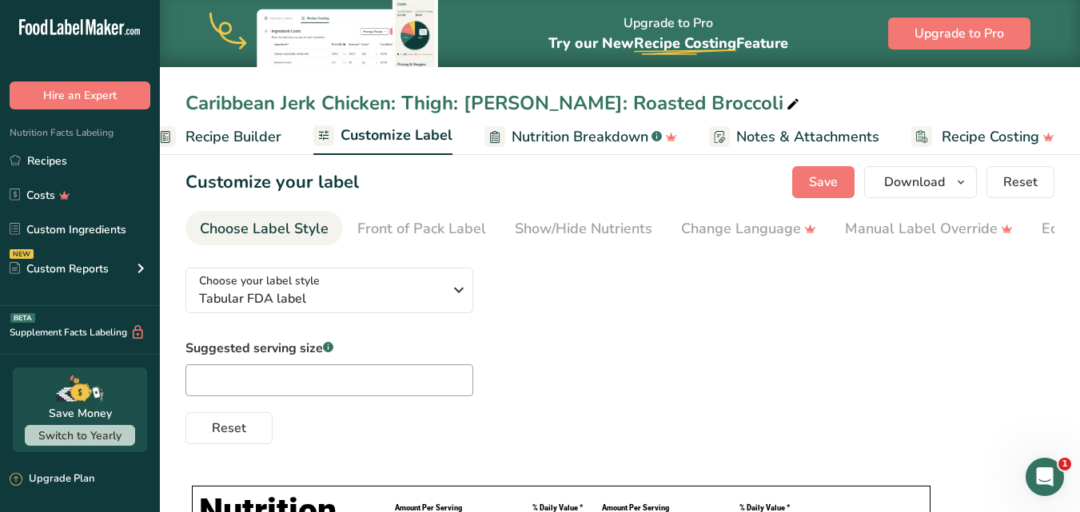
scroll to position [0, 0]
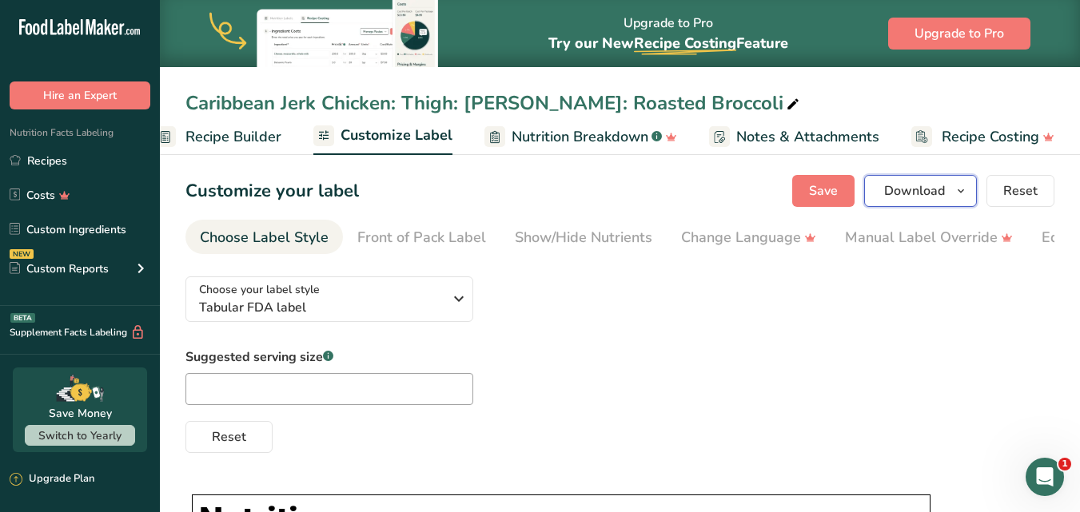
click at [890, 189] on span "Download" at bounding box center [914, 190] width 61 height 19
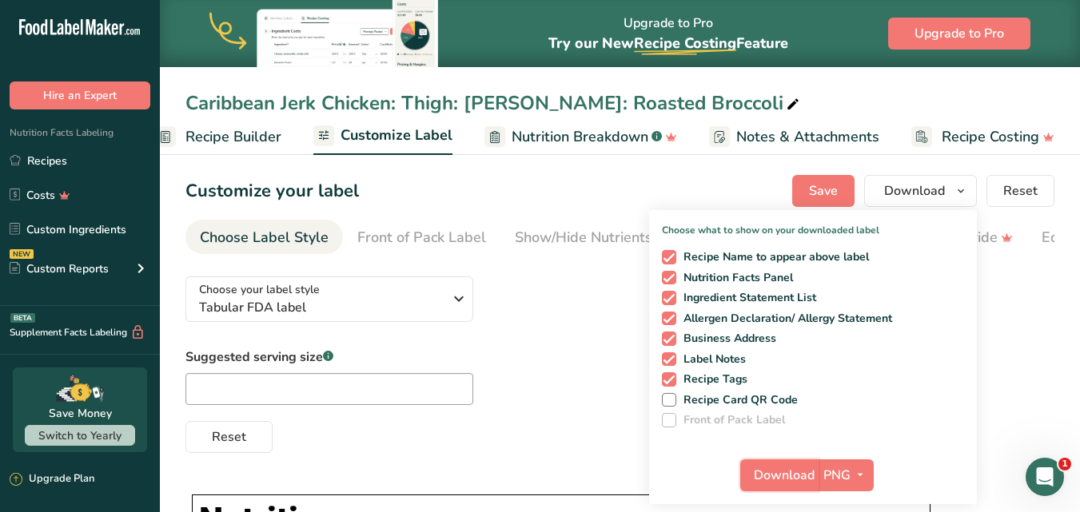
click at [803, 472] on span "Download" at bounding box center [784, 475] width 61 height 19
click at [231, 141] on span "Recipe Builder" at bounding box center [233, 137] width 96 height 22
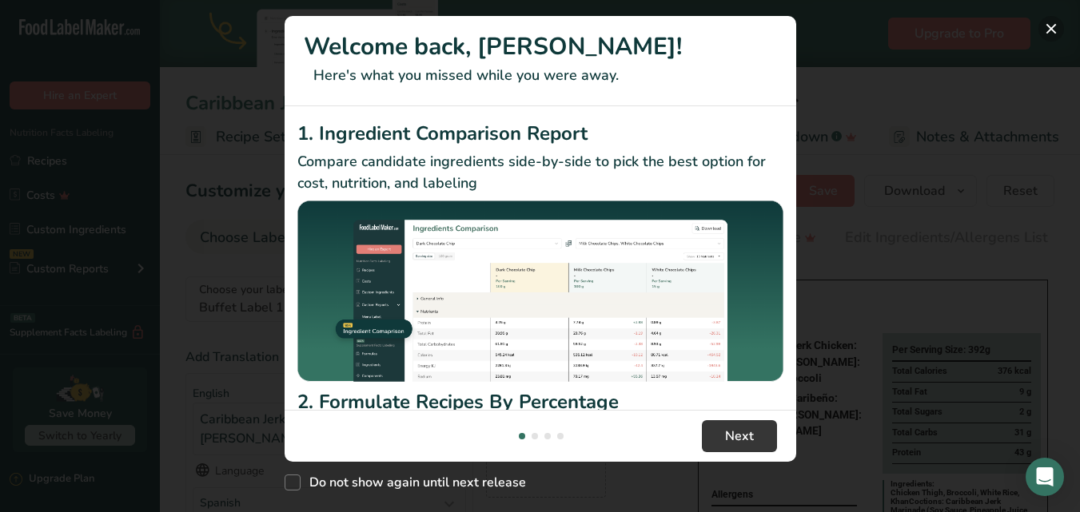
click at [1064, 25] on button "New Features" at bounding box center [1051, 29] width 26 height 26
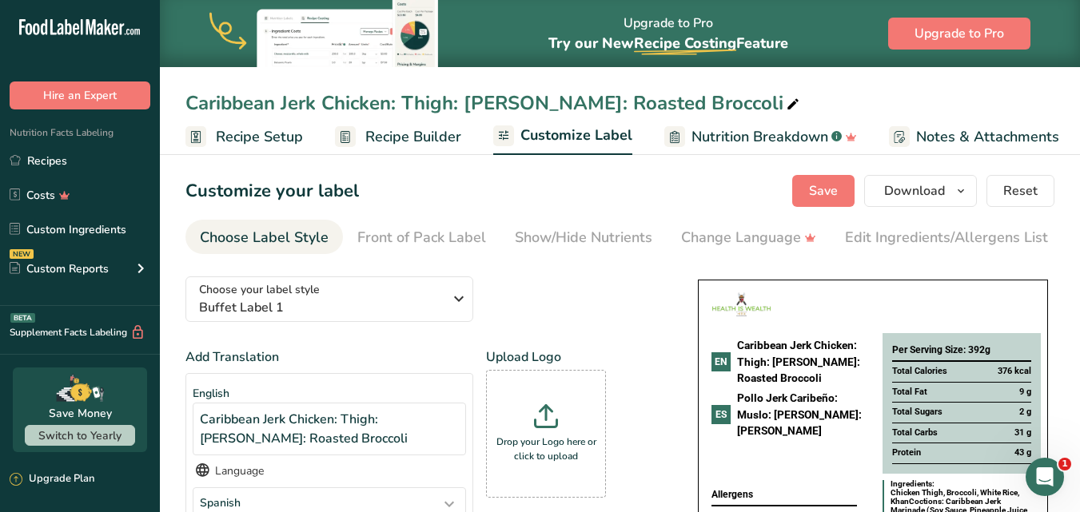
click at [221, 136] on span "Recipe Setup" at bounding box center [259, 137] width 87 height 22
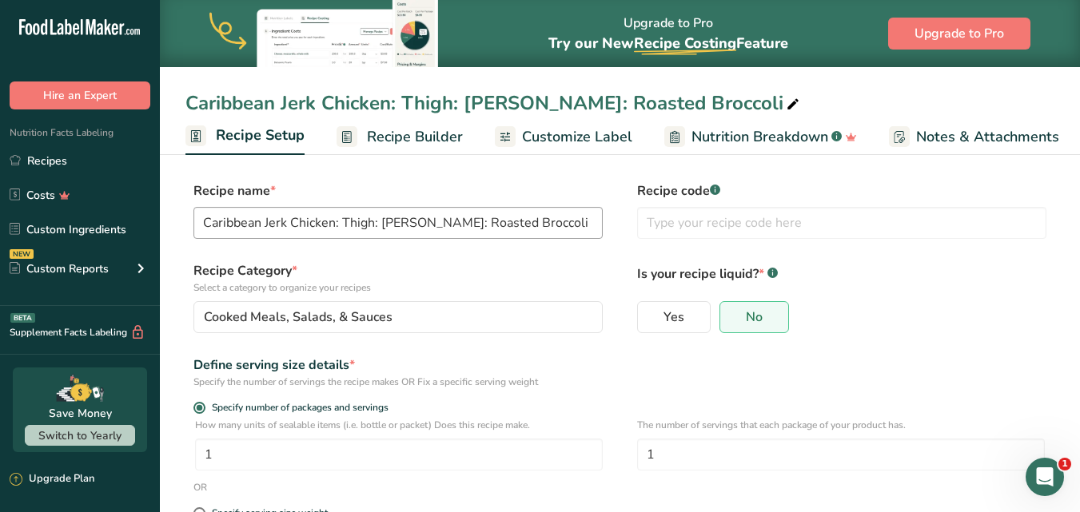
scroll to position [0, 6]
click at [340, 222] on input "Caribbean Jerk Chicken: Thigh: [PERSON_NAME]: Roasted Broccoli" at bounding box center [397, 223] width 409 height 32
drag, startPoint x: 370, startPoint y: 225, endPoint x: 340, endPoint y: 225, distance: 30.4
click at [340, 225] on input "Caribbean Jerk Chicken Thigh: Jasmine Rice: Roasted Broccoli" at bounding box center [397, 223] width 409 height 32
drag, startPoint x: 415, startPoint y: 221, endPoint x: 344, endPoint y: 221, distance: 71.1
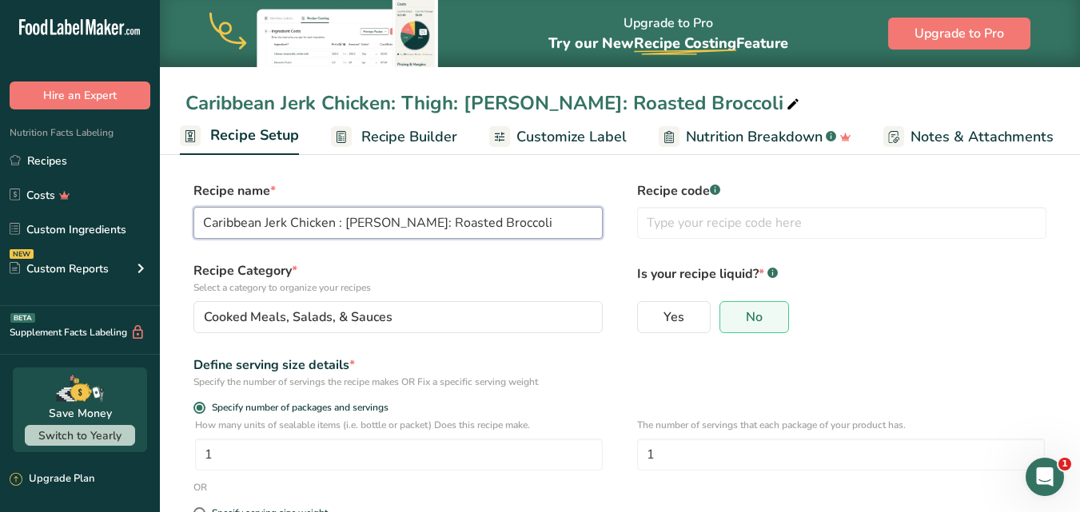
click at [344, 221] on input "Caribbean Jerk Chicken : Jasmine Rice: Roasted Broccoli" at bounding box center [397, 223] width 409 height 32
drag, startPoint x: 454, startPoint y: 229, endPoint x: 232, endPoint y: 225, distance: 222.2
click at [182, 233] on section "Recipe name * Caribbean Jerk Chicken: Roasted Broccoli Recipe code .a-a{fill:#3…" at bounding box center [620, 438] width 920 height 579
type input "Caribbean Jerk Chicken: Roasted Broccoli"
